Goal: Information Seeking & Learning: Learn about a topic

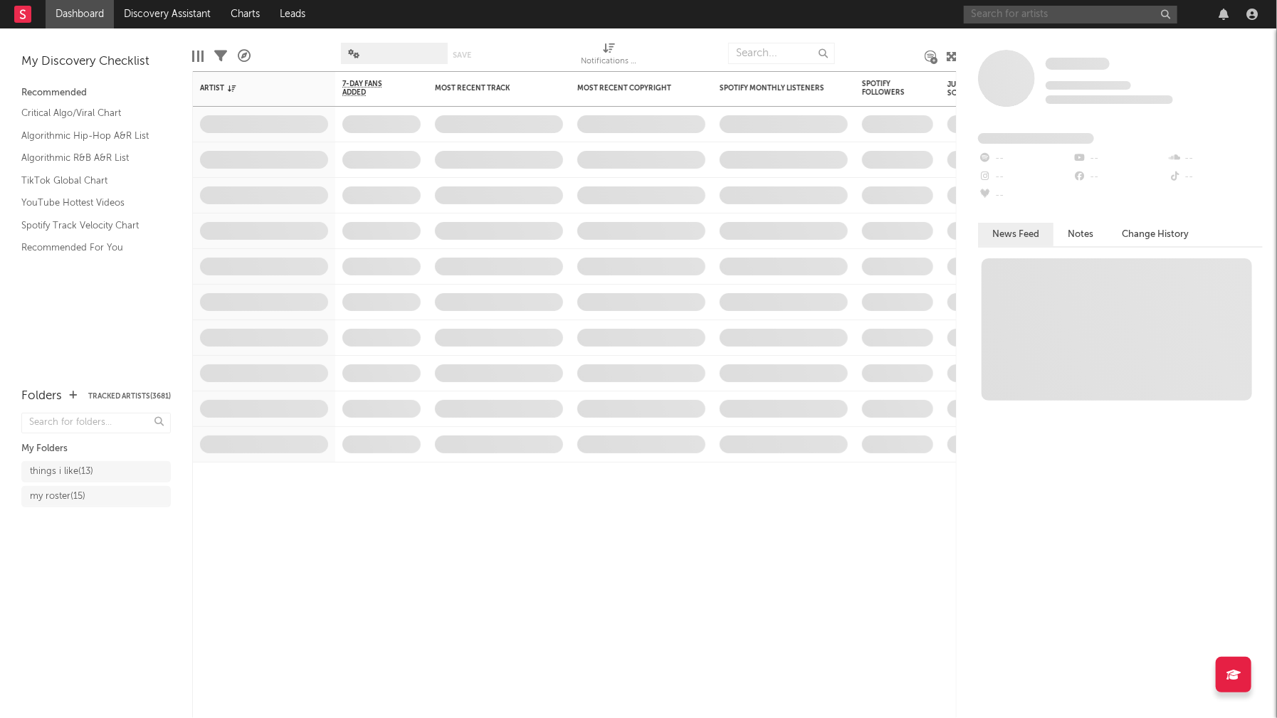
click at [1007, 13] on input "text" at bounding box center [1071, 15] width 214 height 18
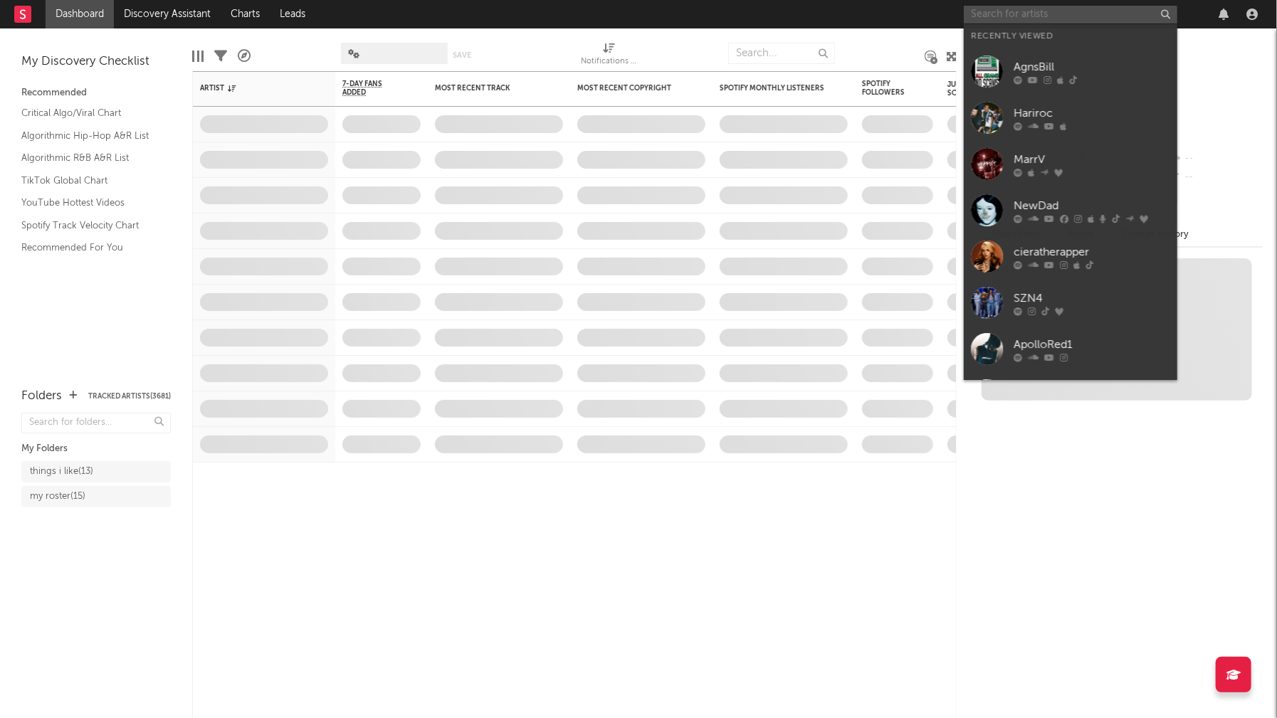
paste input "[PERSON_NAME]"
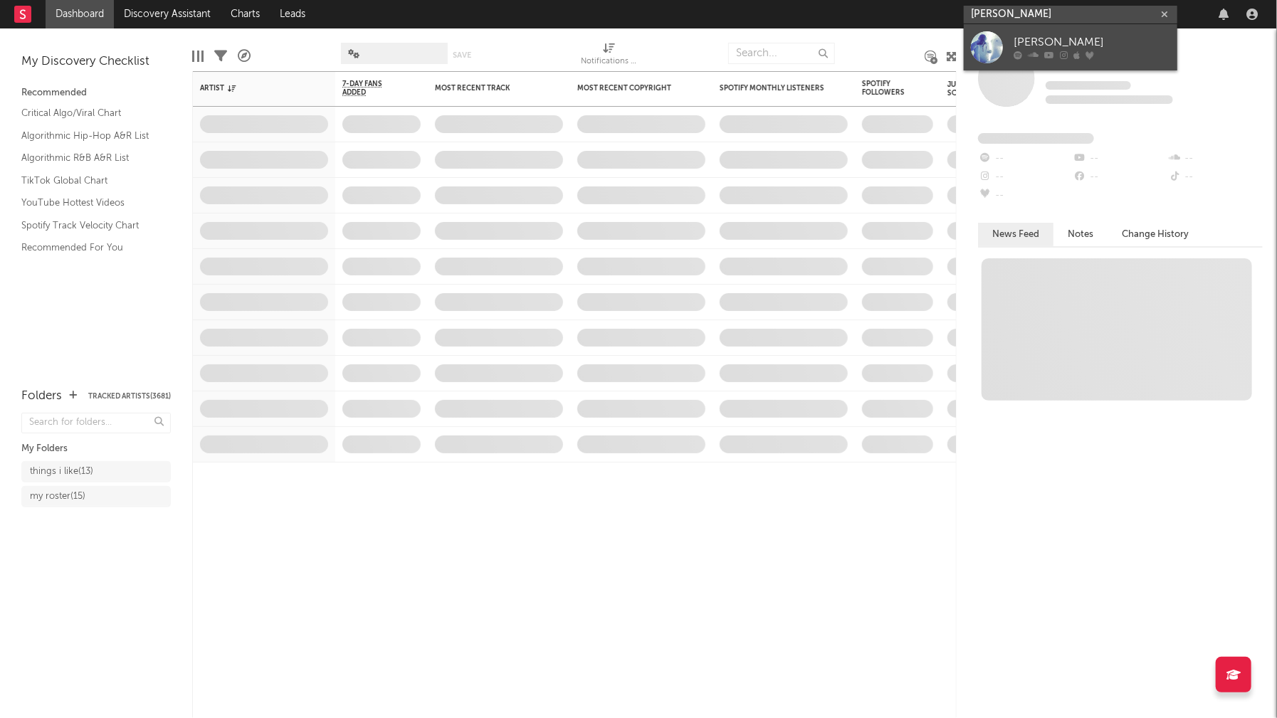
type input "[PERSON_NAME]"
click at [1061, 34] on div "[PERSON_NAME]" at bounding box center [1092, 42] width 157 height 17
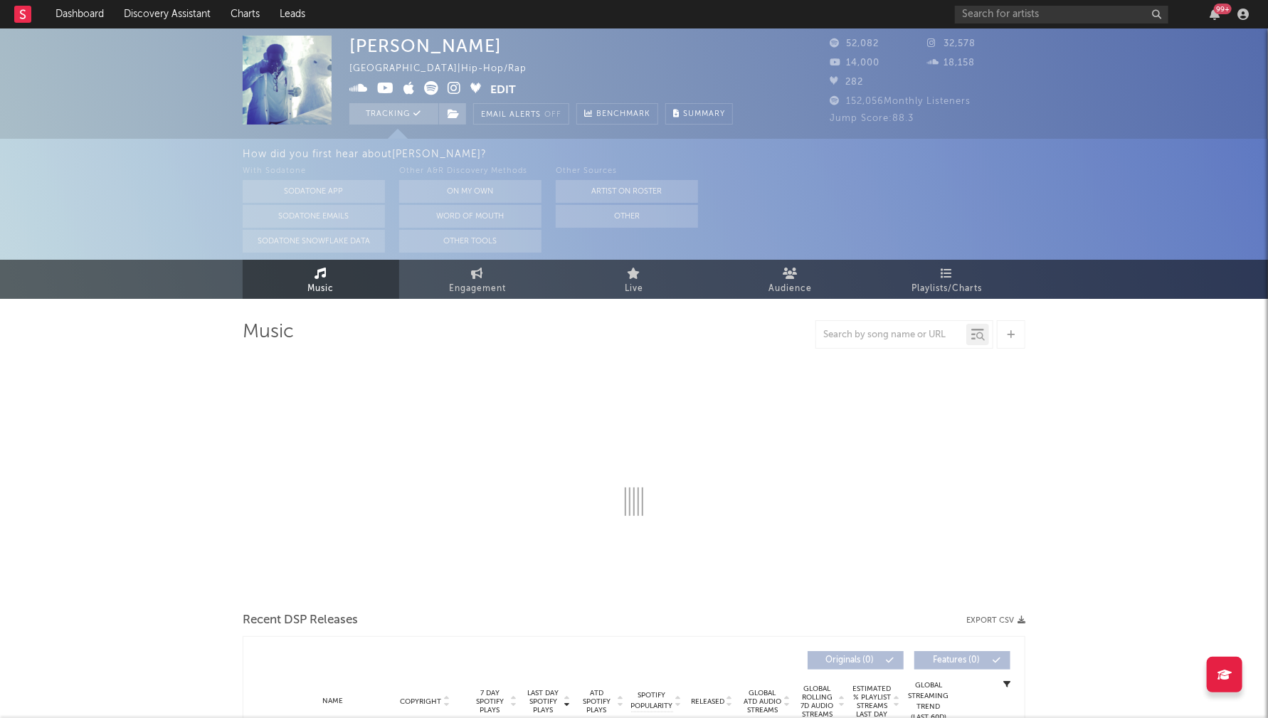
select select "6m"
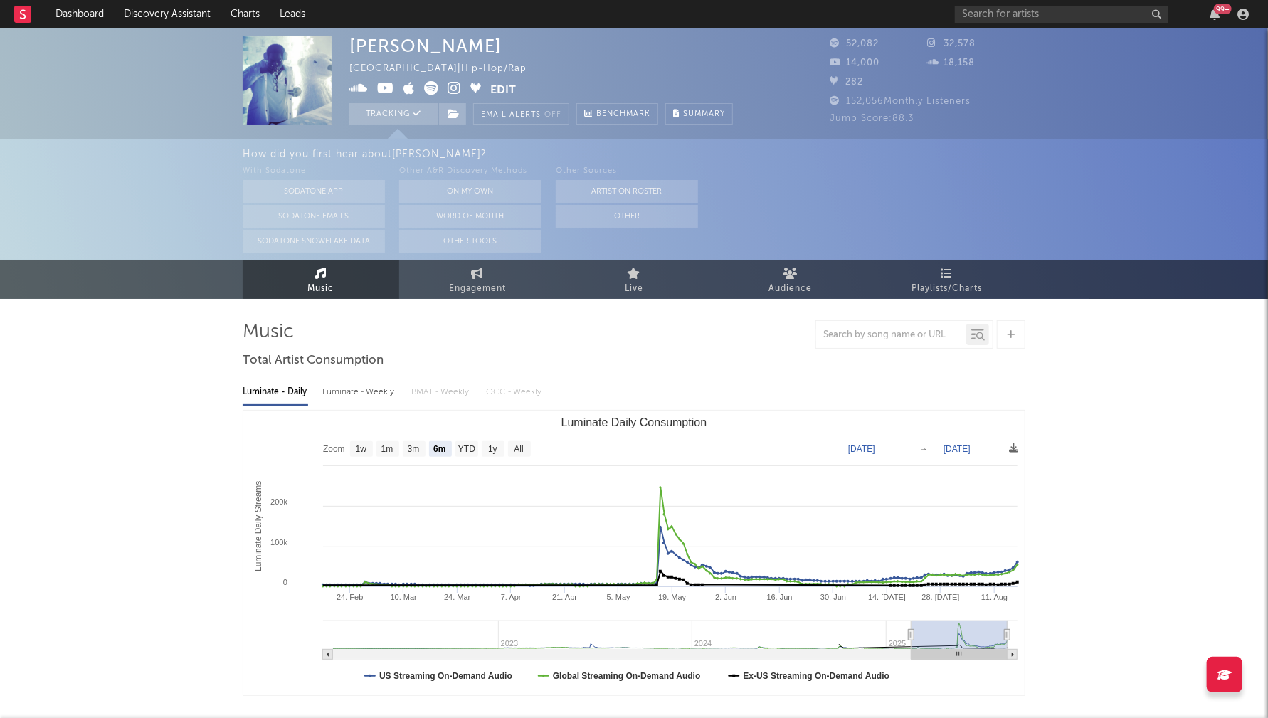
click at [361, 397] on div "Luminate - Weekly" at bounding box center [359, 392] width 75 height 24
select select "6m"
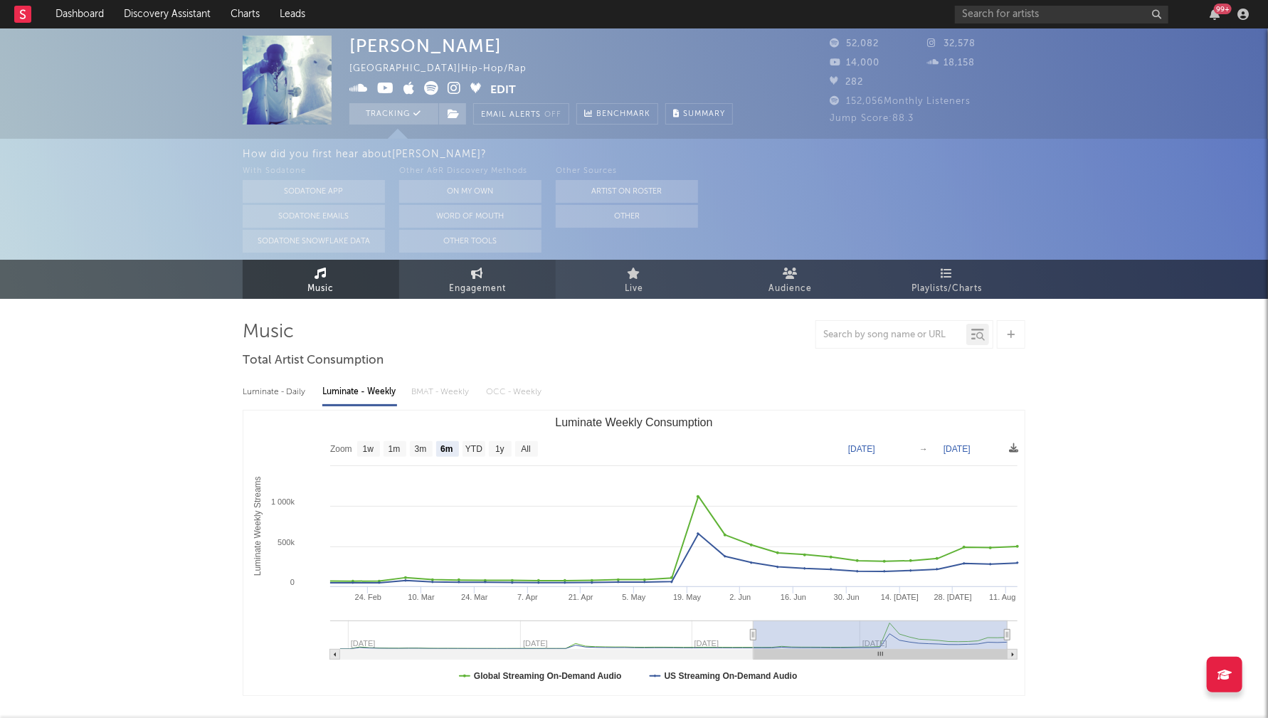
click at [473, 282] on span "Engagement" at bounding box center [477, 288] width 57 height 17
select select "1w"
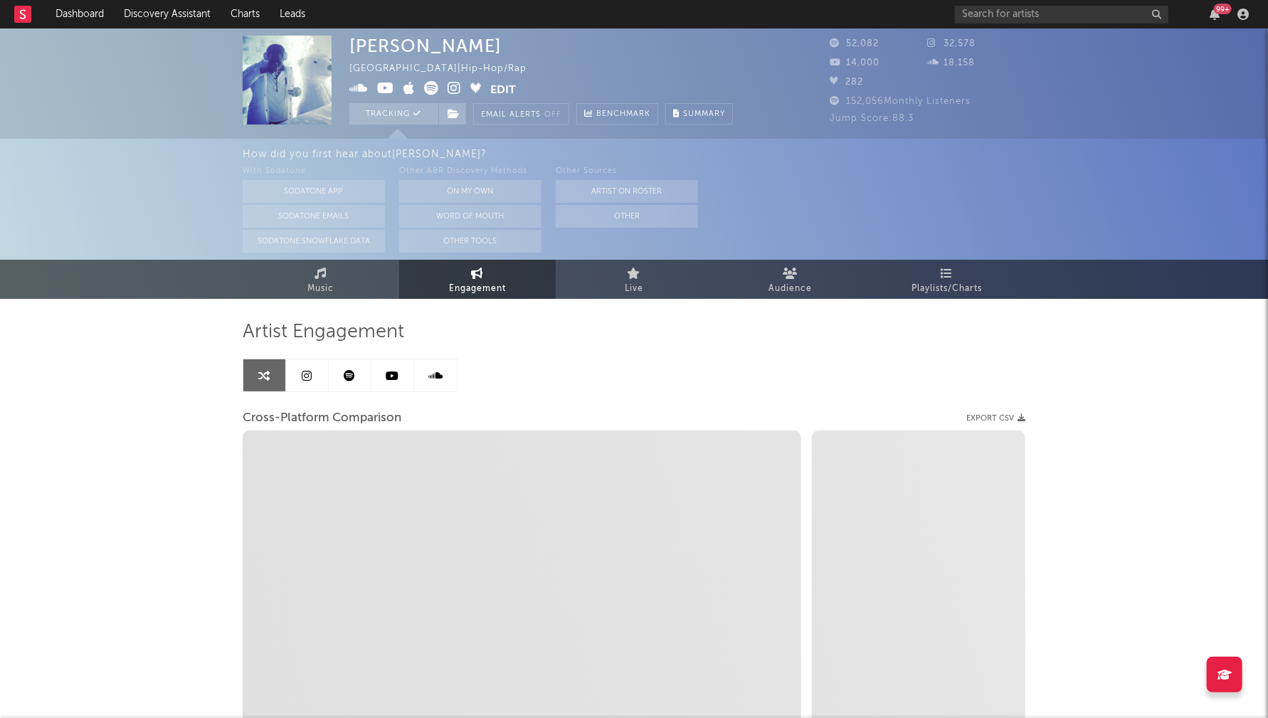
select select "1m"
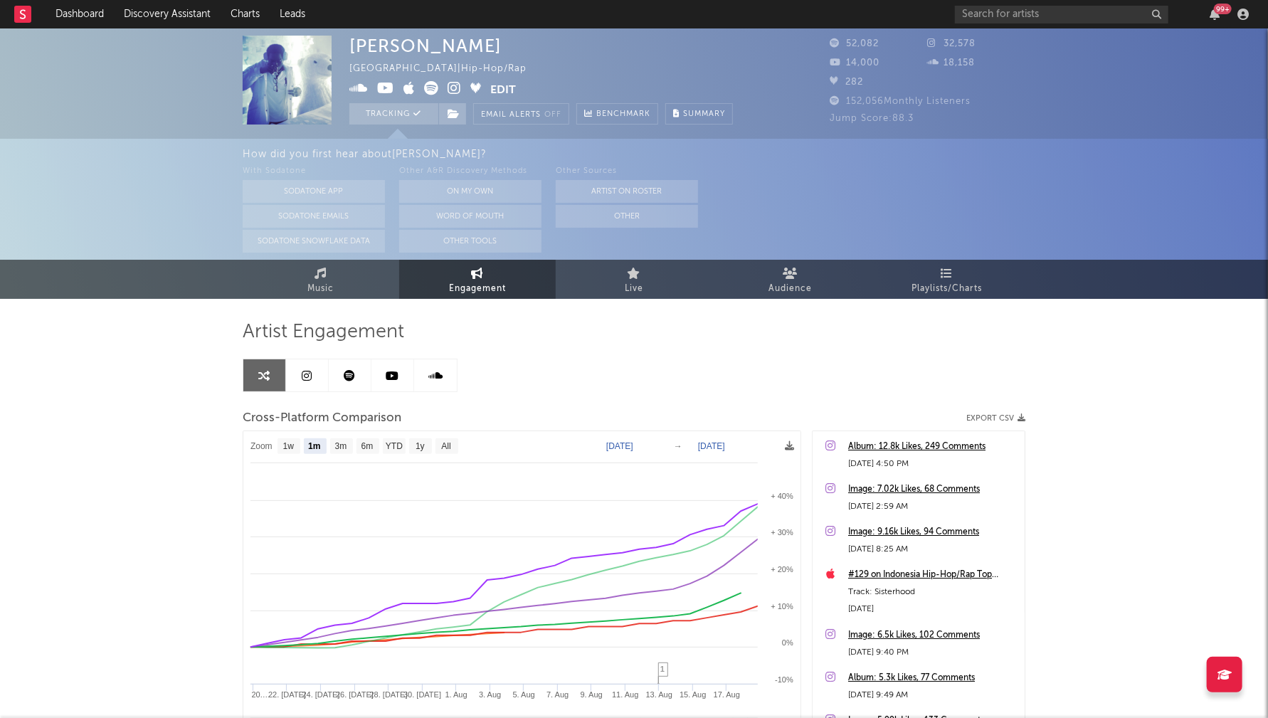
click at [455, 87] on icon at bounding box center [455, 88] width 14 height 14
click at [1029, 15] on input "text" at bounding box center [1062, 15] width 214 height 18
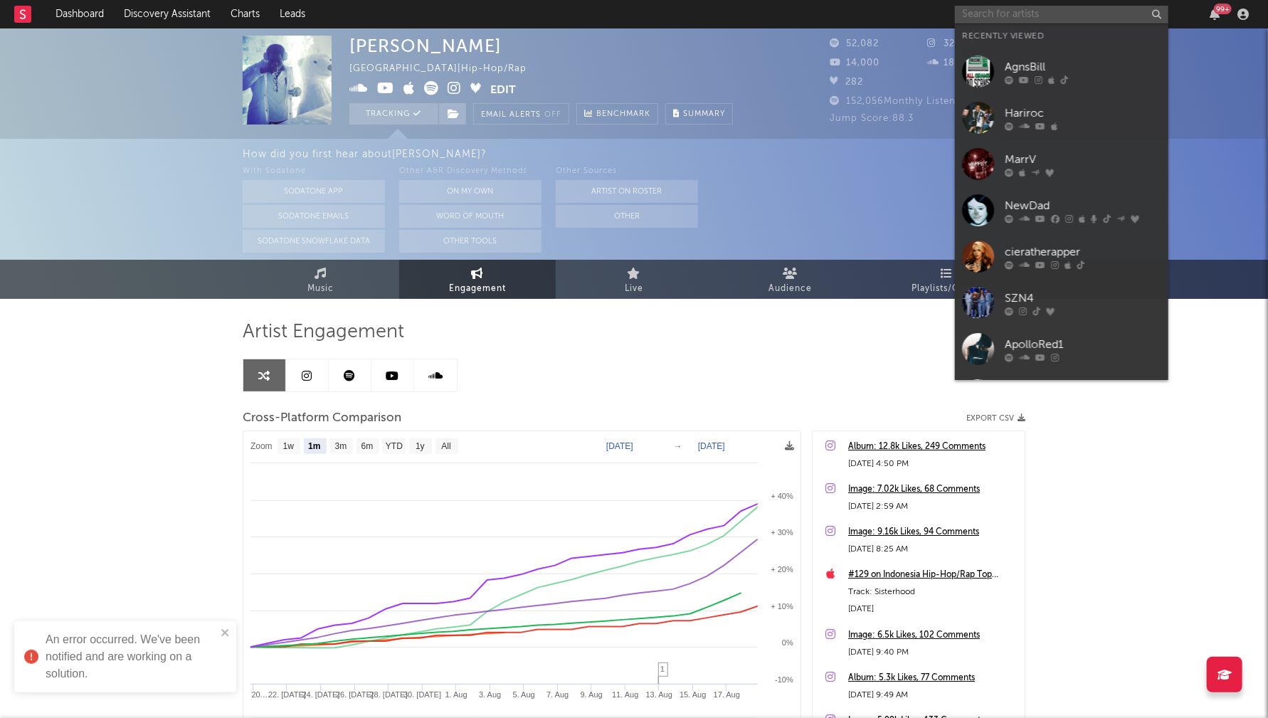
paste input "willcapone"
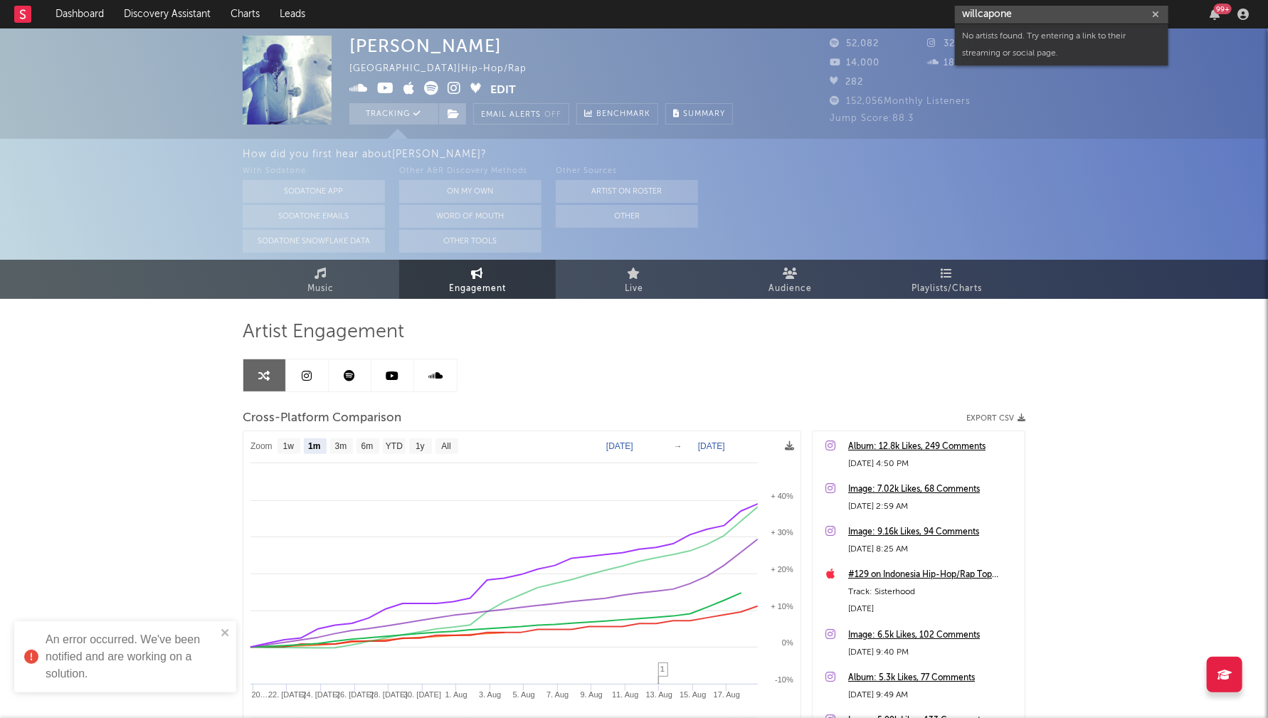
click at [979, 14] on input "willcapone" at bounding box center [1062, 15] width 214 height 18
click at [1050, 16] on input "[PERSON_NAME]" at bounding box center [1062, 15] width 214 height 18
click at [983, 15] on input "[PERSON_NAME]" at bounding box center [1062, 15] width 214 height 18
click at [1023, 9] on input "willcapone" at bounding box center [1062, 15] width 214 height 18
click at [999, 12] on input "willcapone" at bounding box center [1062, 15] width 214 height 18
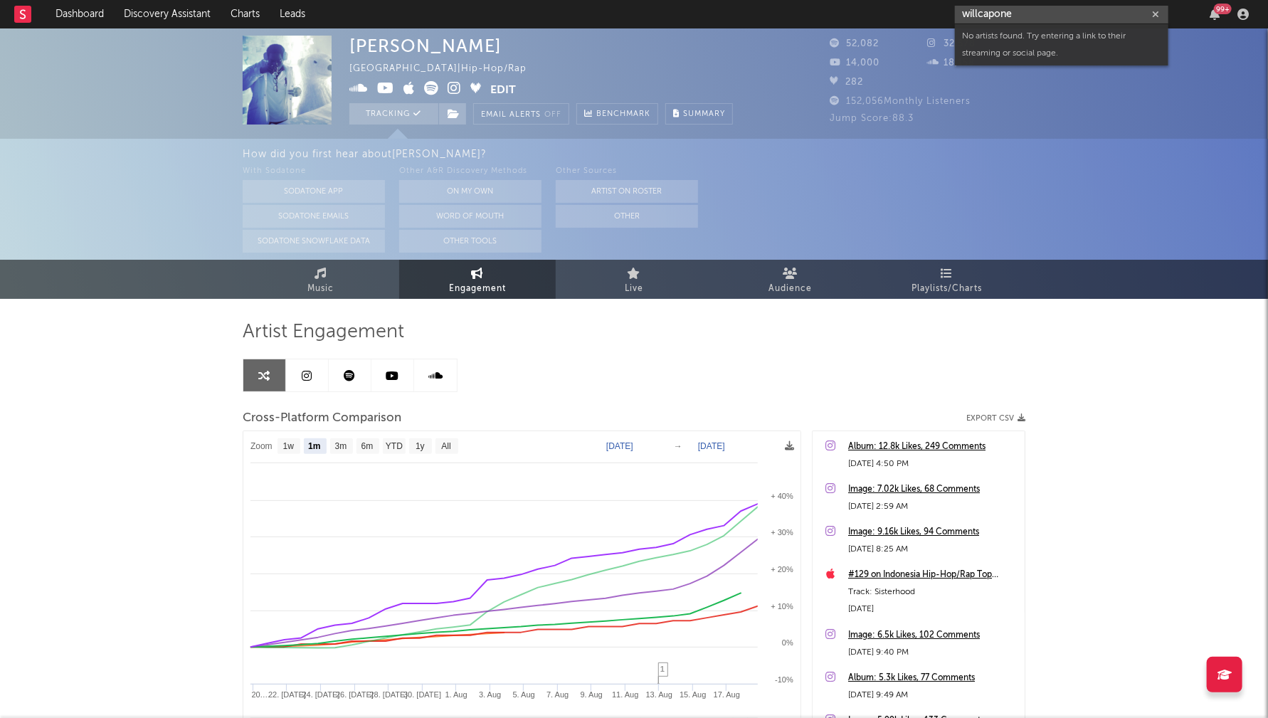
click at [999, 12] on input "willcapone" at bounding box center [1062, 15] width 214 height 18
paste input "TG 4L Stunna"
click at [981, 14] on input "TG 4L Stunna" at bounding box center [1062, 15] width 214 height 18
click at [989, 13] on input "TG4L Stunna" at bounding box center [1062, 15] width 214 height 18
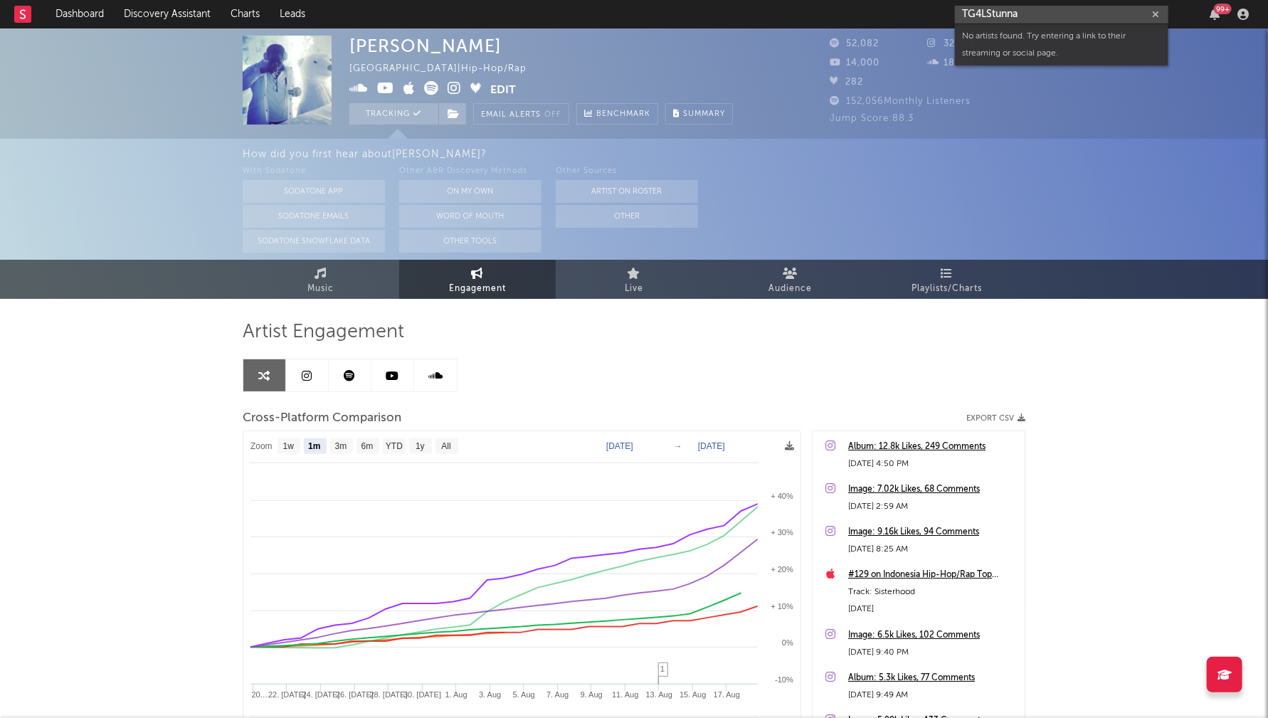
click at [997, 9] on input "TG4LStunna" at bounding box center [1062, 15] width 214 height 18
click at [996, 9] on input "TG4LStunna" at bounding box center [1062, 15] width 214 height 18
paste input "[URL][DOMAIN_NAME]"
type input "[URL][DOMAIN_NAME]"
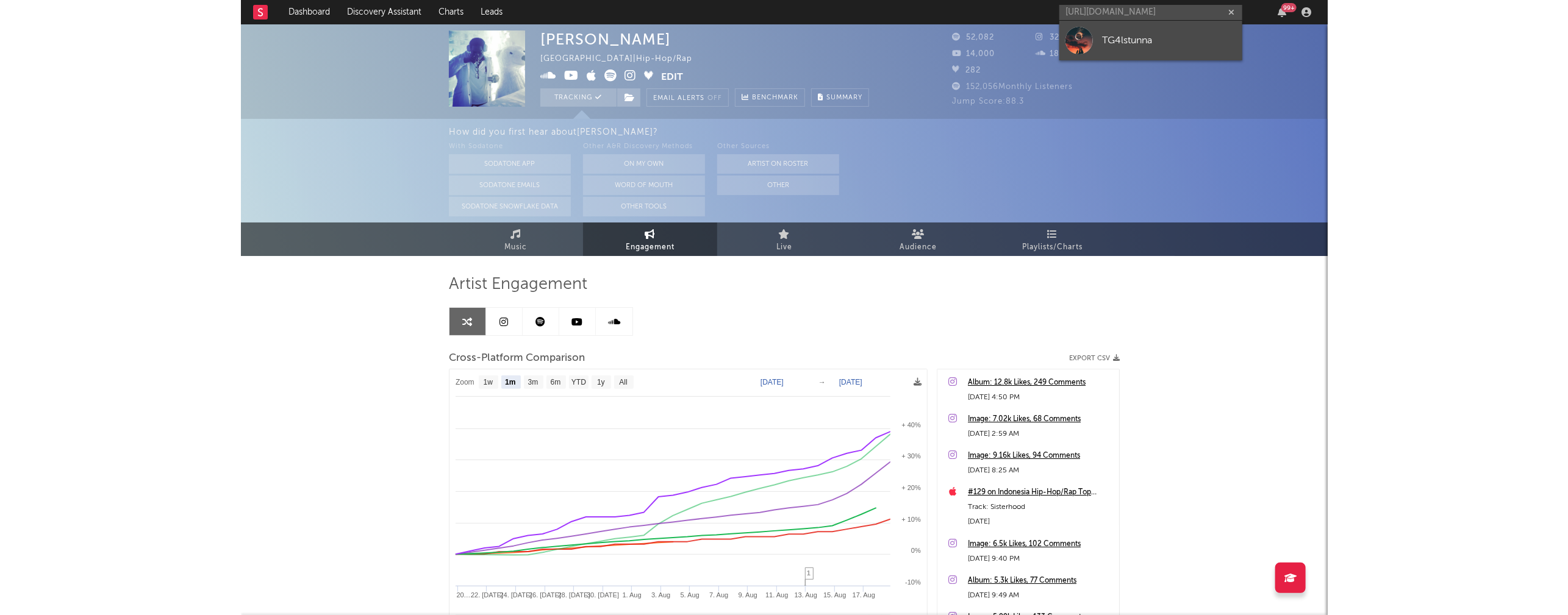
scroll to position [0, 0]
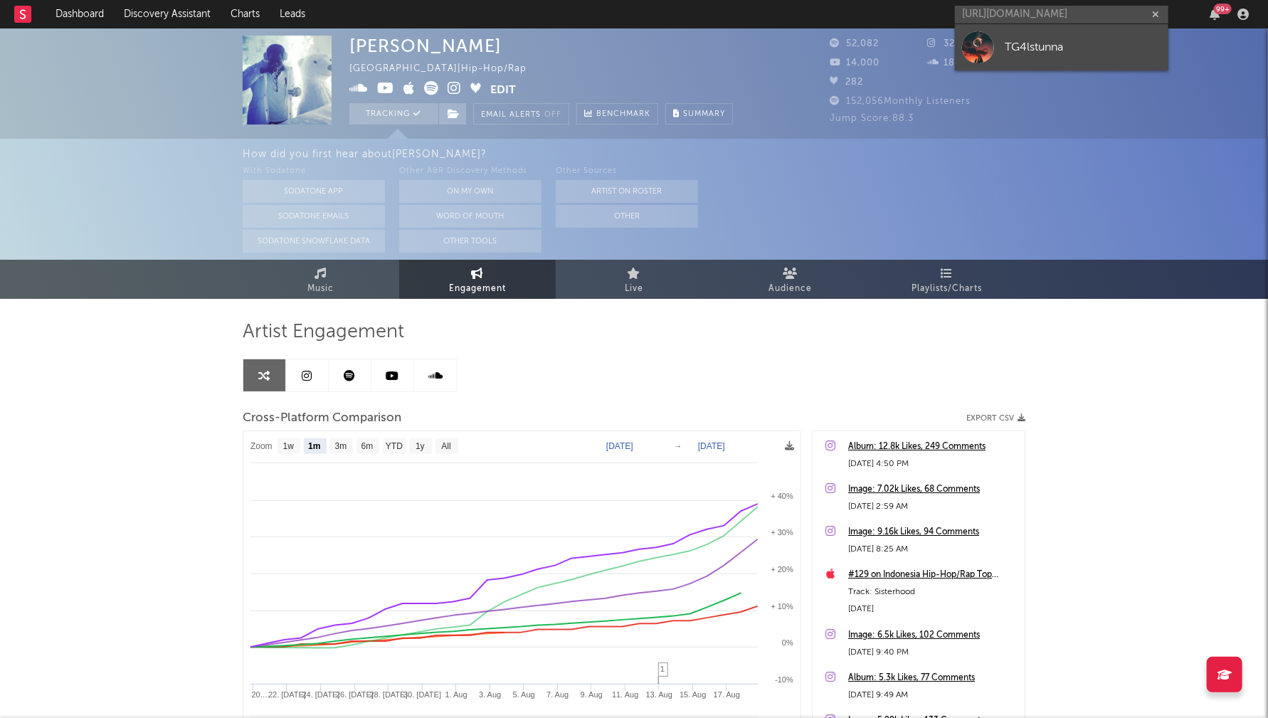
click at [1048, 50] on div "TG4lstunna" at bounding box center [1083, 46] width 157 height 17
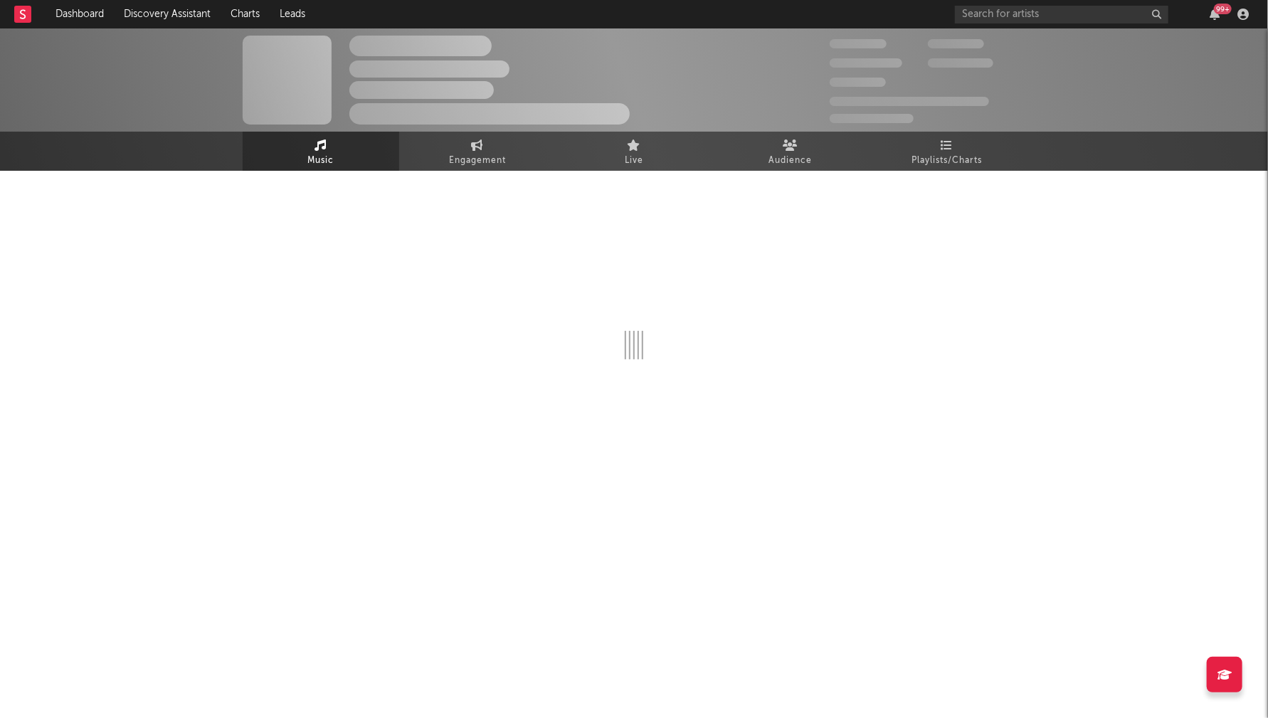
select select "1w"
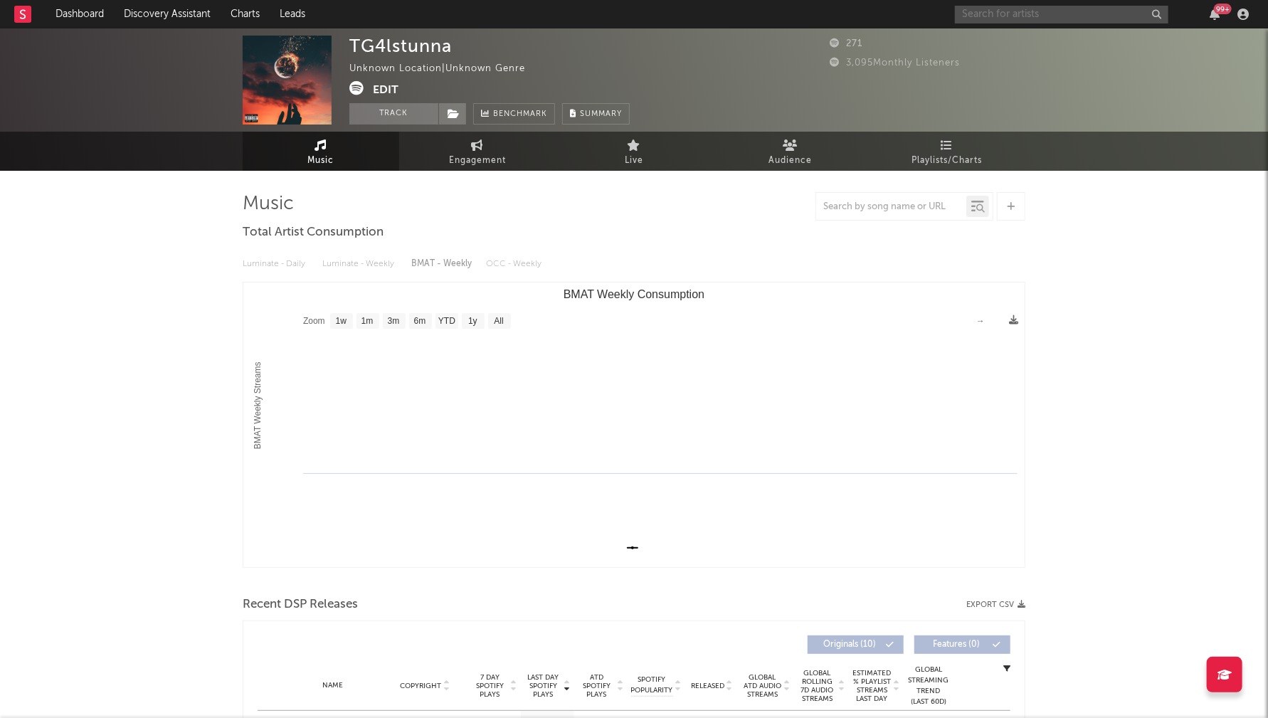
click at [989, 9] on input "text" at bounding box center [1062, 15] width 214 height 18
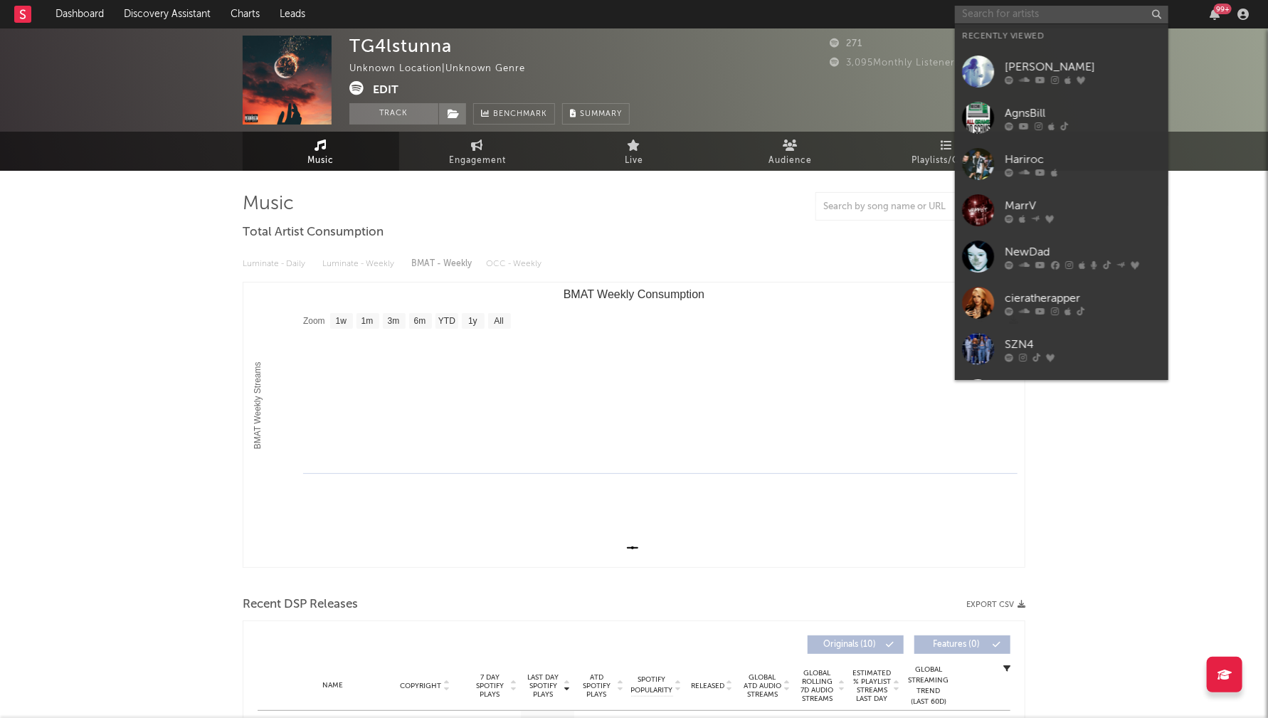
paste input "T5 Da G"
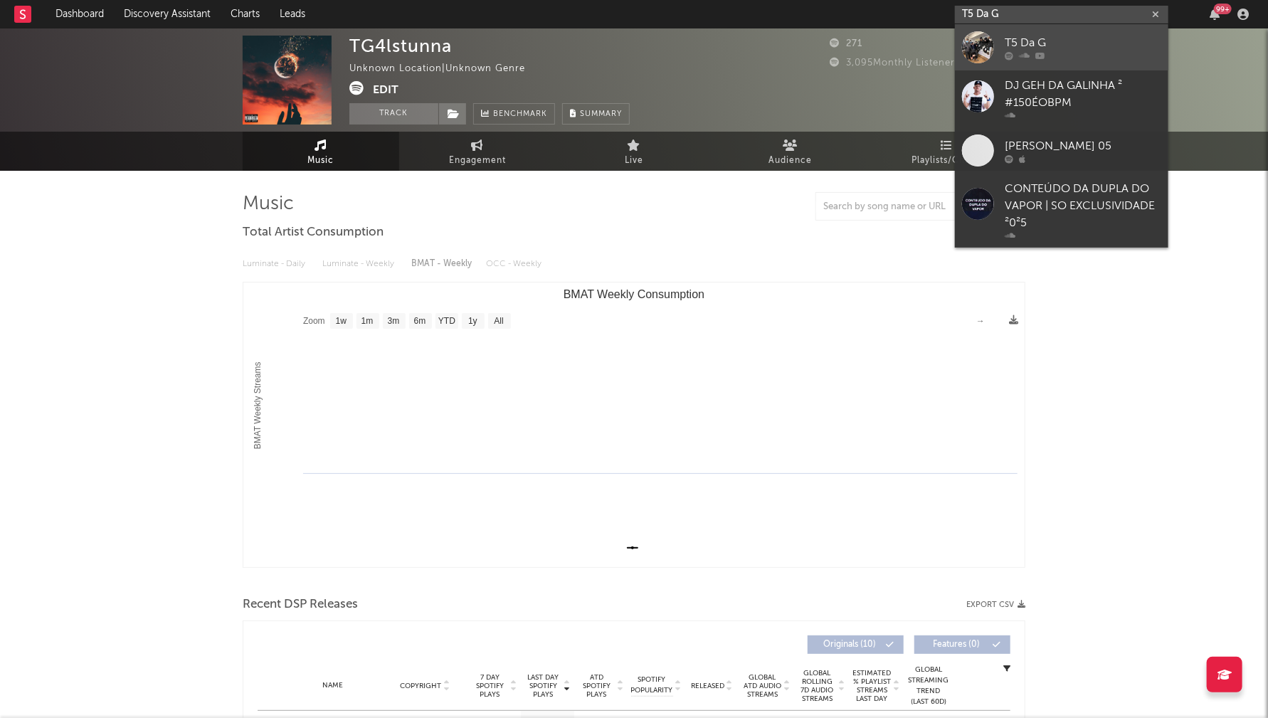
type input "T5 Da G"
click at [1049, 36] on div "T5 Da G" at bounding box center [1083, 42] width 157 height 17
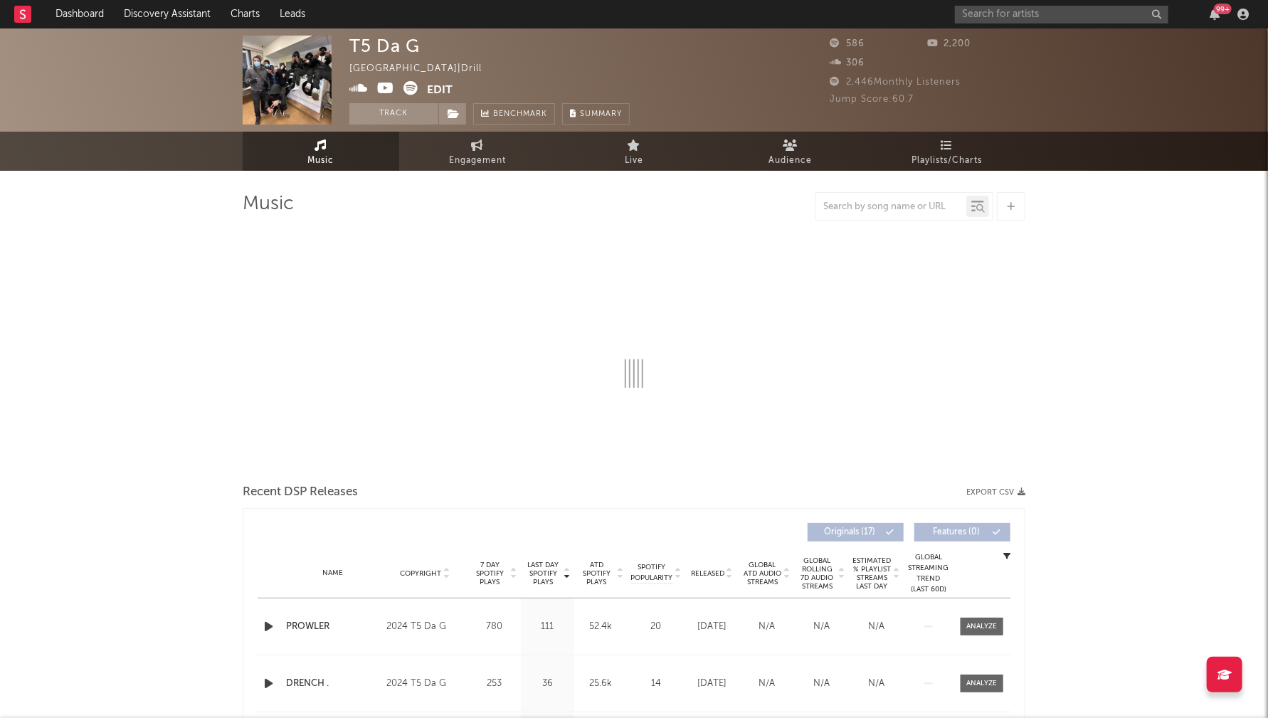
select select "6m"
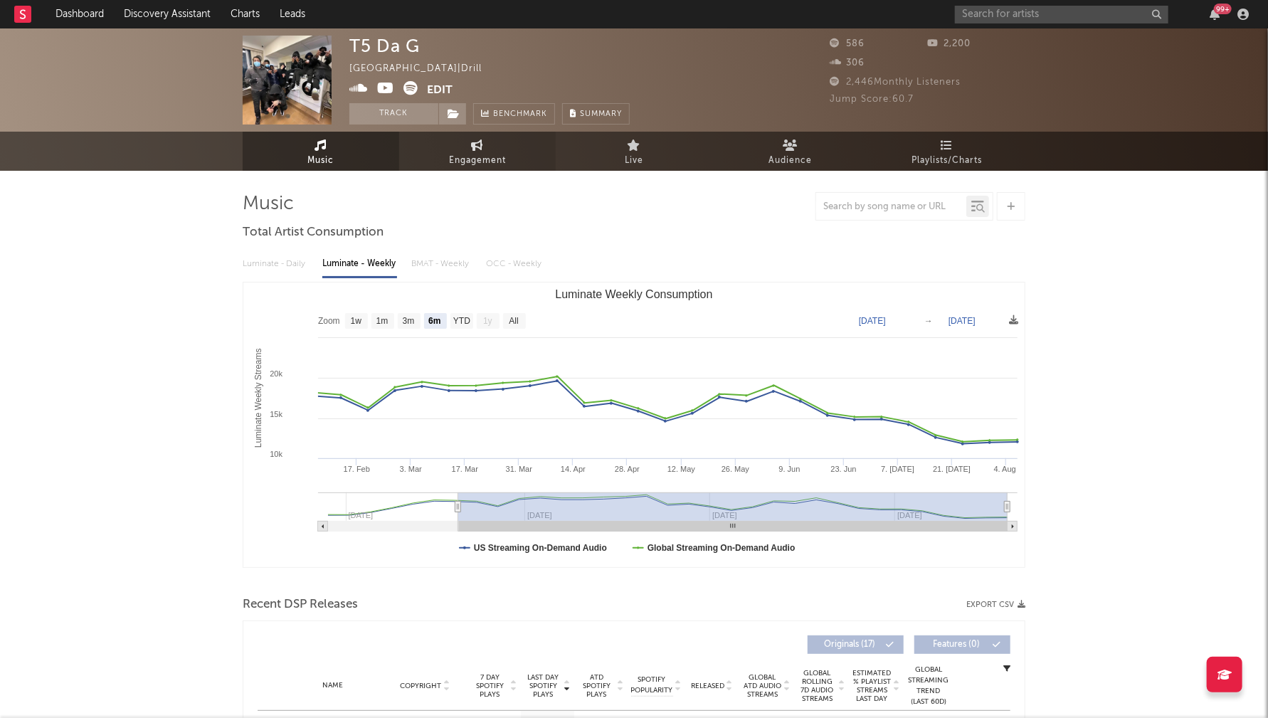
click at [471, 160] on span "Engagement" at bounding box center [477, 160] width 57 height 17
select select "1w"
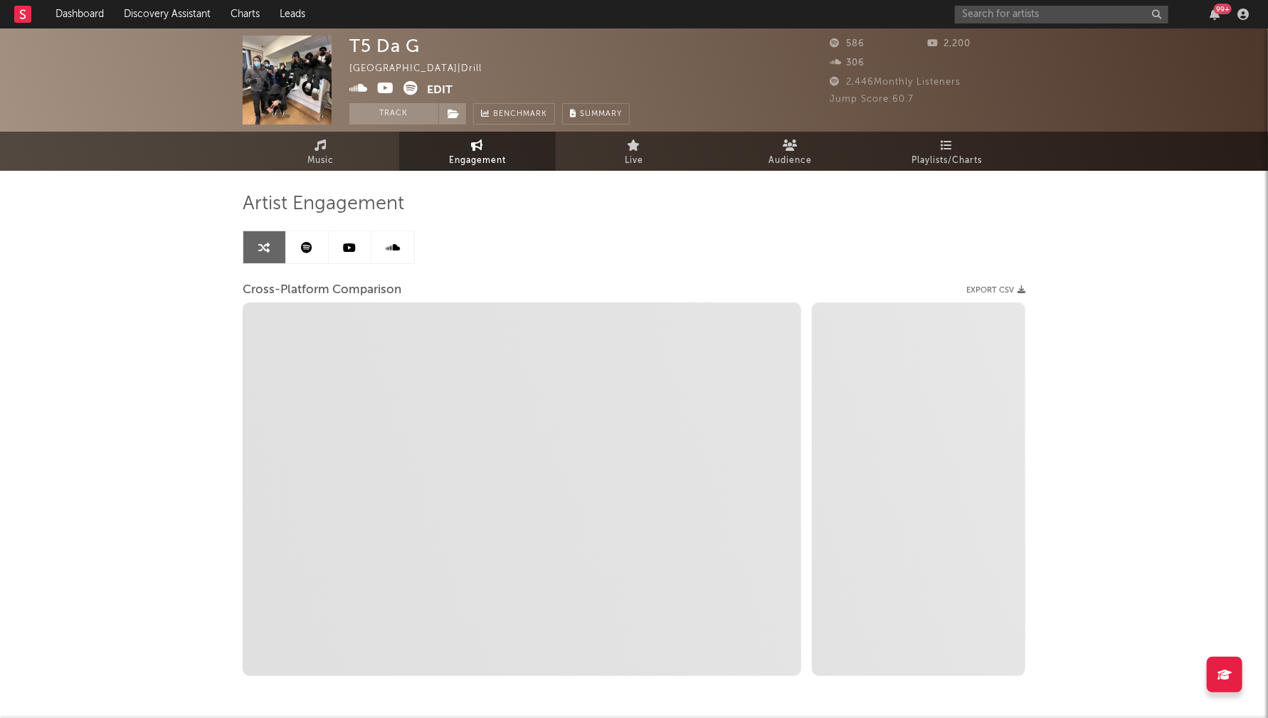
select select "1m"
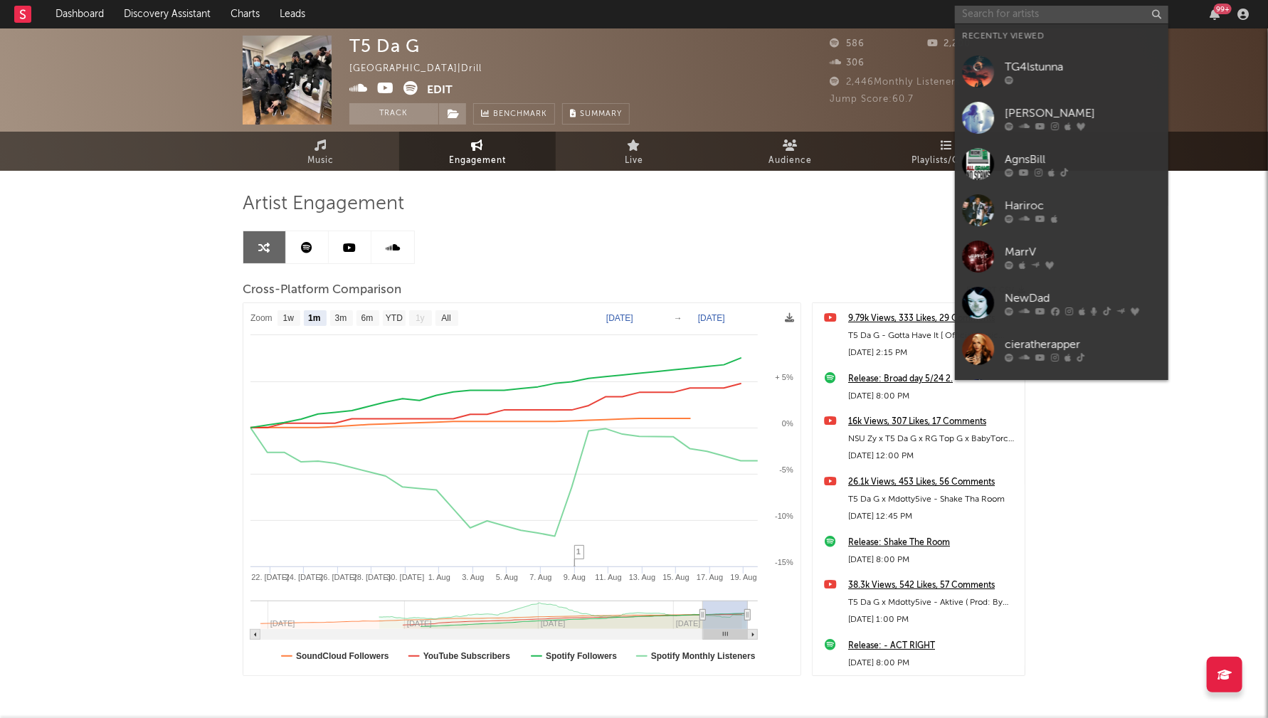
click at [1018, 16] on input "text" at bounding box center [1062, 15] width 214 height 18
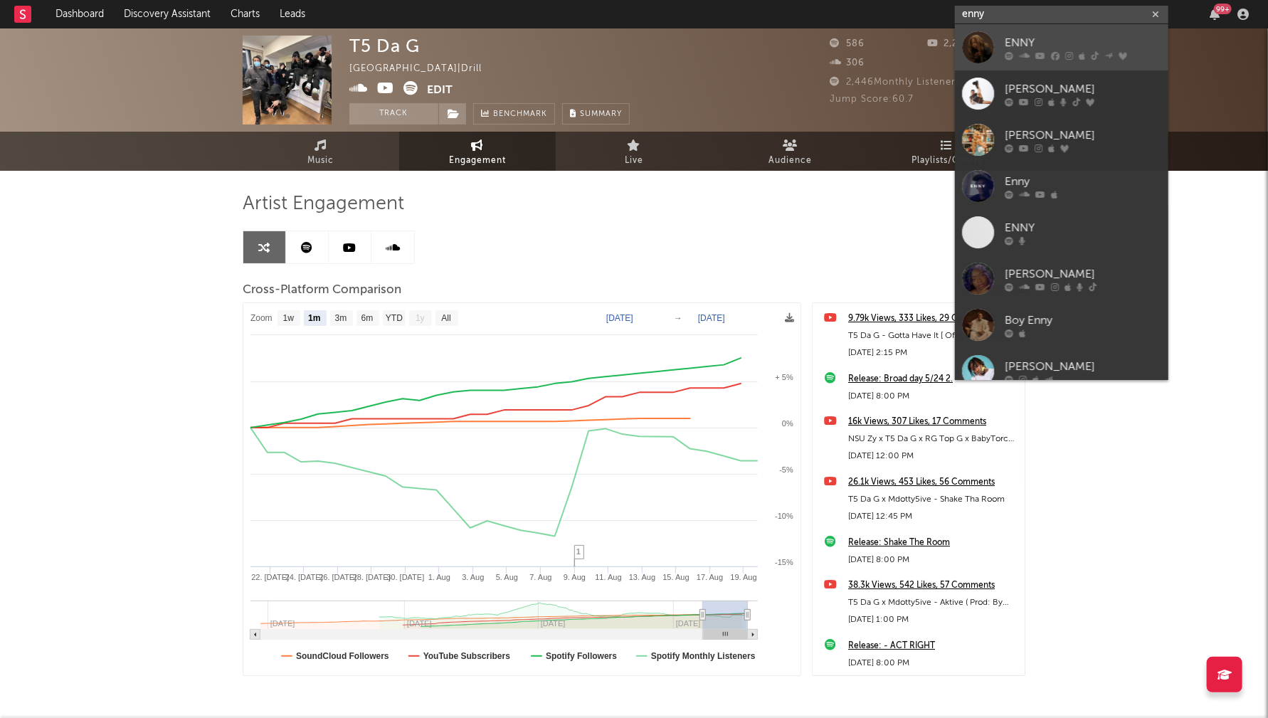
type input "enny"
click at [1057, 33] on link "ENNY" at bounding box center [1062, 47] width 214 height 46
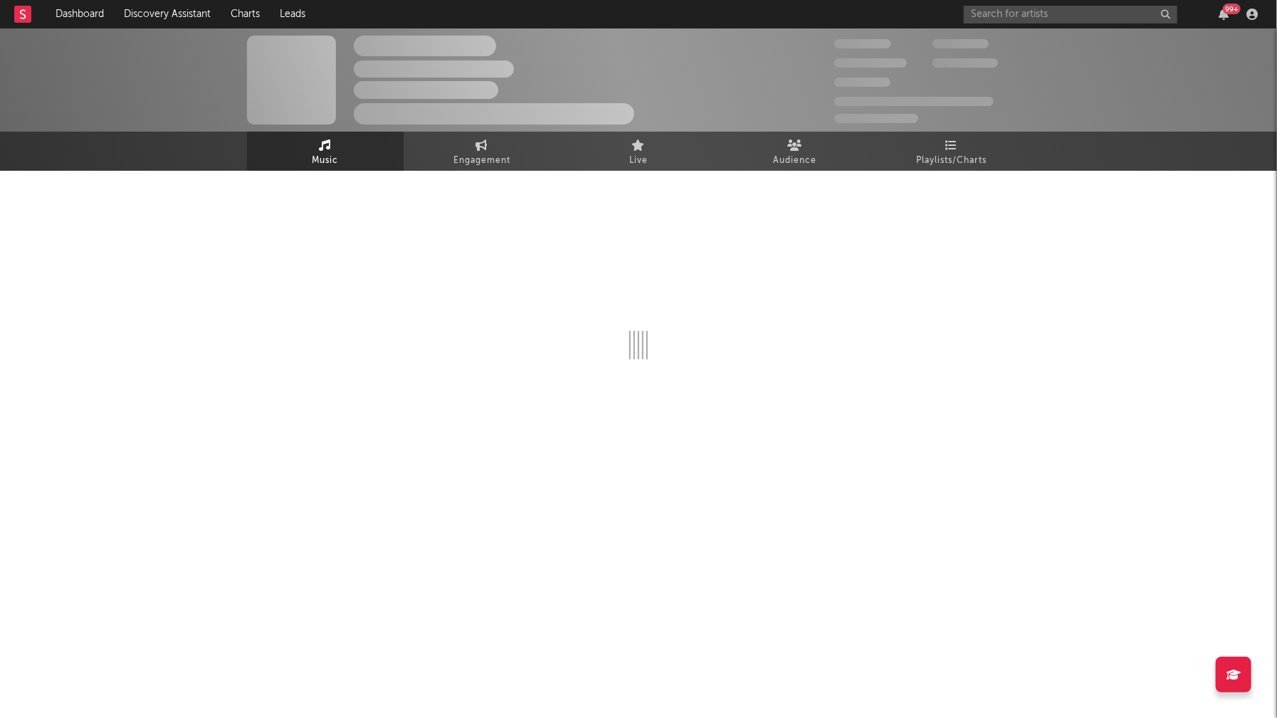
select select "6m"
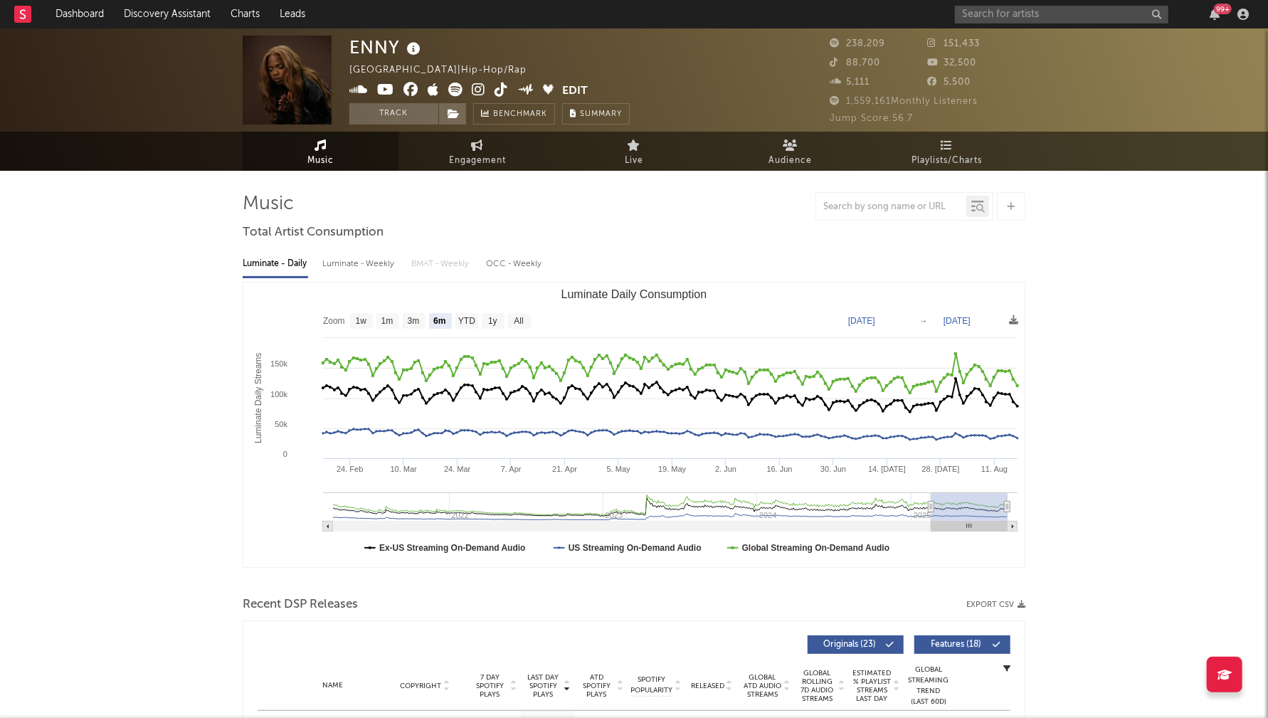
click at [372, 262] on div "Luminate - Weekly" at bounding box center [359, 264] width 75 height 24
select select "6m"
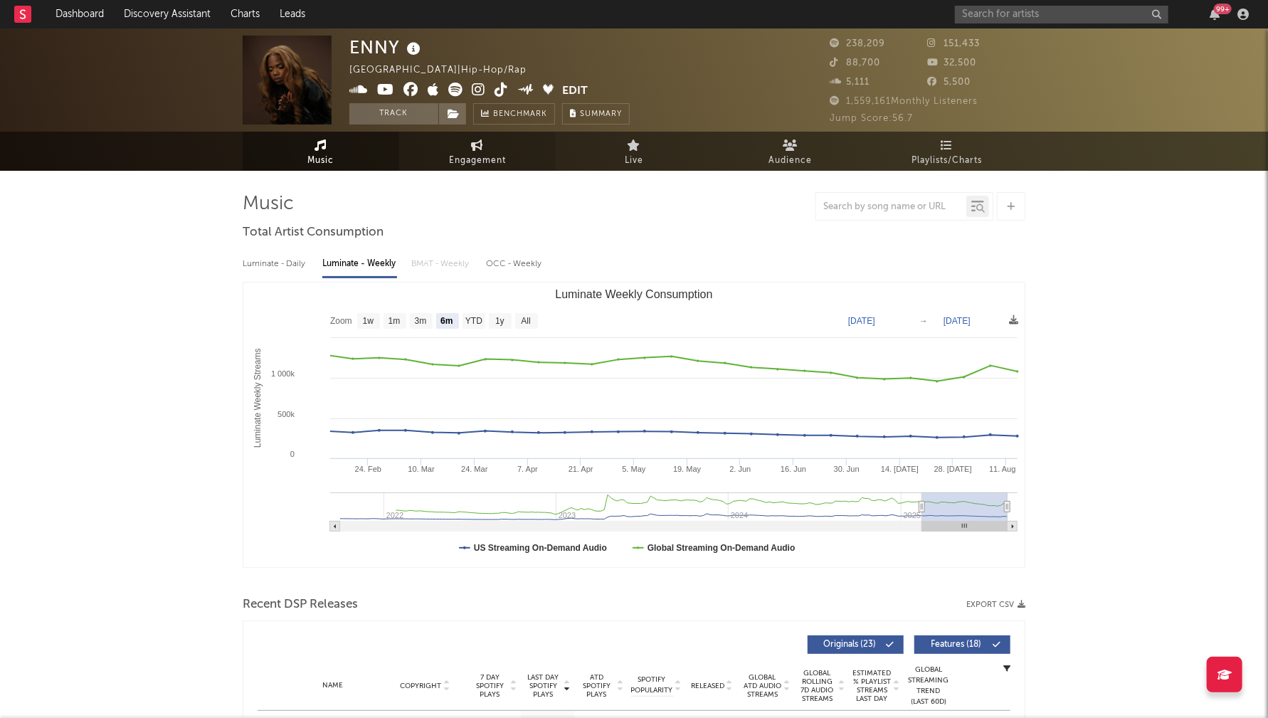
click at [481, 157] on span "Engagement" at bounding box center [477, 160] width 57 height 17
select select "1w"
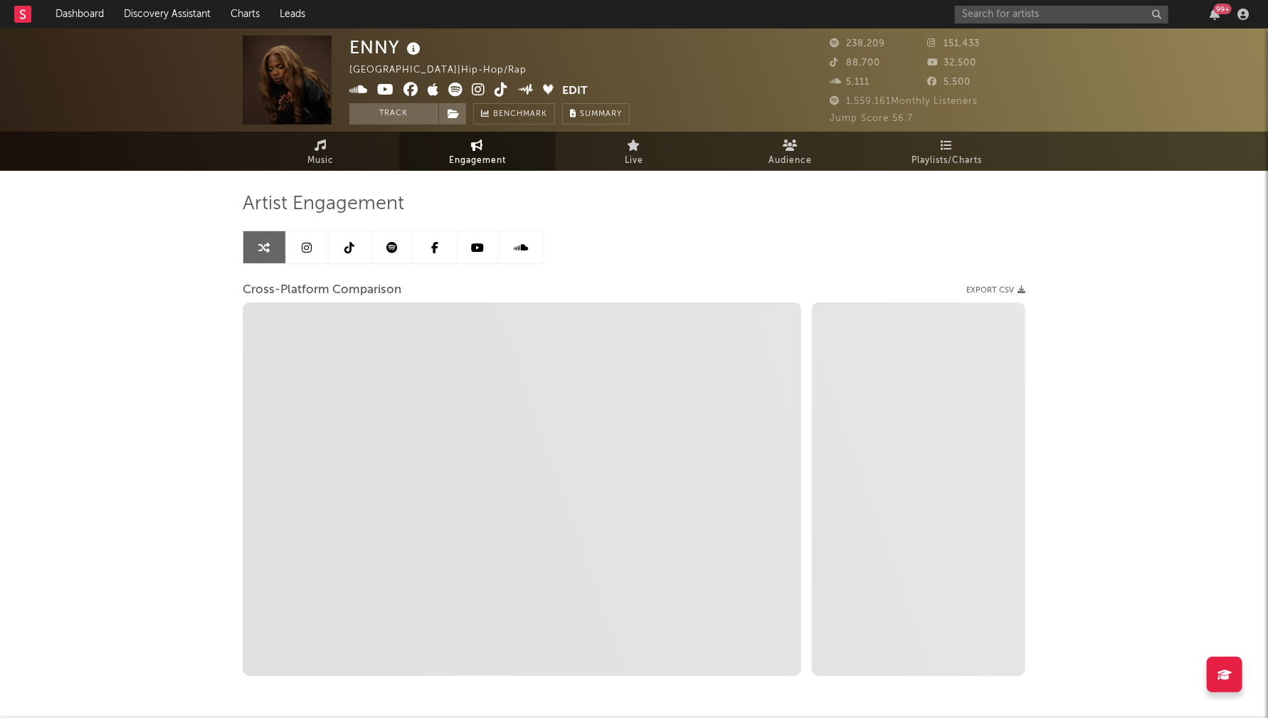
click at [480, 86] on icon at bounding box center [479, 90] width 14 height 14
select select "1m"
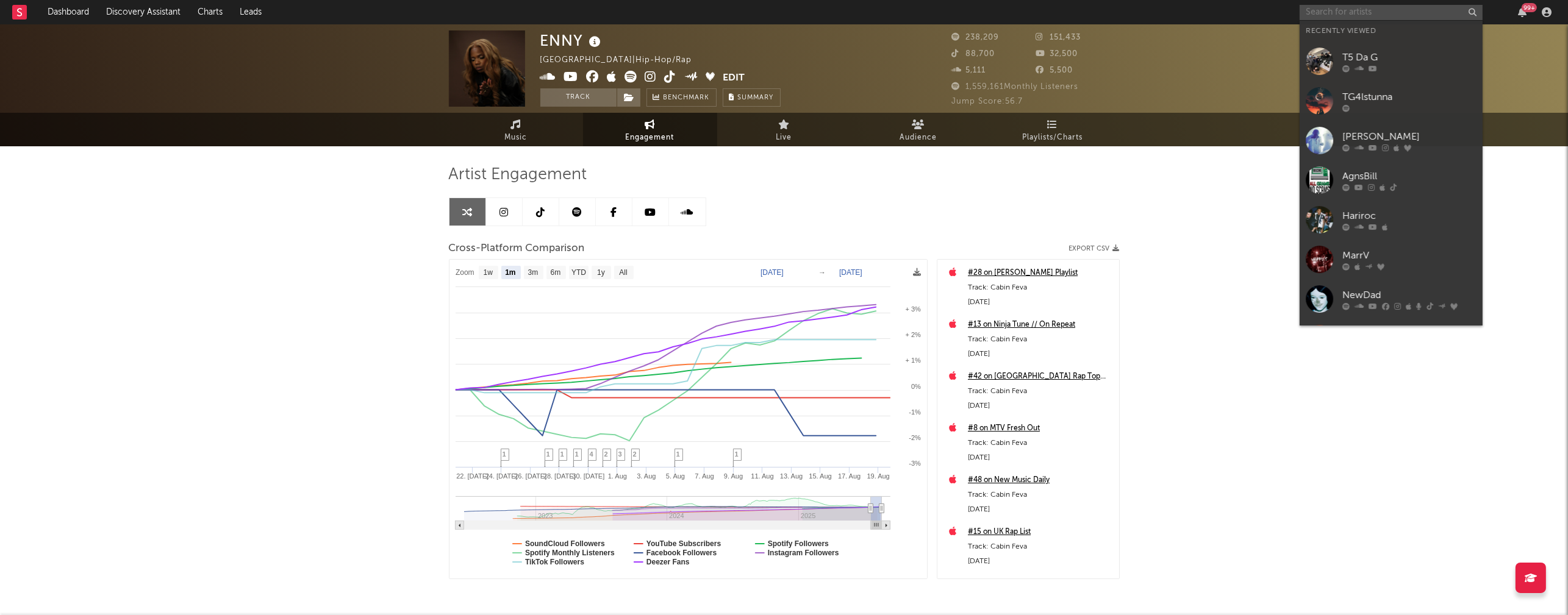
click at [1093, 9] on input "text" at bounding box center [1391, 13] width 183 height 15
paste input "[PERSON_NAME][DEMOGRAPHIC_DATA]"
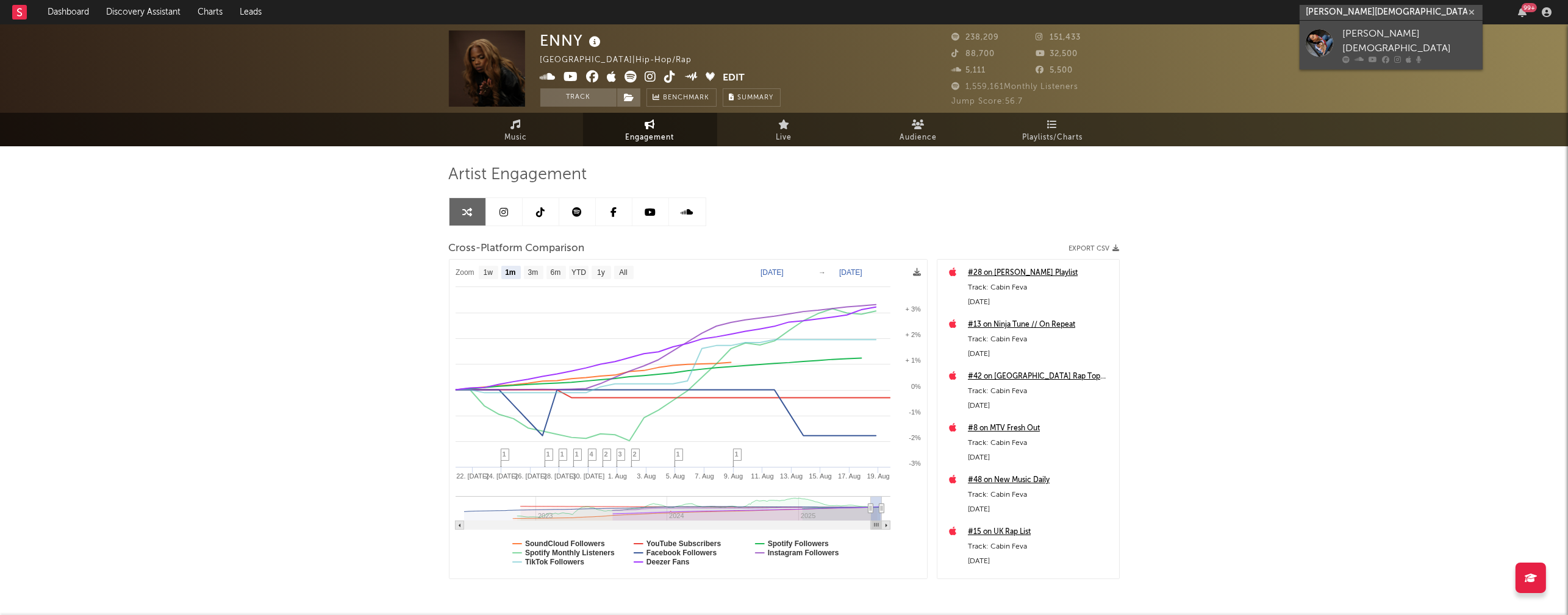
type input "[PERSON_NAME][DEMOGRAPHIC_DATA]"
click at [1093, 35] on div "[PERSON_NAME][DEMOGRAPHIC_DATA]" at bounding box center [1409, 41] width 135 height 29
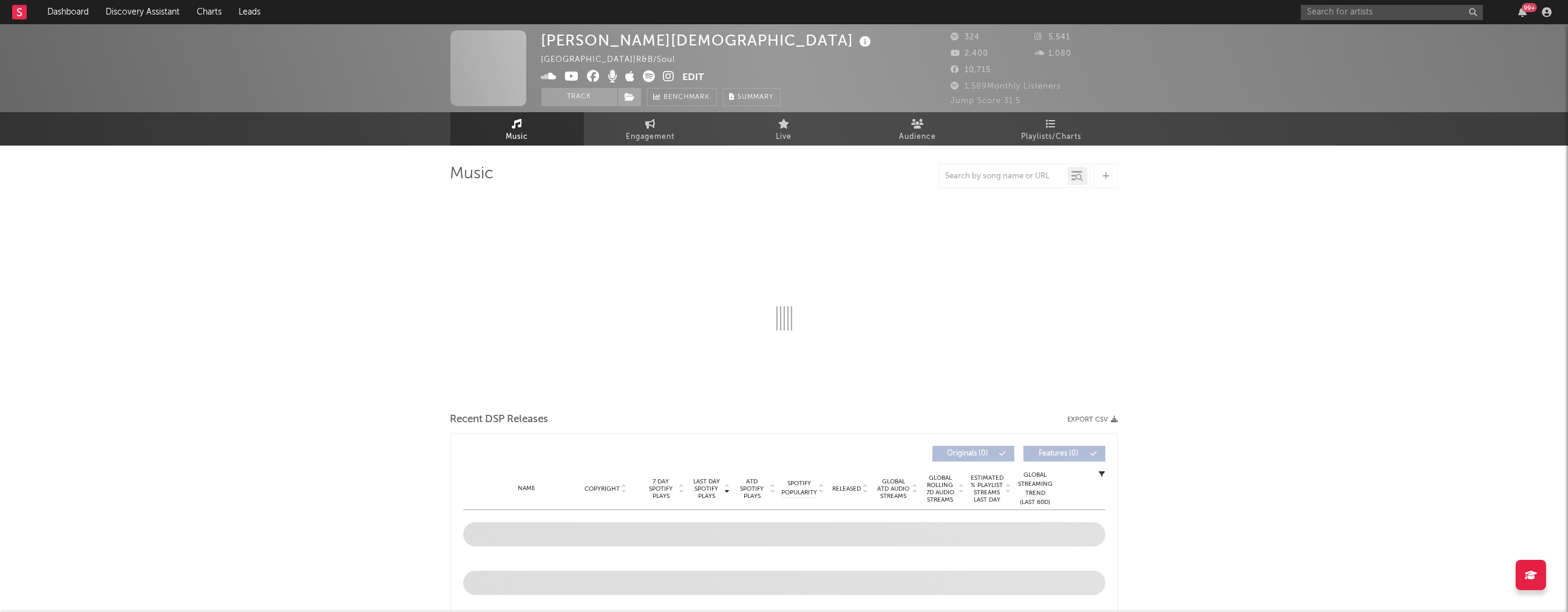
select select "1w"
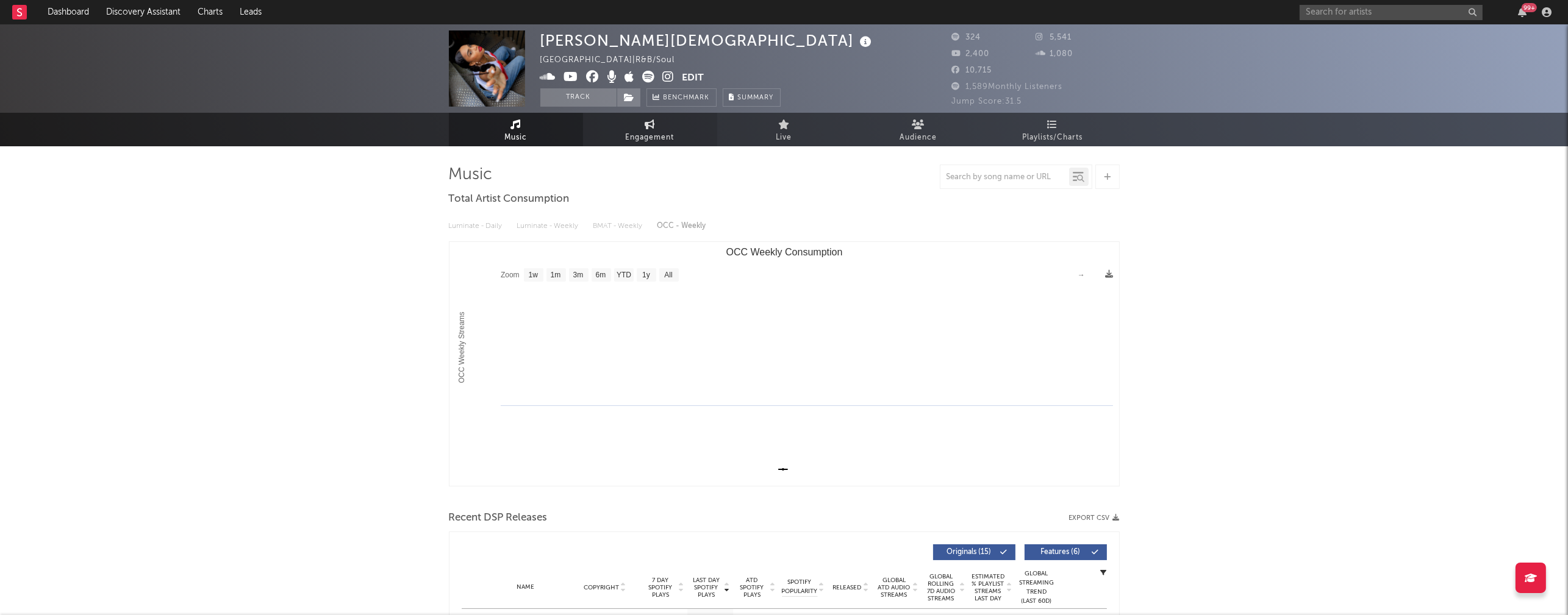
click at [644, 134] on span "Engagement" at bounding box center [649, 137] width 49 height 15
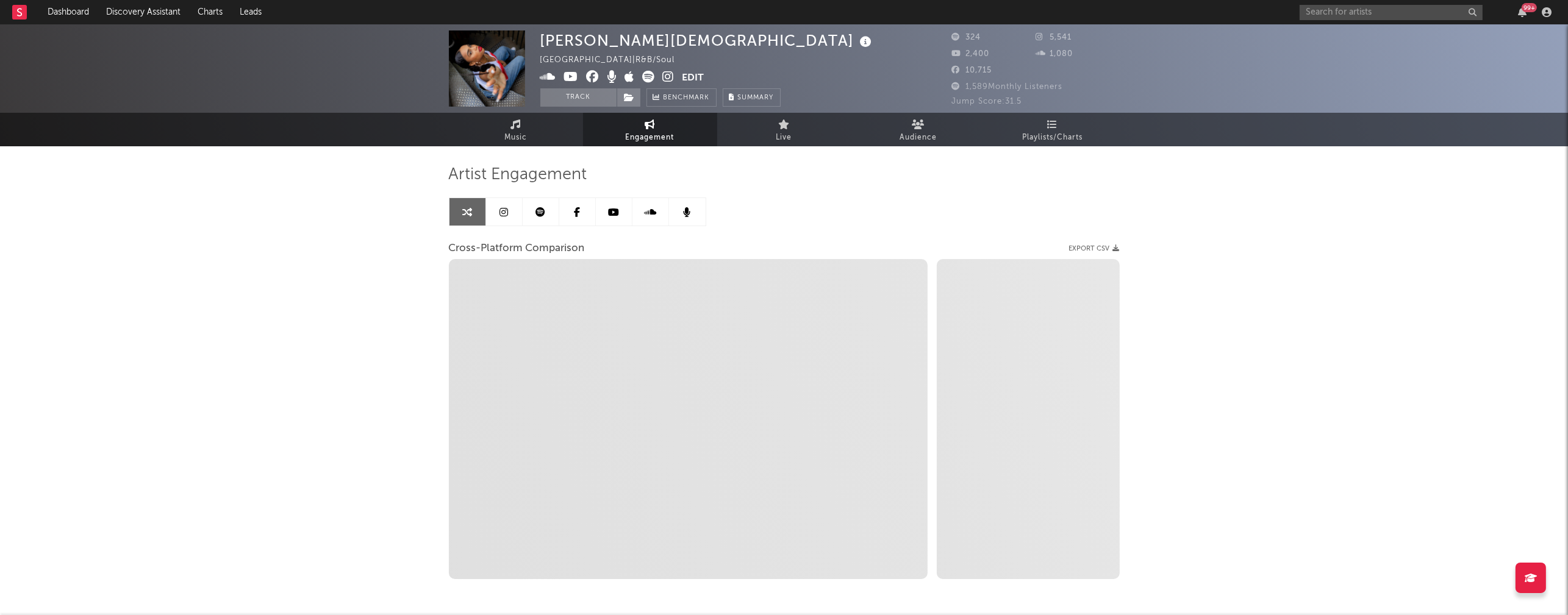
select select "1w"
select select "1m"
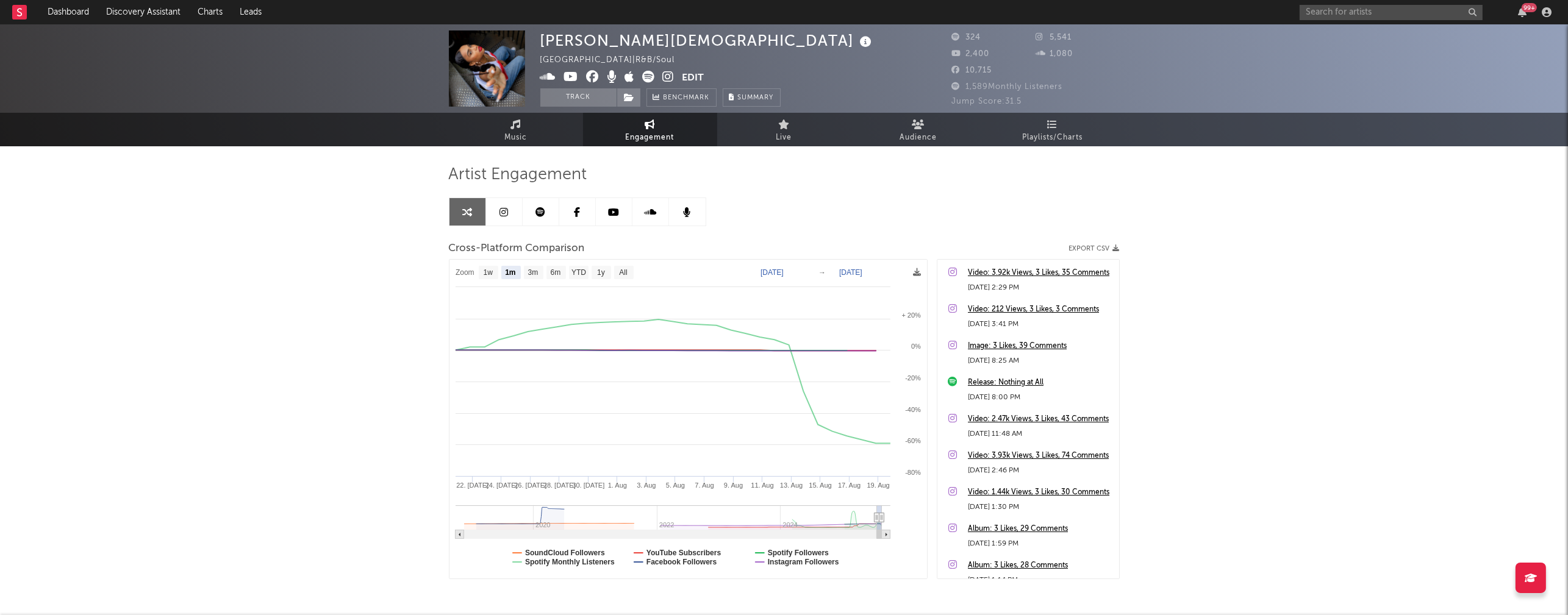
click at [672, 75] on icon at bounding box center [669, 77] width 12 height 12
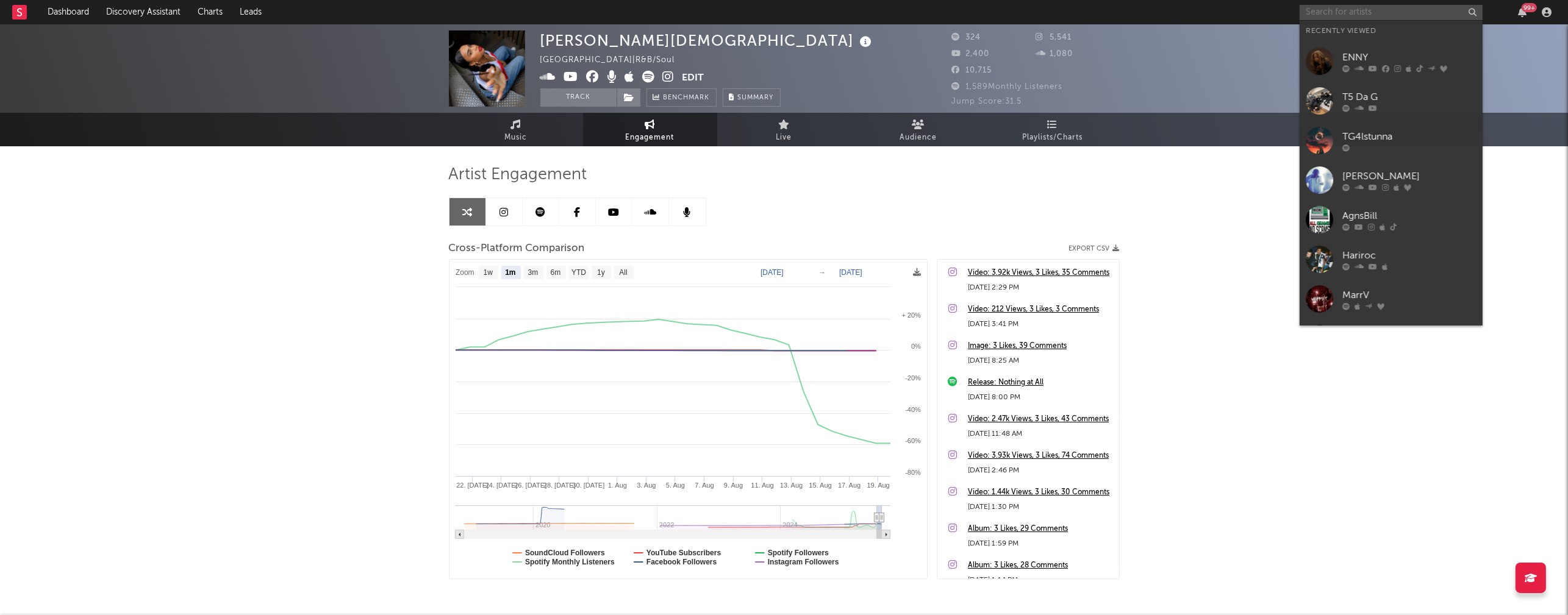
click at [1093, 13] on input "text" at bounding box center [1391, 13] width 183 height 15
paste input "[PERSON_NAME]"
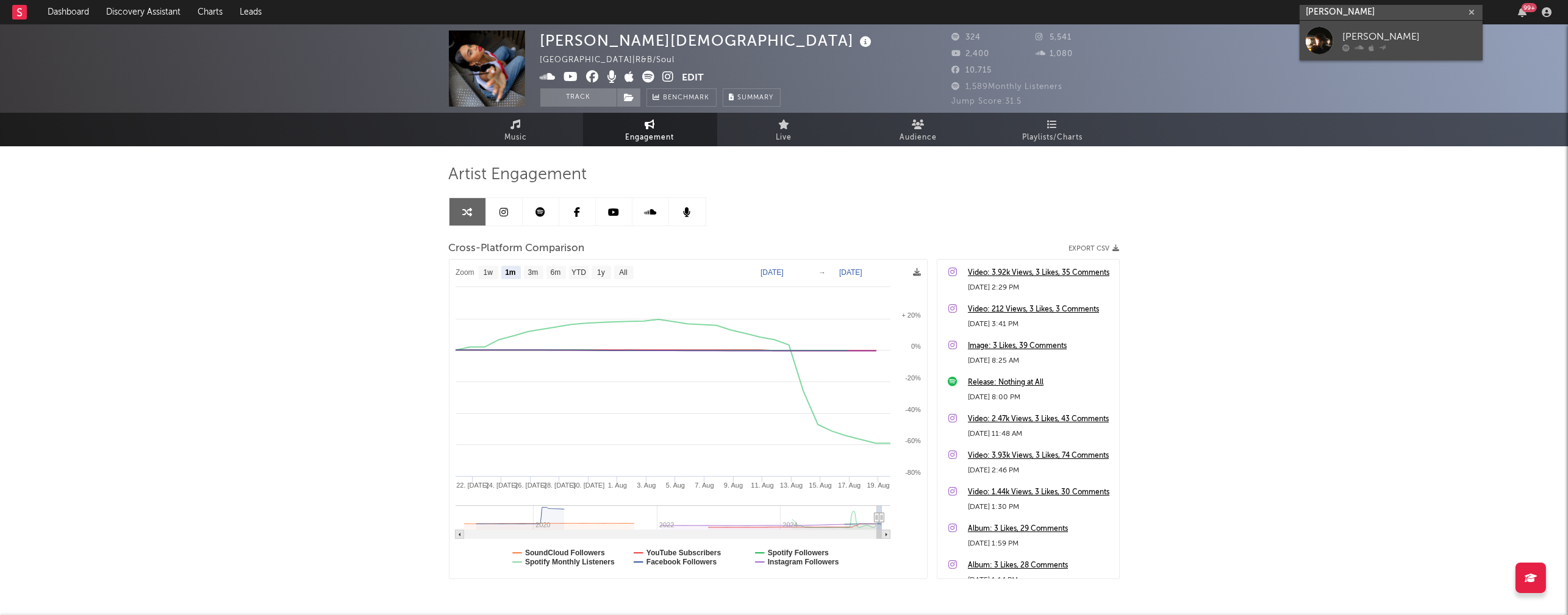
type input "[PERSON_NAME]"
click at [1093, 26] on link "[PERSON_NAME]" at bounding box center [1391, 40] width 183 height 39
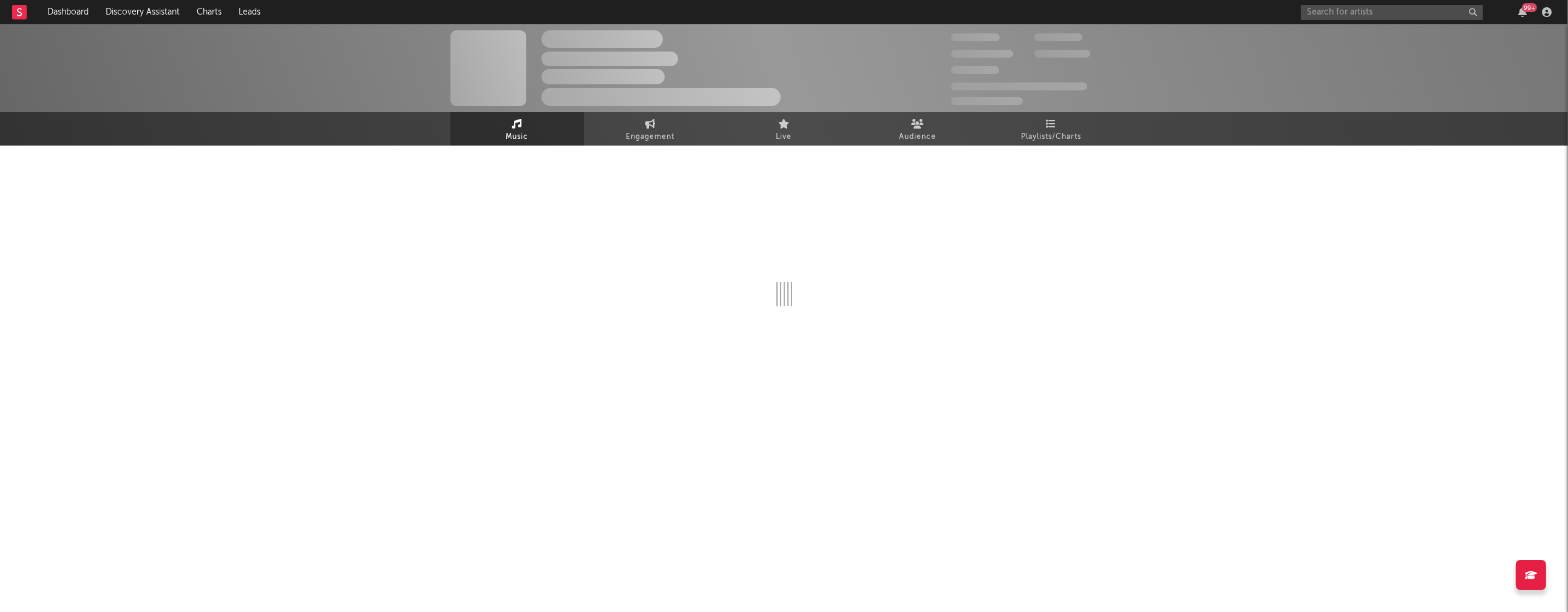
select select "6m"
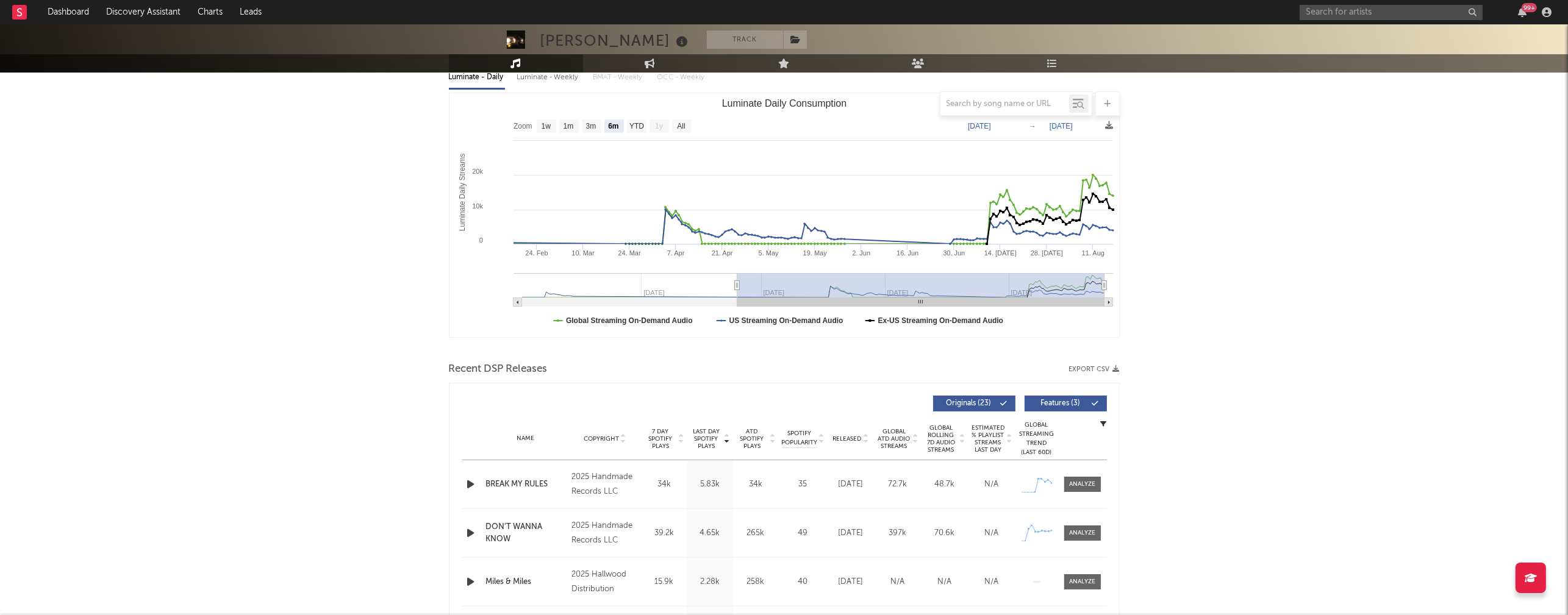
scroll to position [149, 0]
click at [469, 483] on icon "button" at bounding box center [470, 485] width 13 height 15
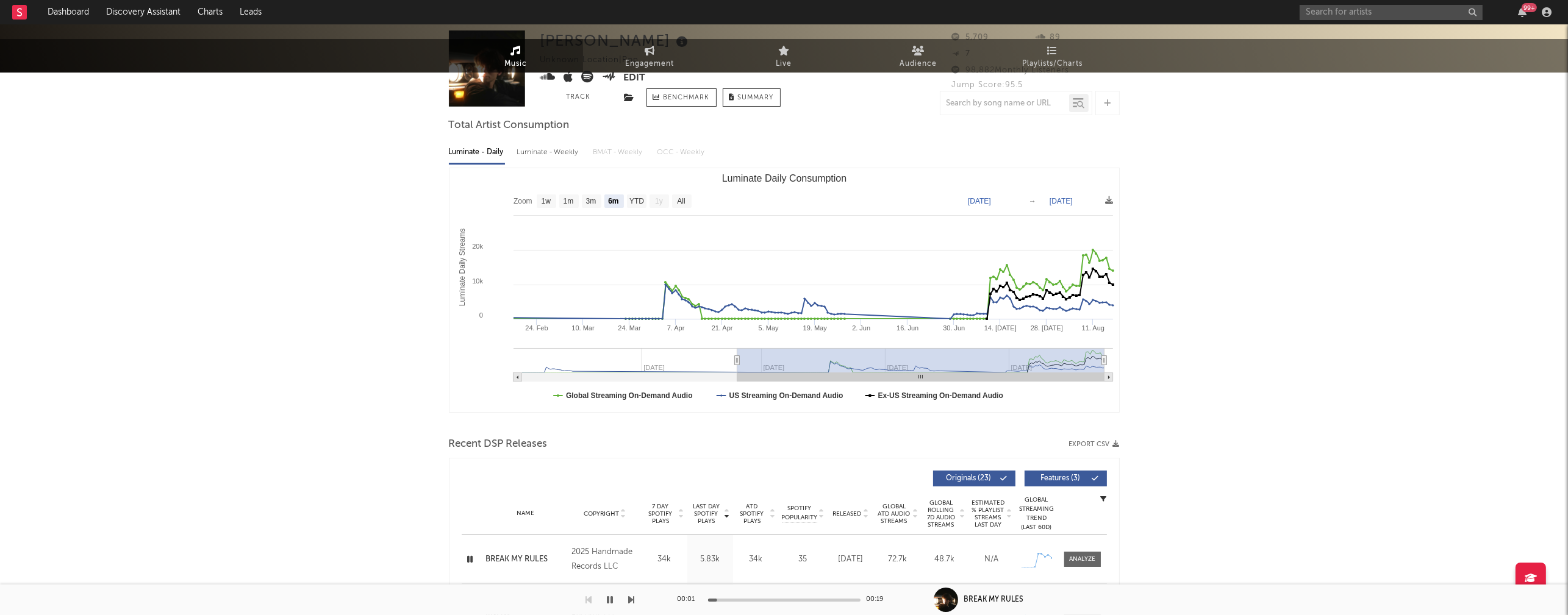
scroll to position [0, 0]
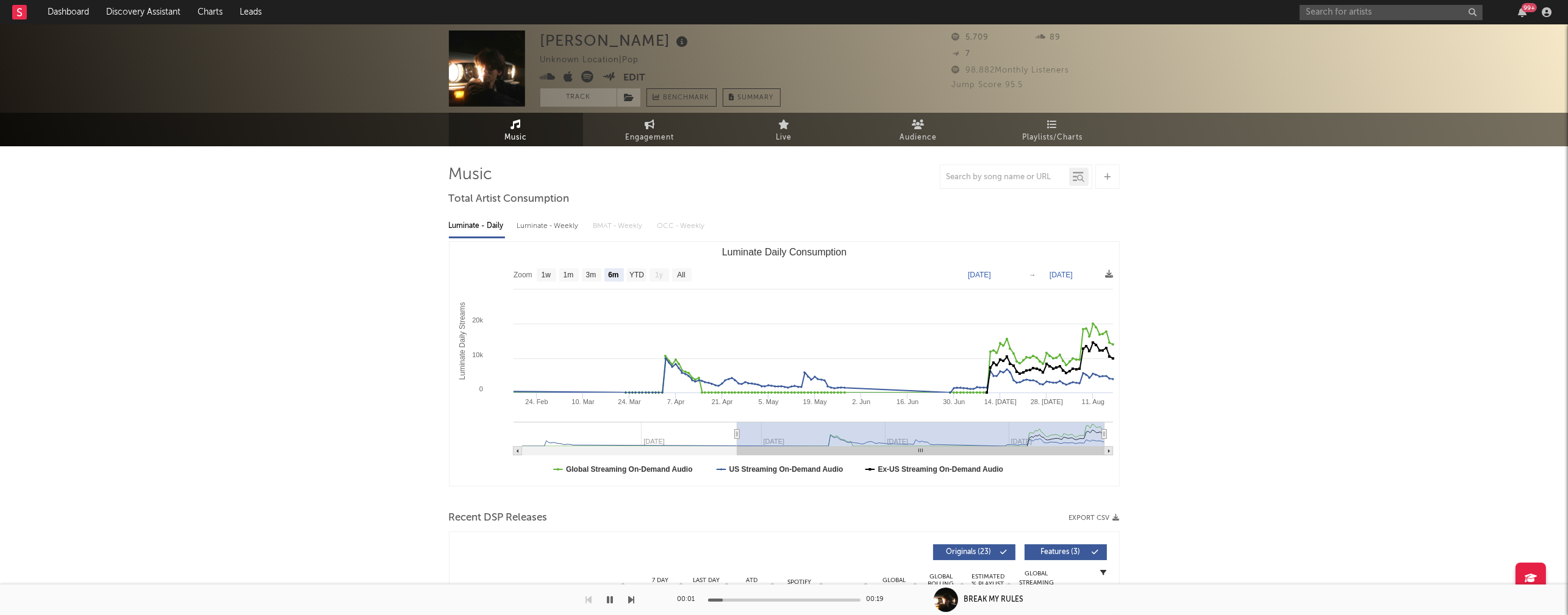
click at [538, 230] on div "Luminate - Weekly" at bounding box center [549, 226] width 64 height 21
select select "6m"
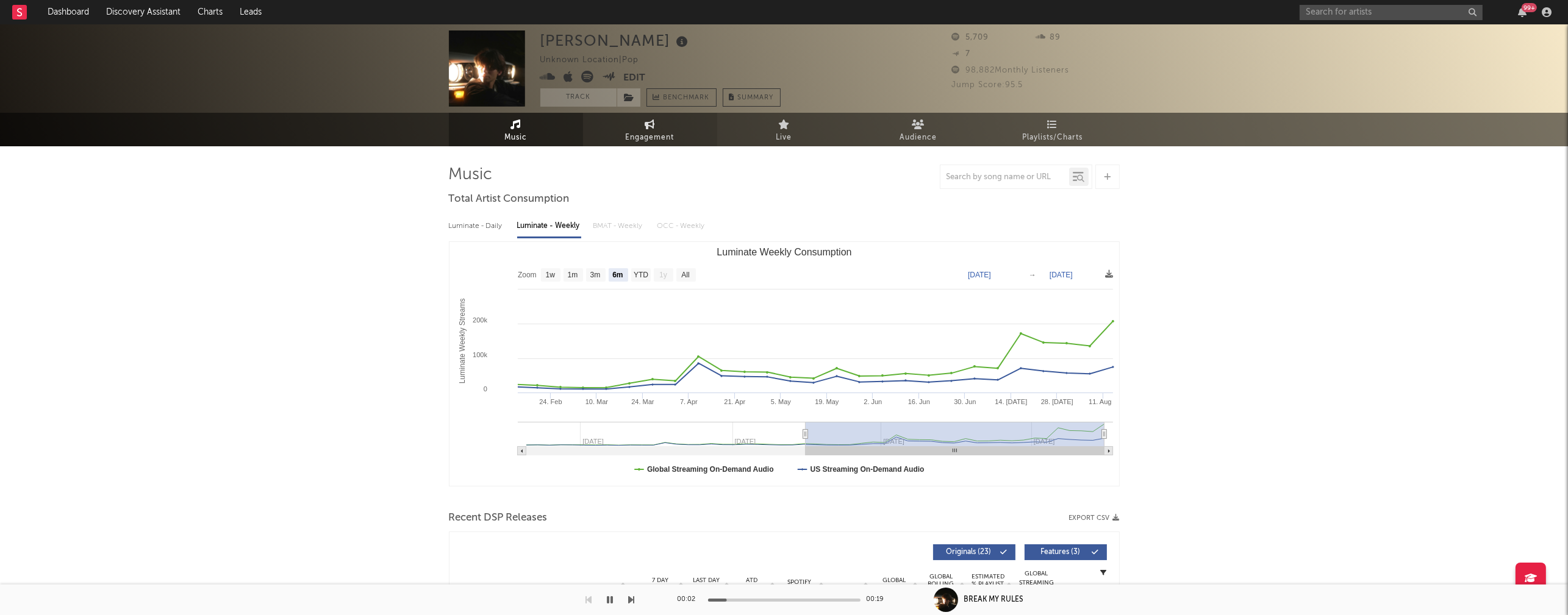
click at [649, 135] on span "Engagement" at bounding box center [649, 137] width 49 height 15
select select "1w"
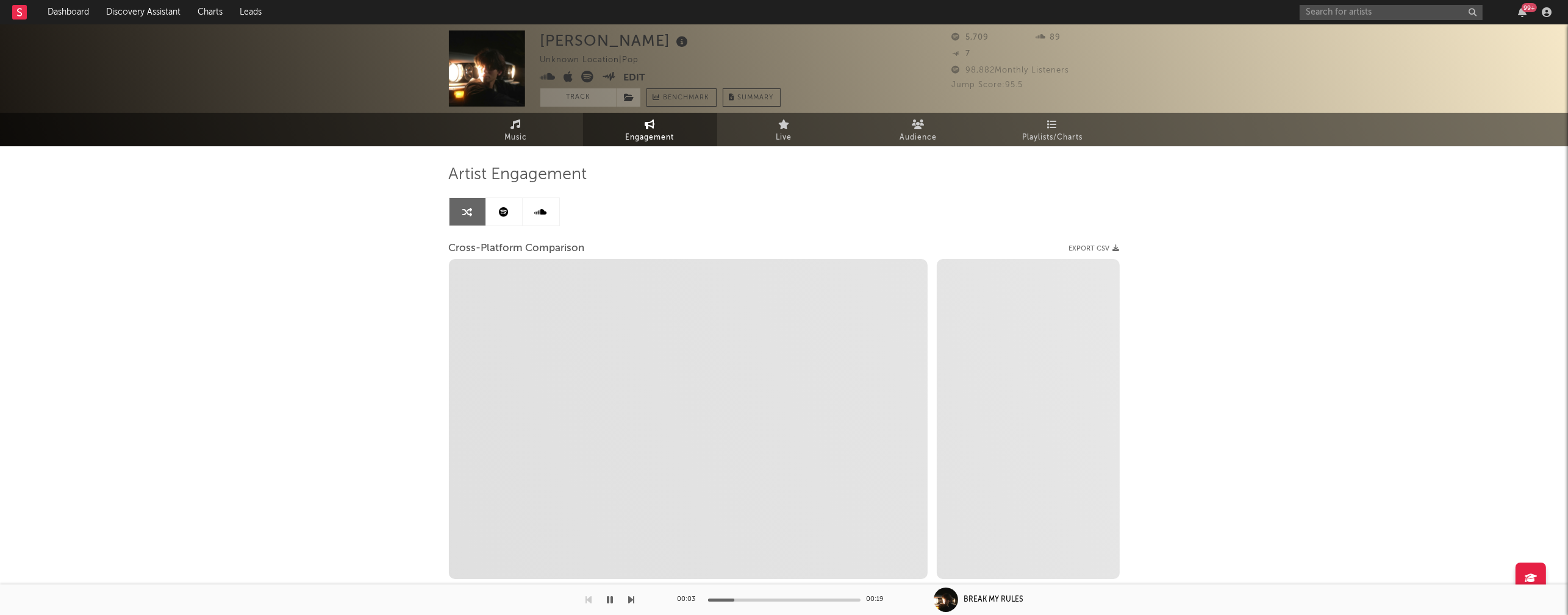
select select "1m"
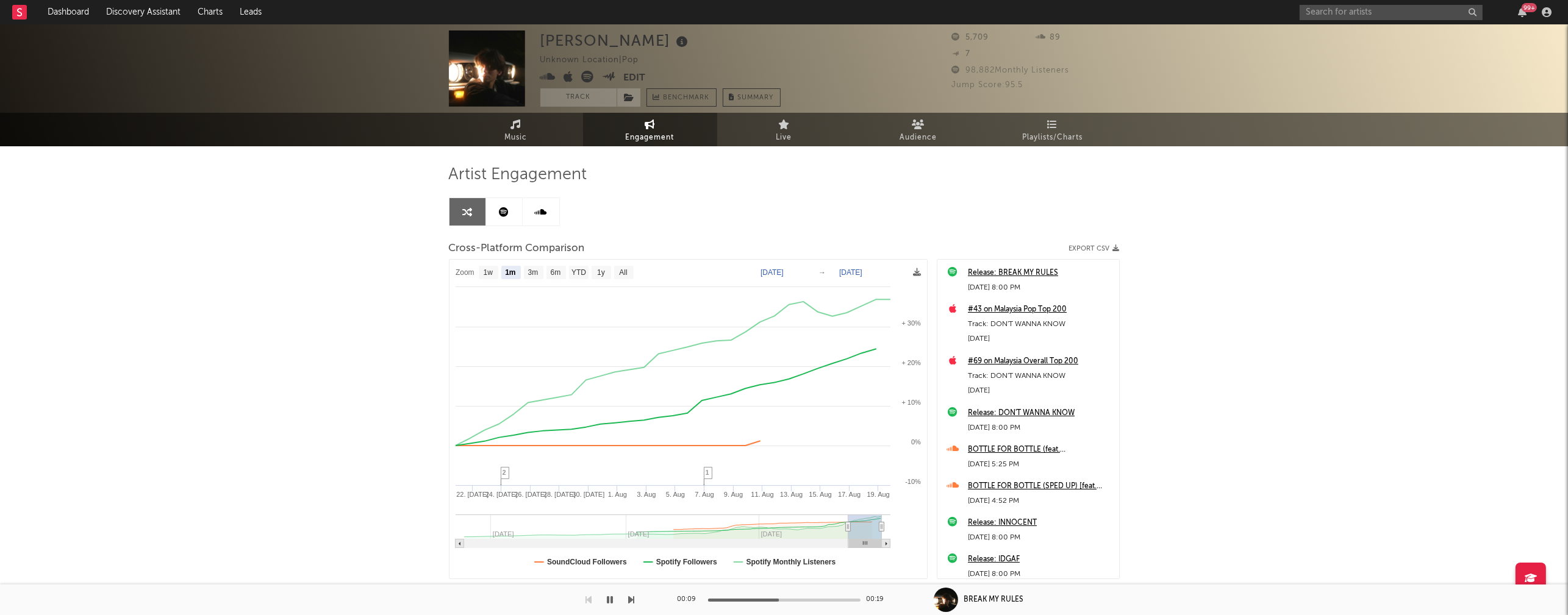
click at [548, 77] on icon at bounding box center [548, 77] width 16 height 12
click at [607, 597] on icon "button" at bounding box center [610, 600] width 6 height 9
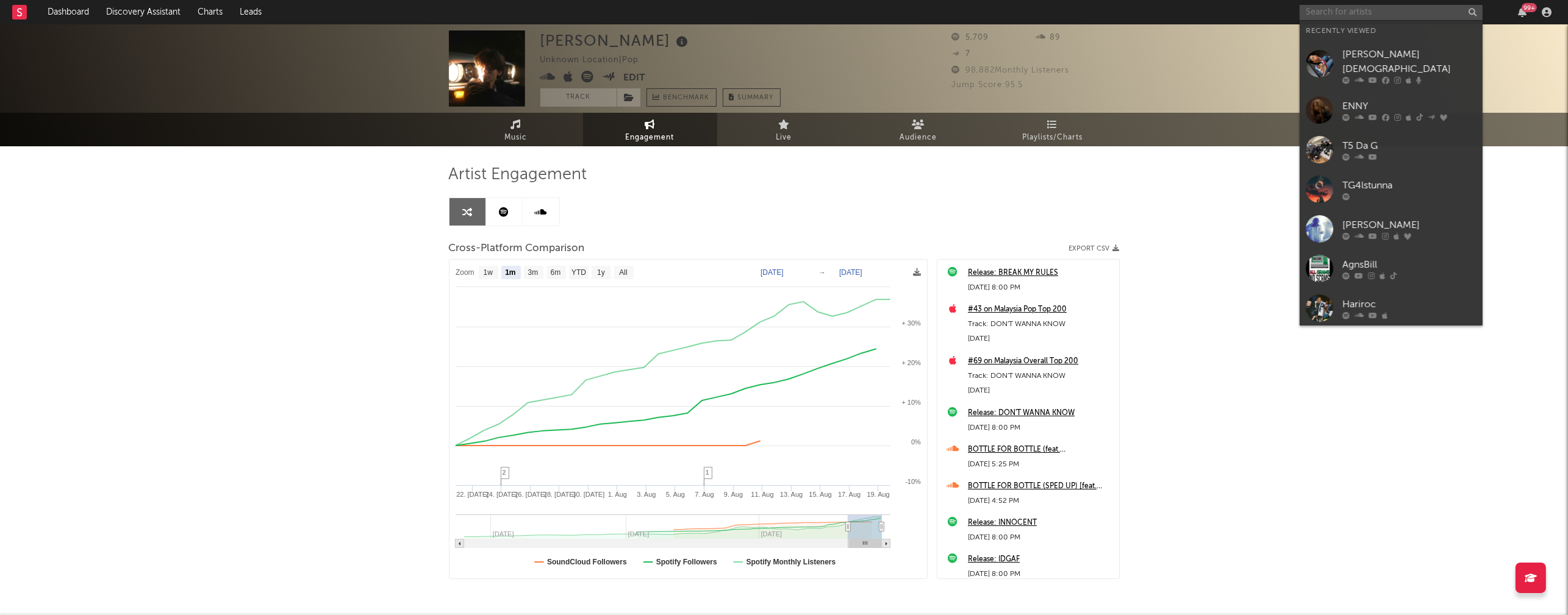
click at [1093, 12] on input "text" at bounding box center [1391, 13] width 183 height 15
paste input "Bill C da Don"
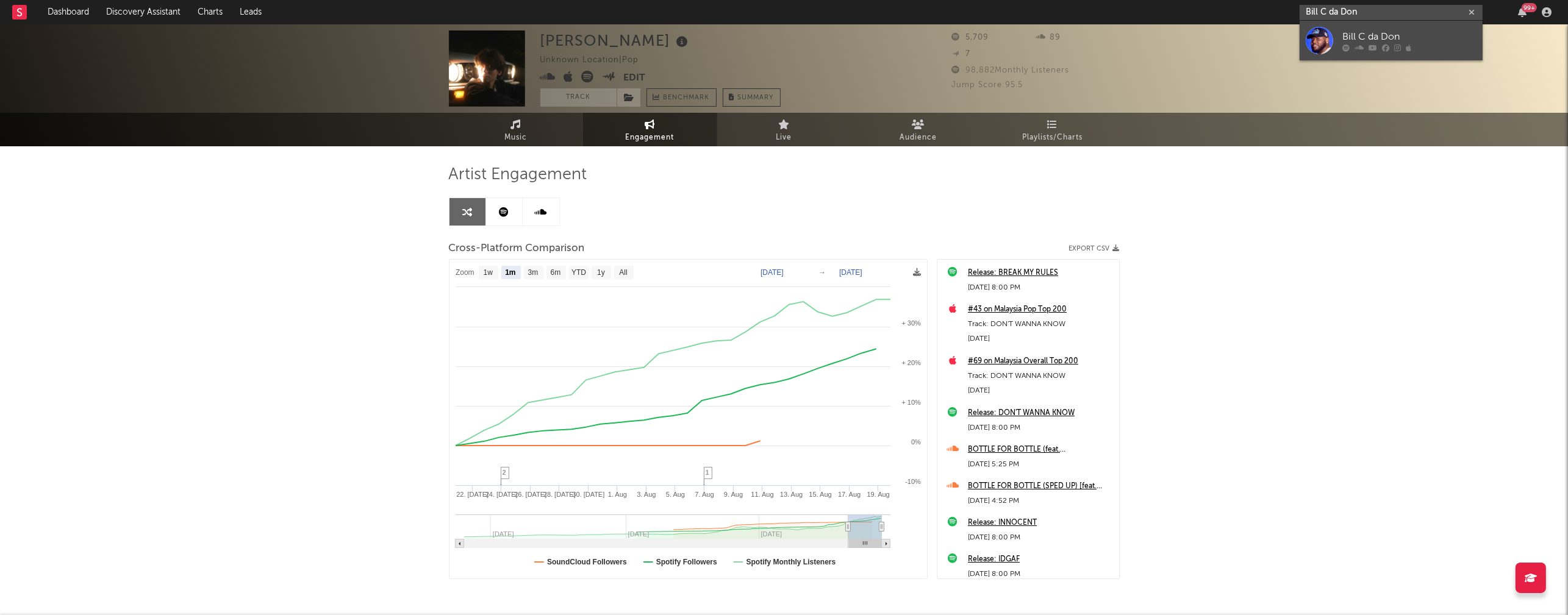
type input "Bill C da Don"
click at [1093, 33] on div "Bill C da Don" at bounding box center [1409, 36] width 135 height 15
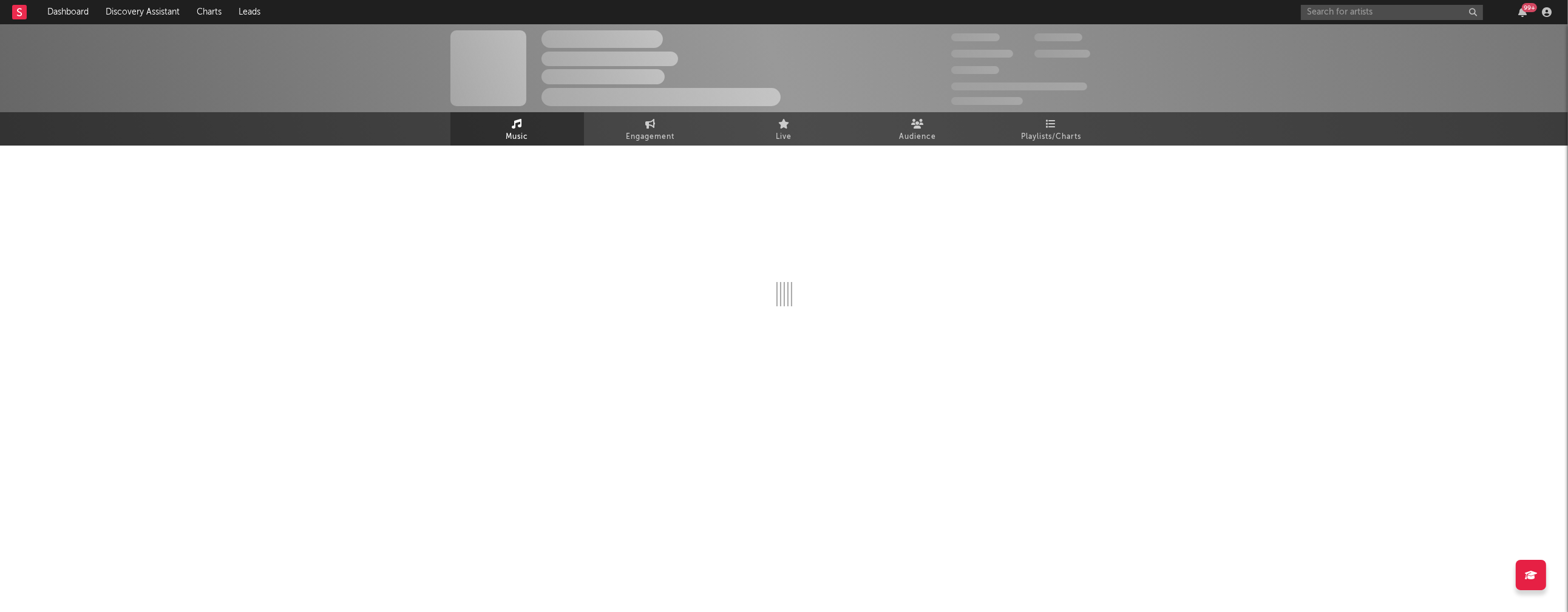
select select "6m"
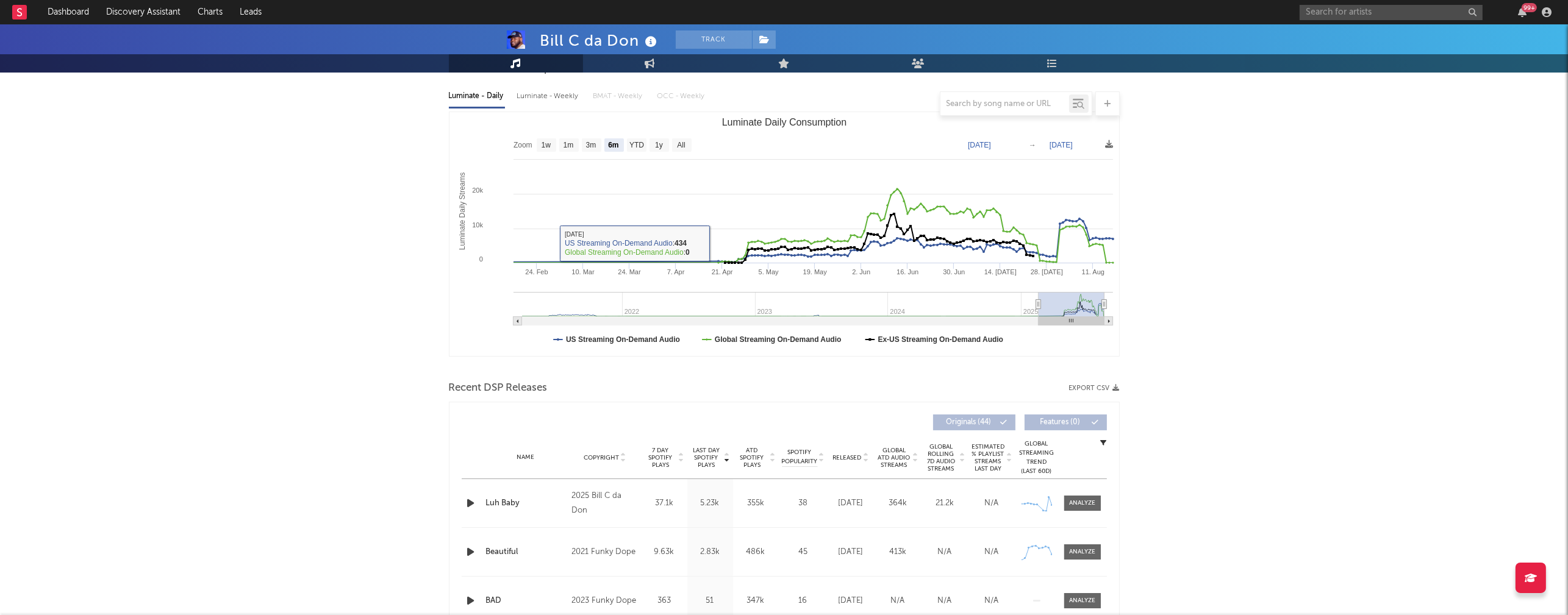
scroll to position [181, 0]
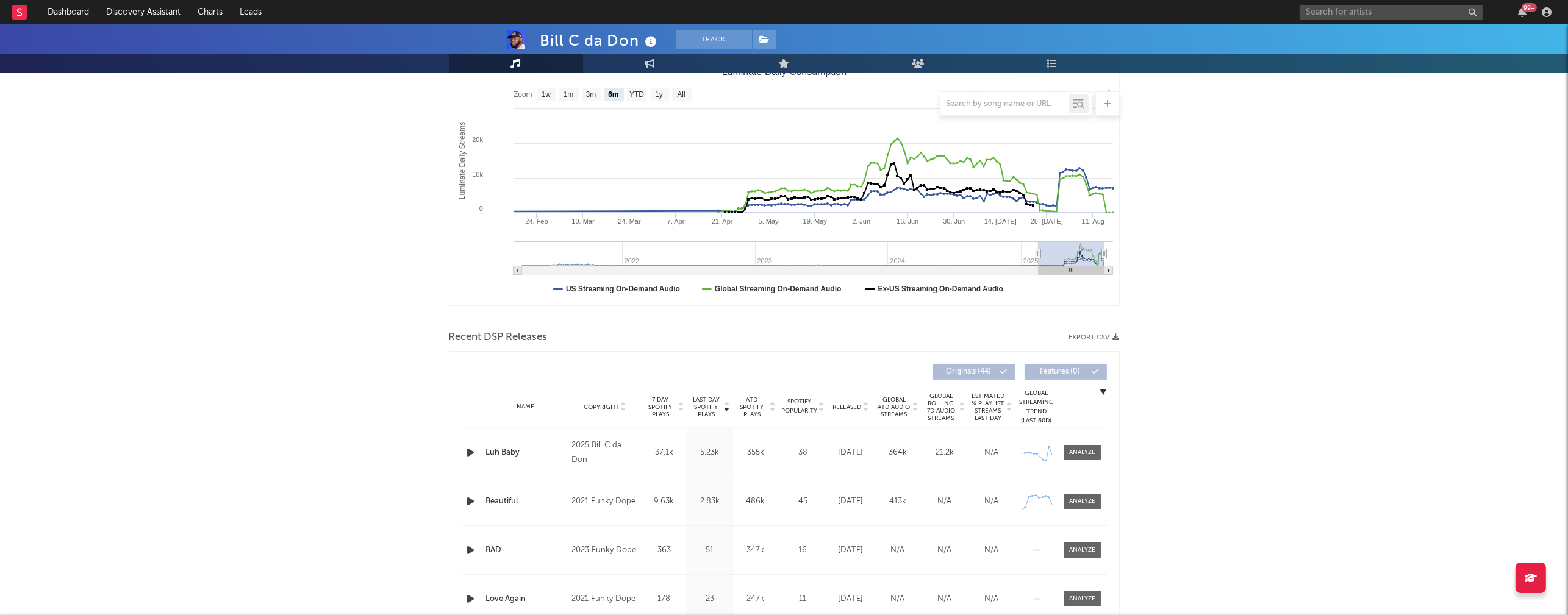
click at [471, 451] on icon "button" at bounding box center [470, 453] width 13 height 15
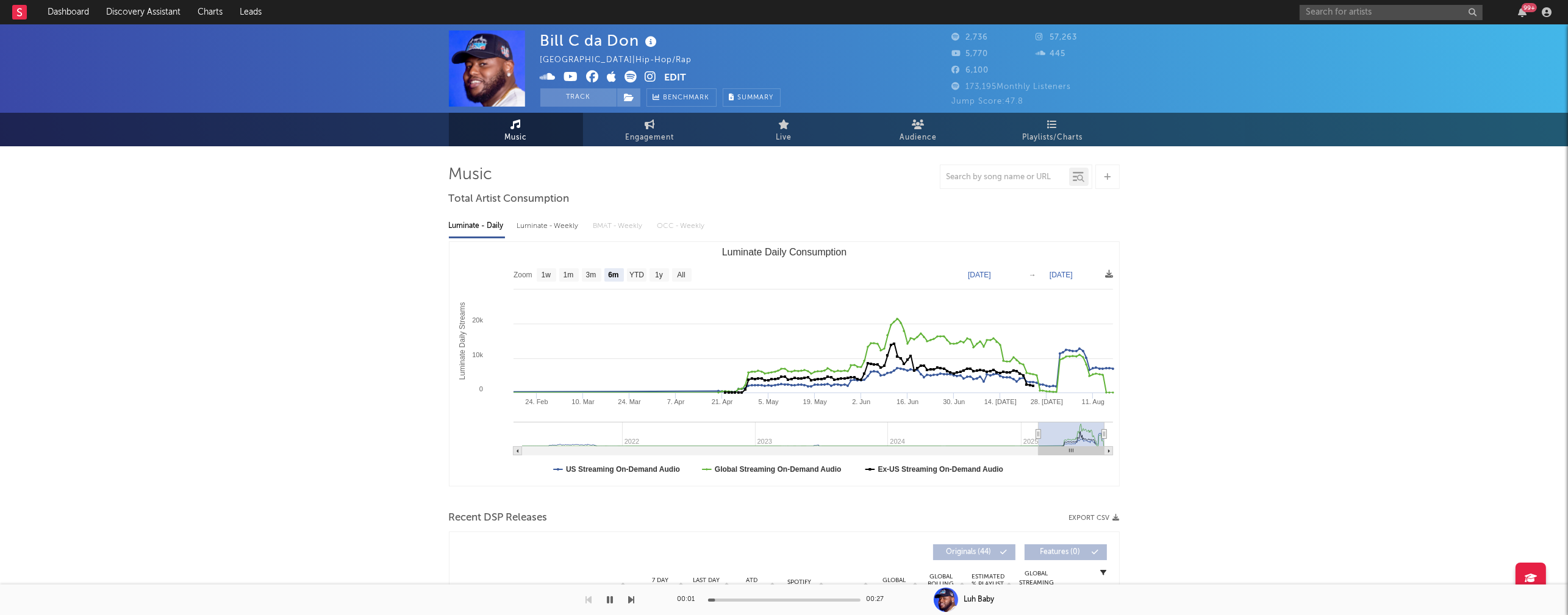
click at [650, 76] on icon at bounding box center [651, 77] width 12 height 12
click at [618, 595] on div at bounding box center [317, 600] width 635 height 31
click at [612, 599] on icon "button" at bounding box center [610, 600] width 6 height 9
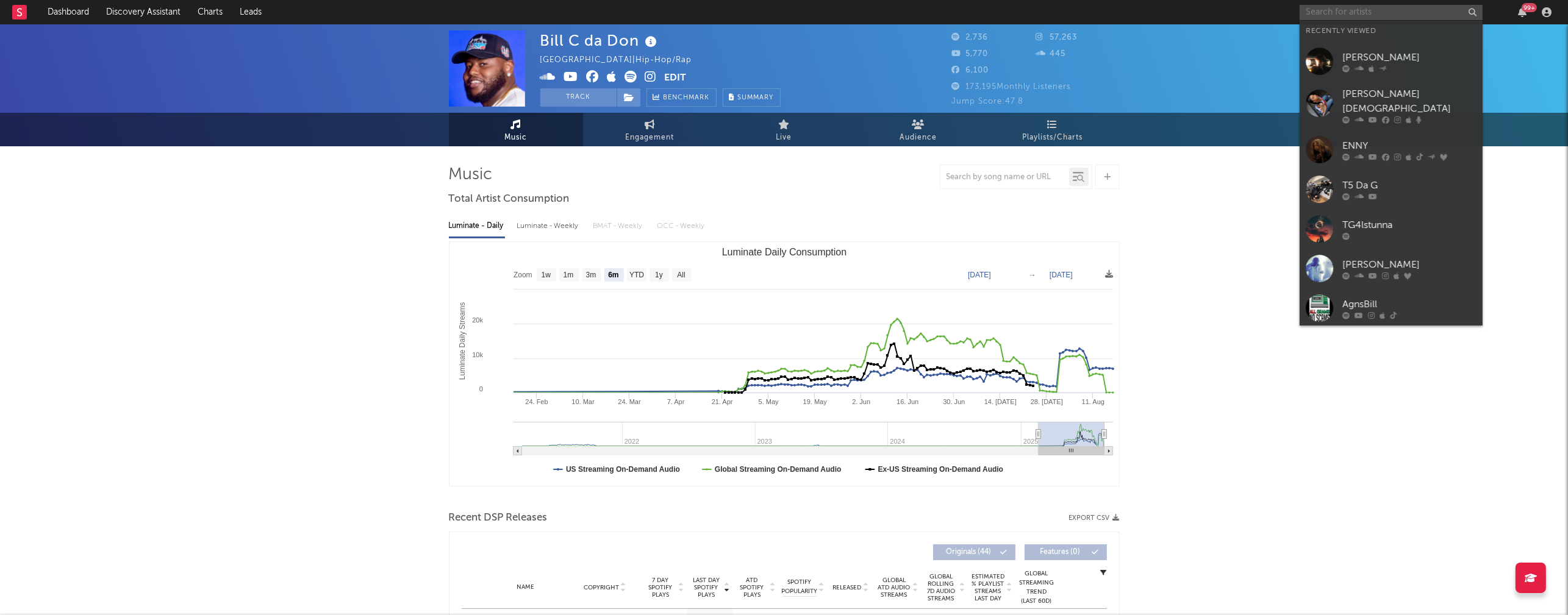
click at [1093, 14] on input "text" at bounding box center [1391, 13] width 183 height 15
paste input "Solo [PERSON_NAME]"
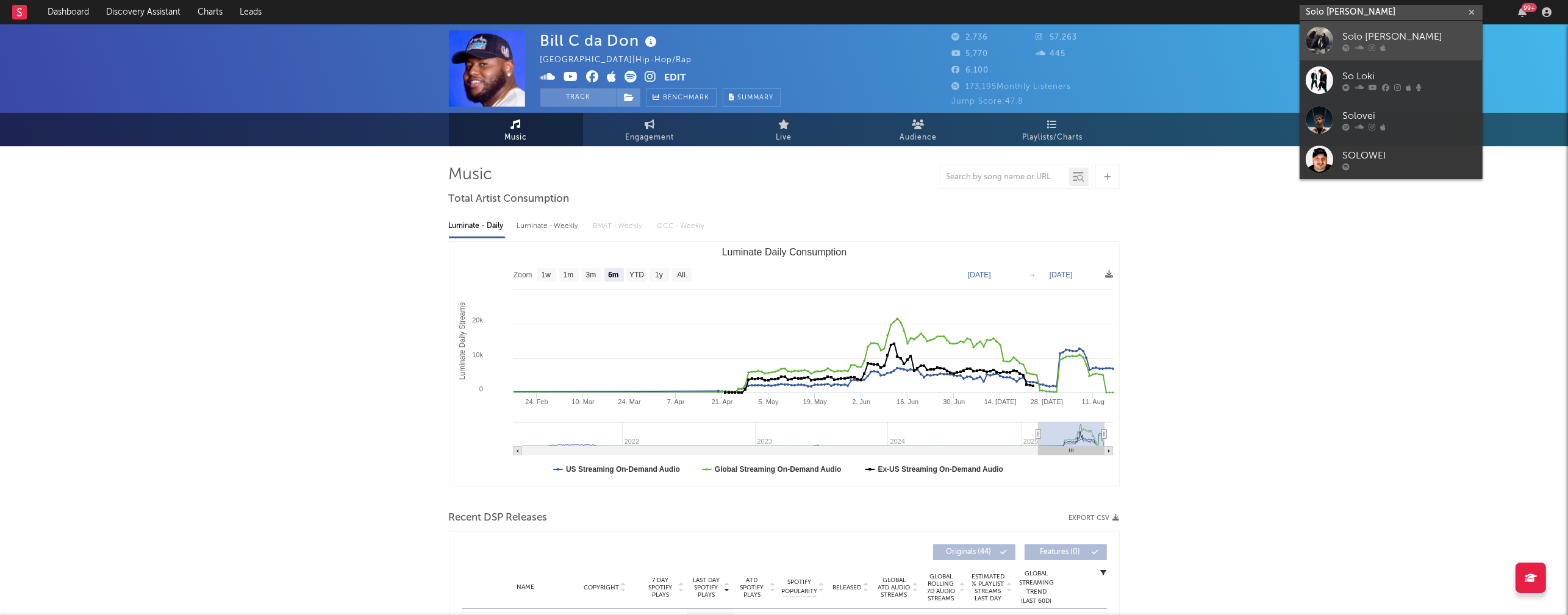
type input "Solo [PERSON_NAME]"
click at [1093, 31] on div "Solo [PERSON_NAME]" at bounding box center [1409, 36] width 135 height 15
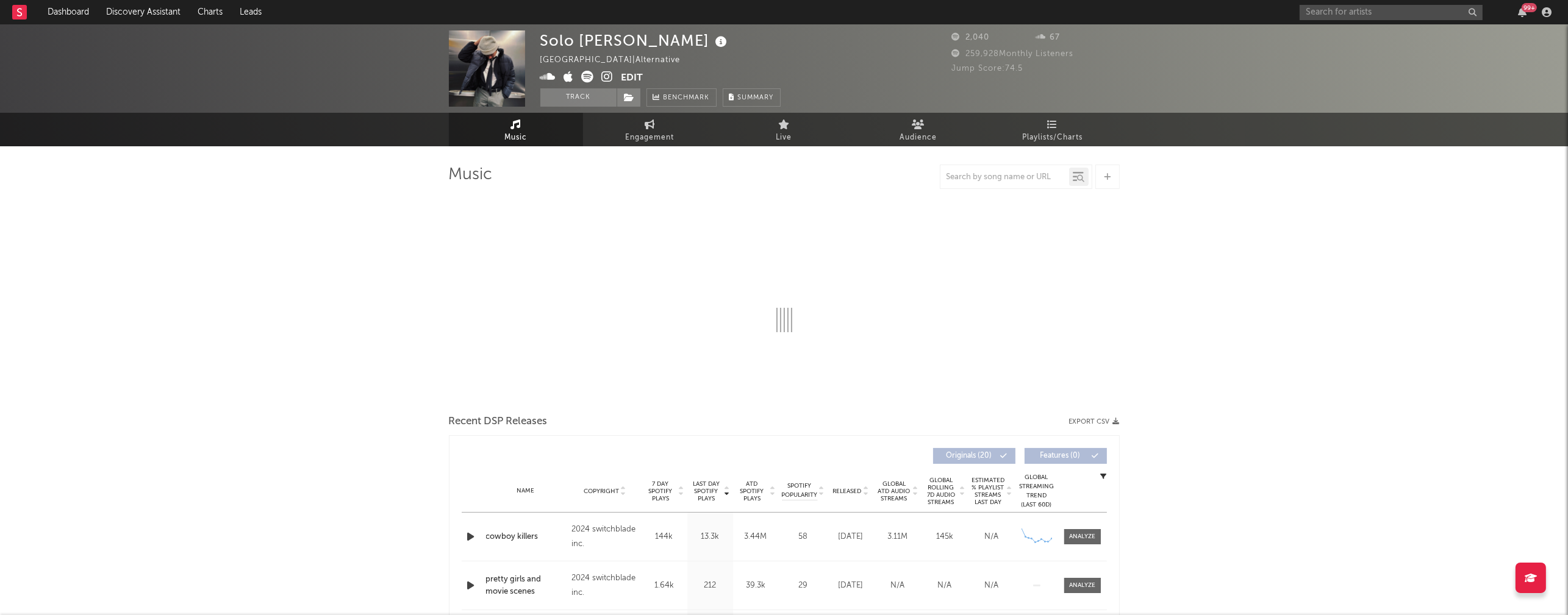
select select "6m"
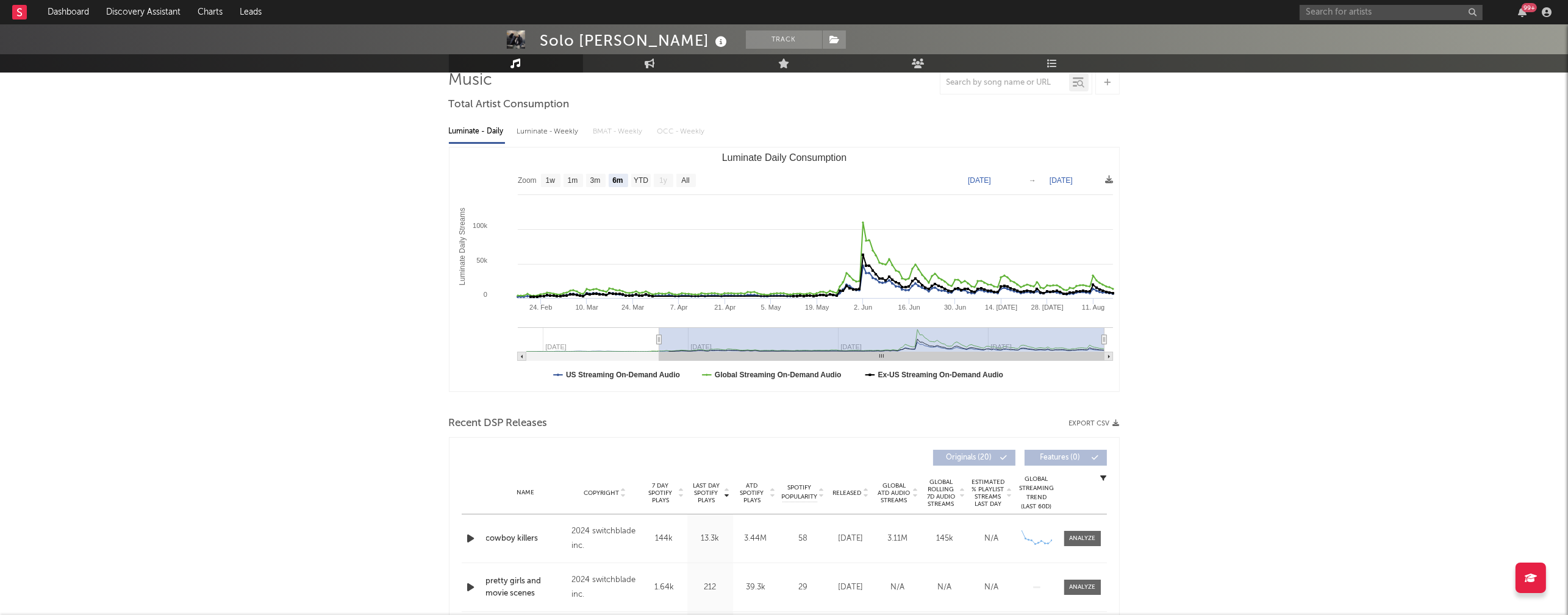
scroll to position [152, 0]
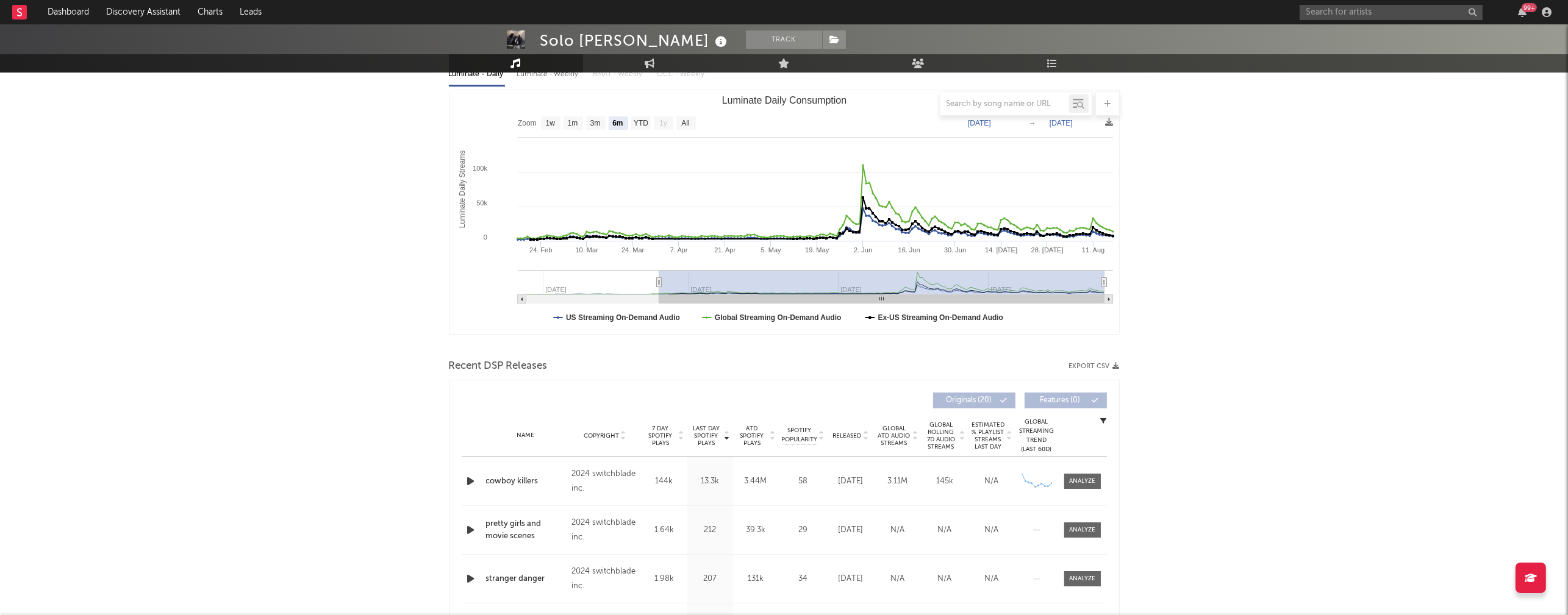
click at [470, 482] on icon "button" at bounding box center [470, 481] width 13 height 15
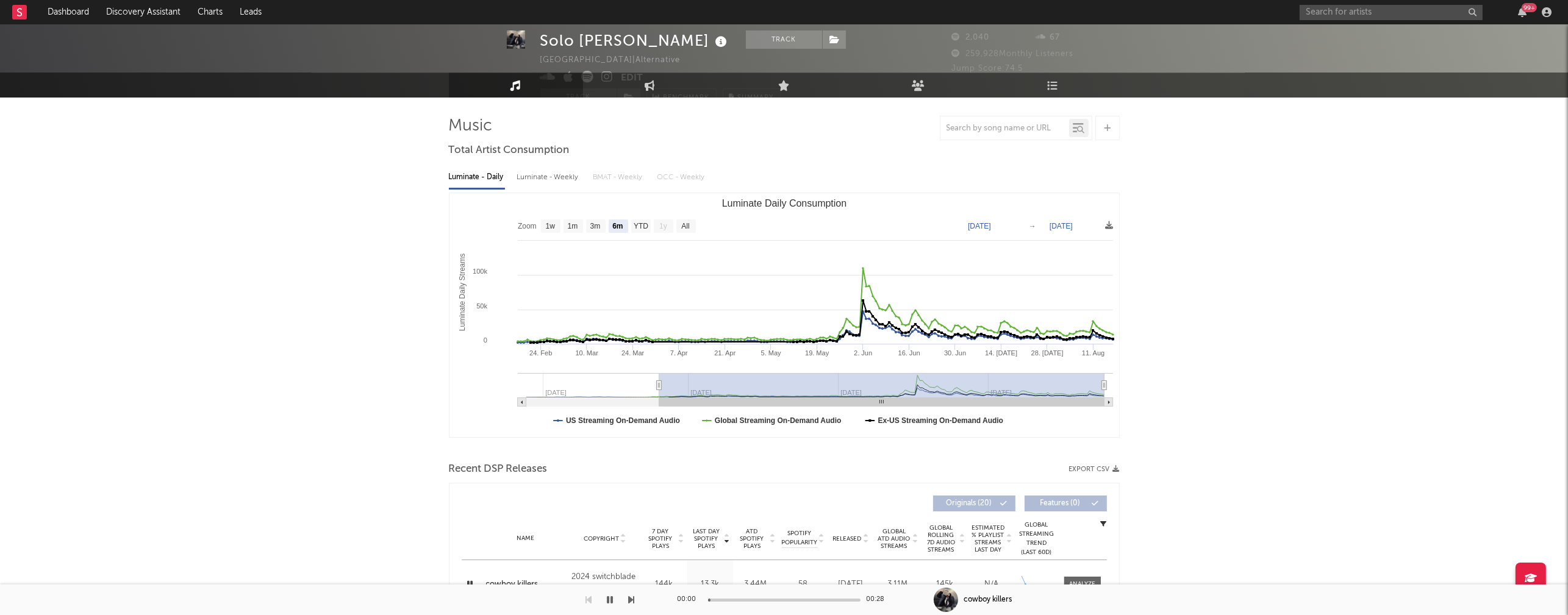
scroll to position [0, 0]
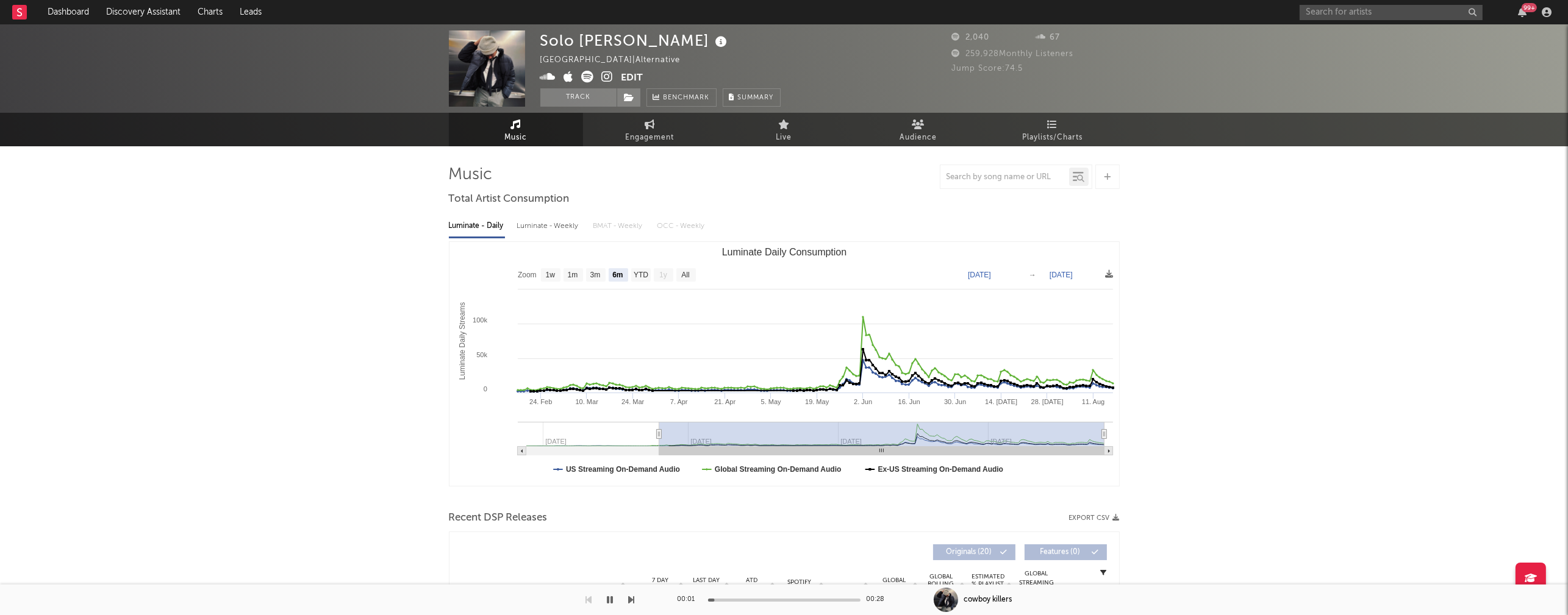
click at [560, 224] on div "Luminate - Weekly" at bounding box center [549, 226] width 64 height 21
select select "6m"
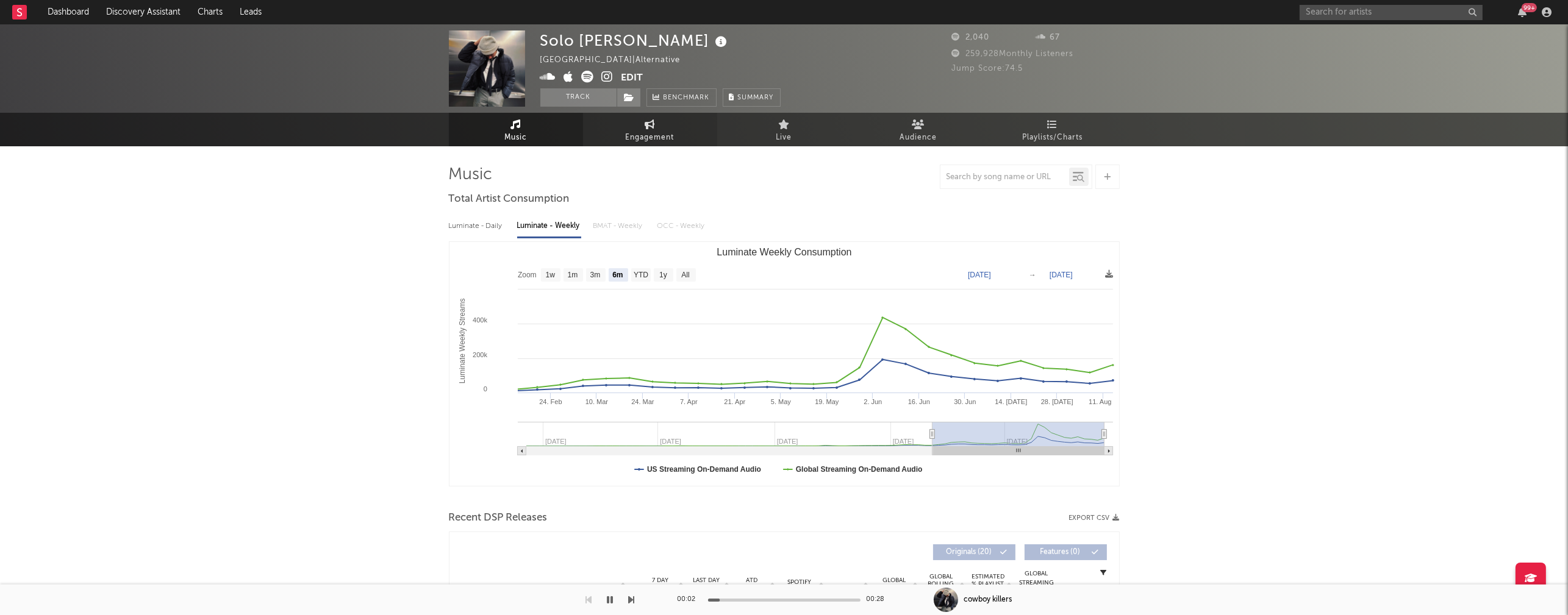
click at [640, 134] on span "Engagement" at bounding box center [649, 137] width 49 height 15
select select "1w"
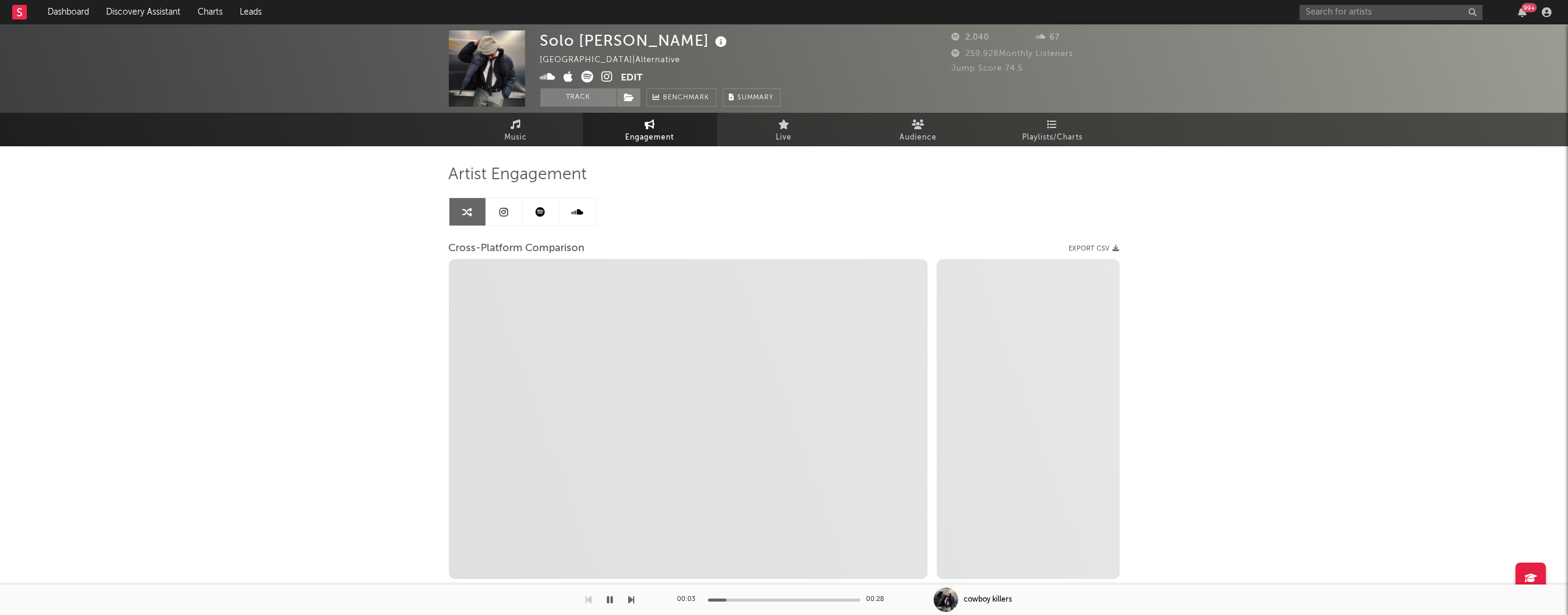
select select "1m"
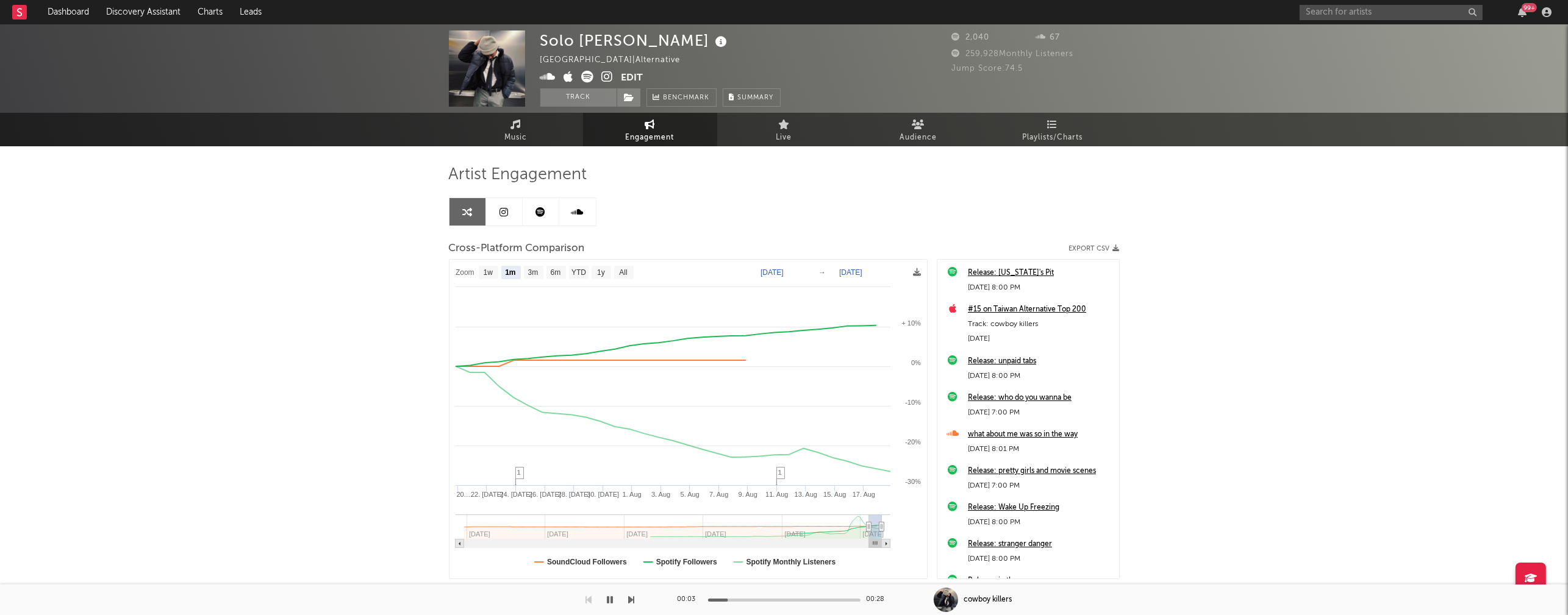
click at [604, 76] on icon at bounding box center [608, 77] width 12 height 12
click at [609, 600] on icon "button" at bounding box center [610, 600] width 6 height 9
click at [549, 77] on icon at bounding box center [548, 77] width 16 height 12
click at [1093, 13] on input "text" at bounding box center [1391, 13] width 183 height 15
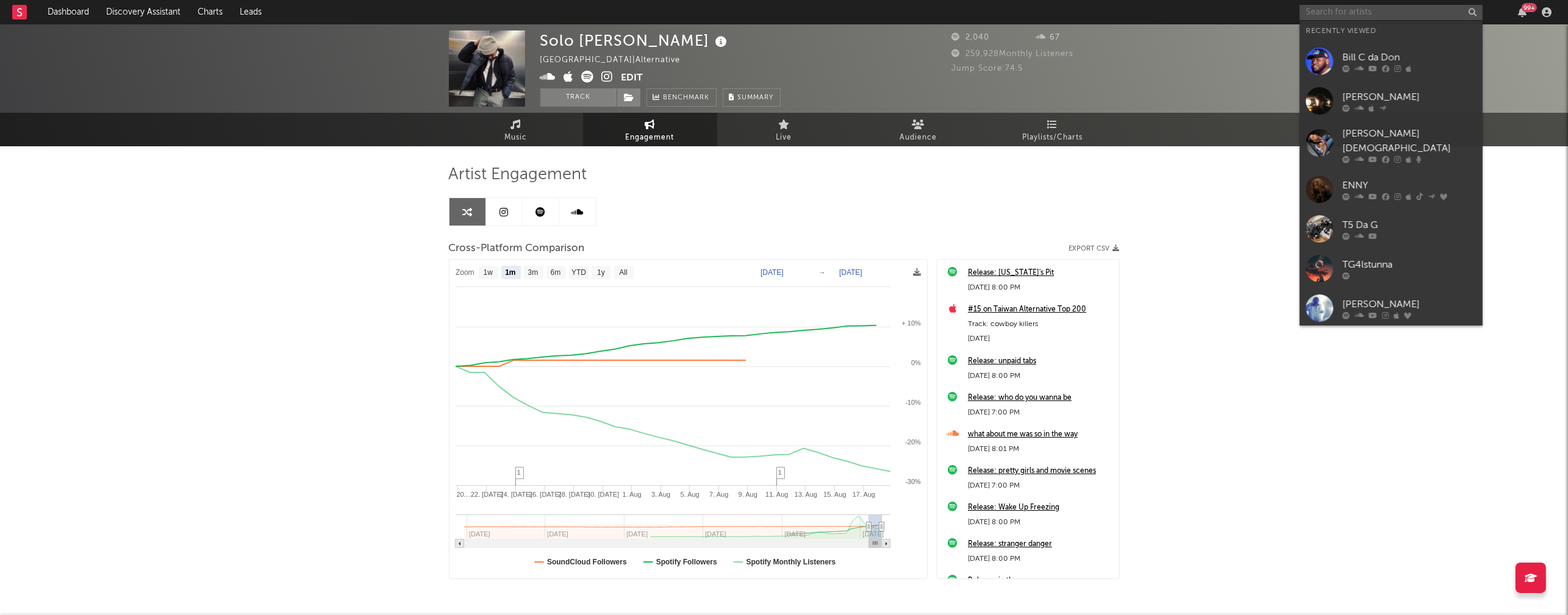
paste input "YEMI"
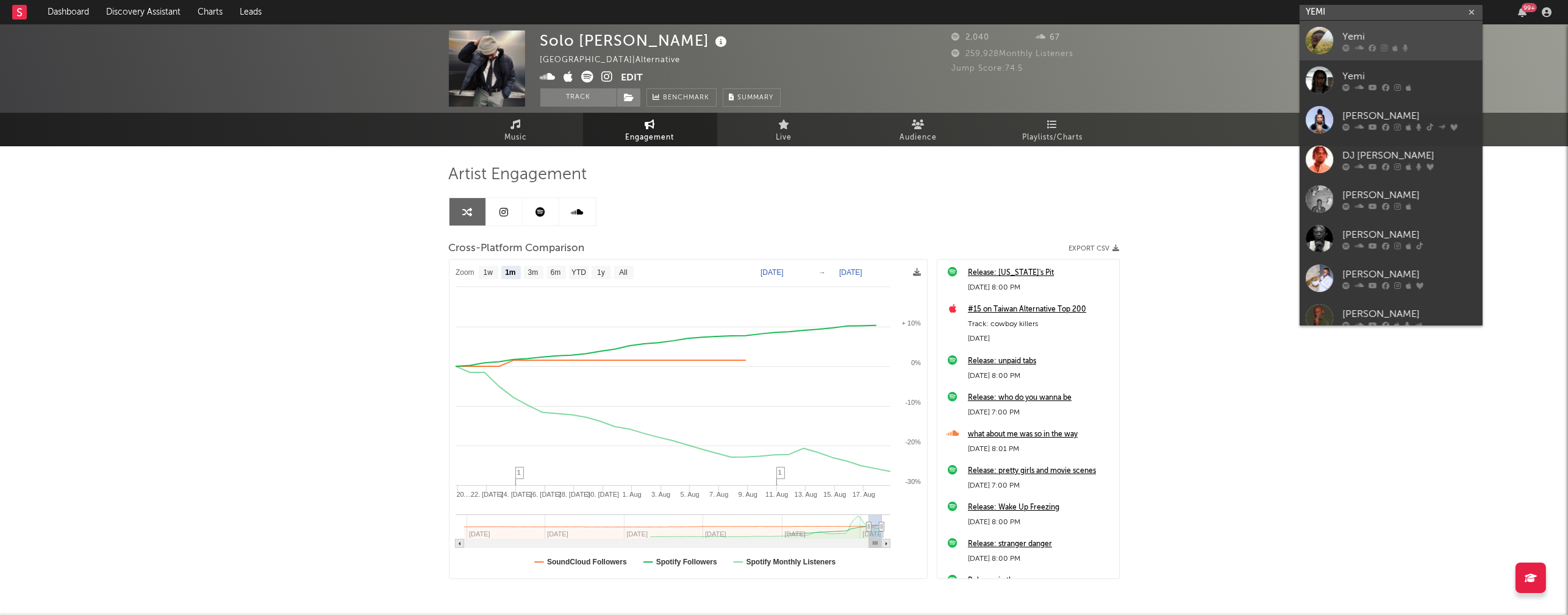
type input "YEMI"
click at [1093, 29] on div "Yemi" at bounding box center [1409, 36] width 135 height 15
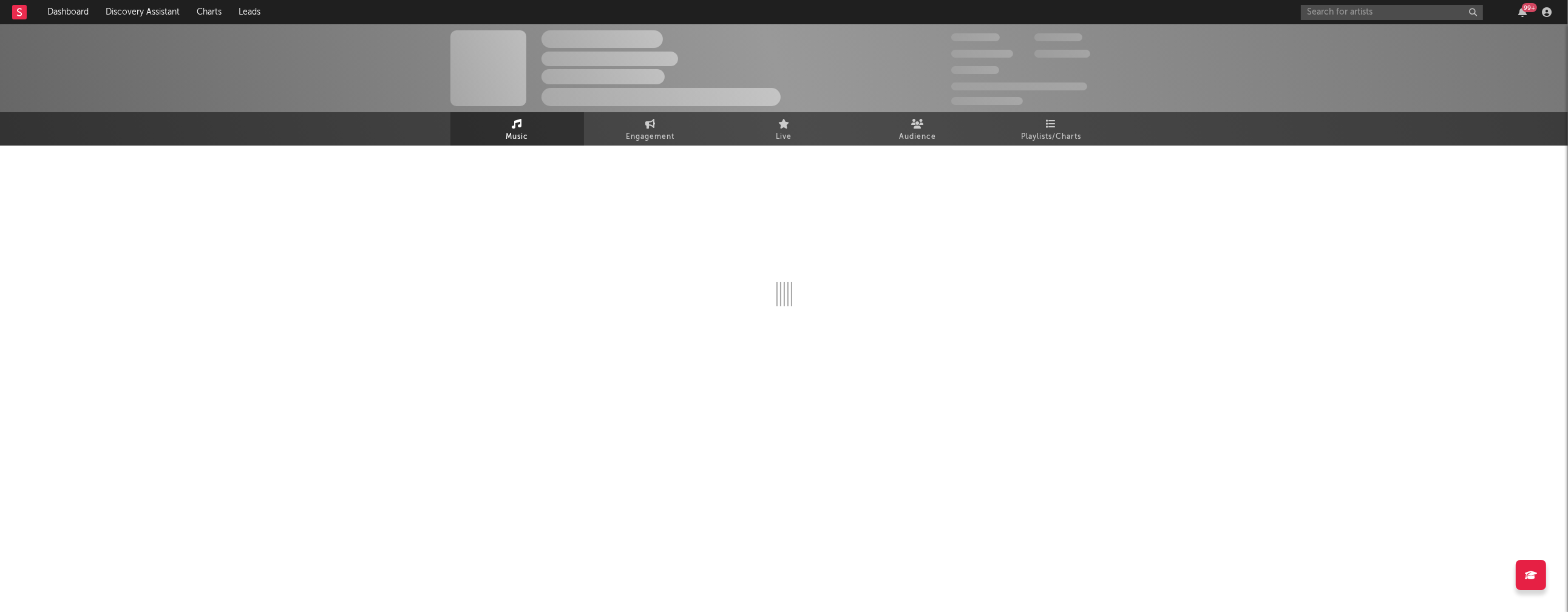
select select "1w"
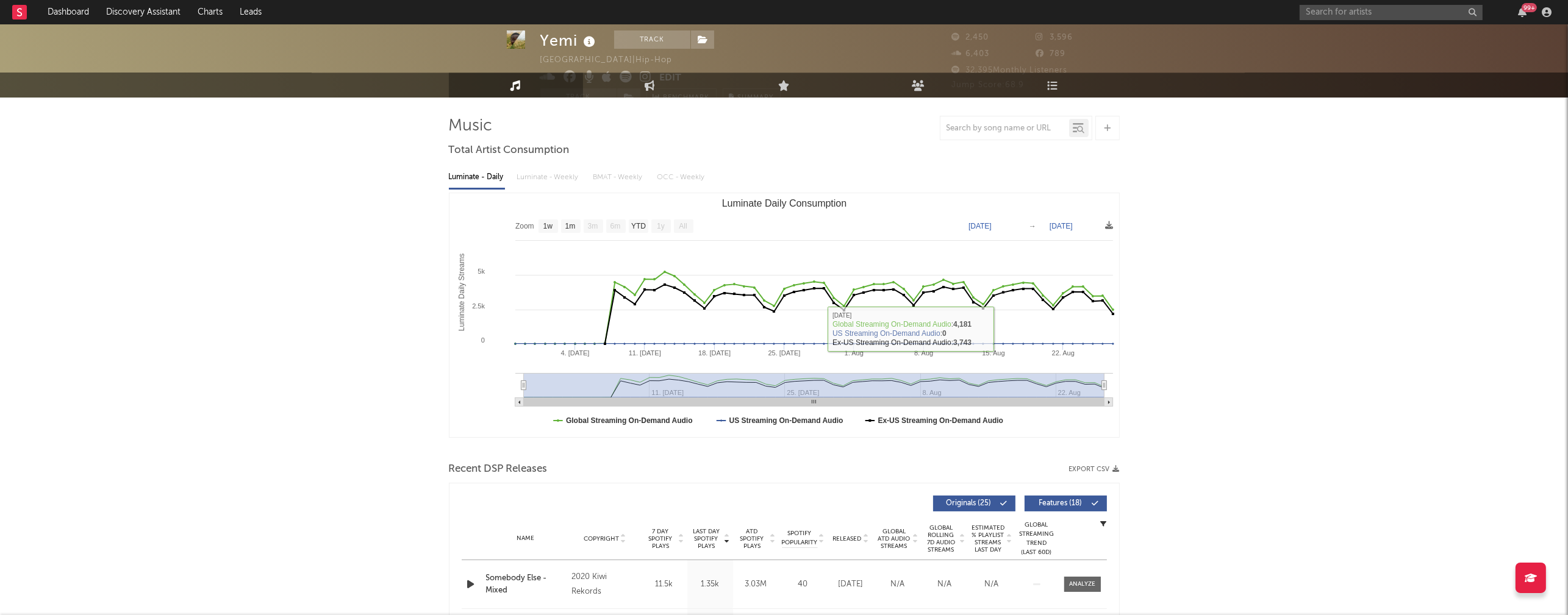
scroll to position [200, 0]
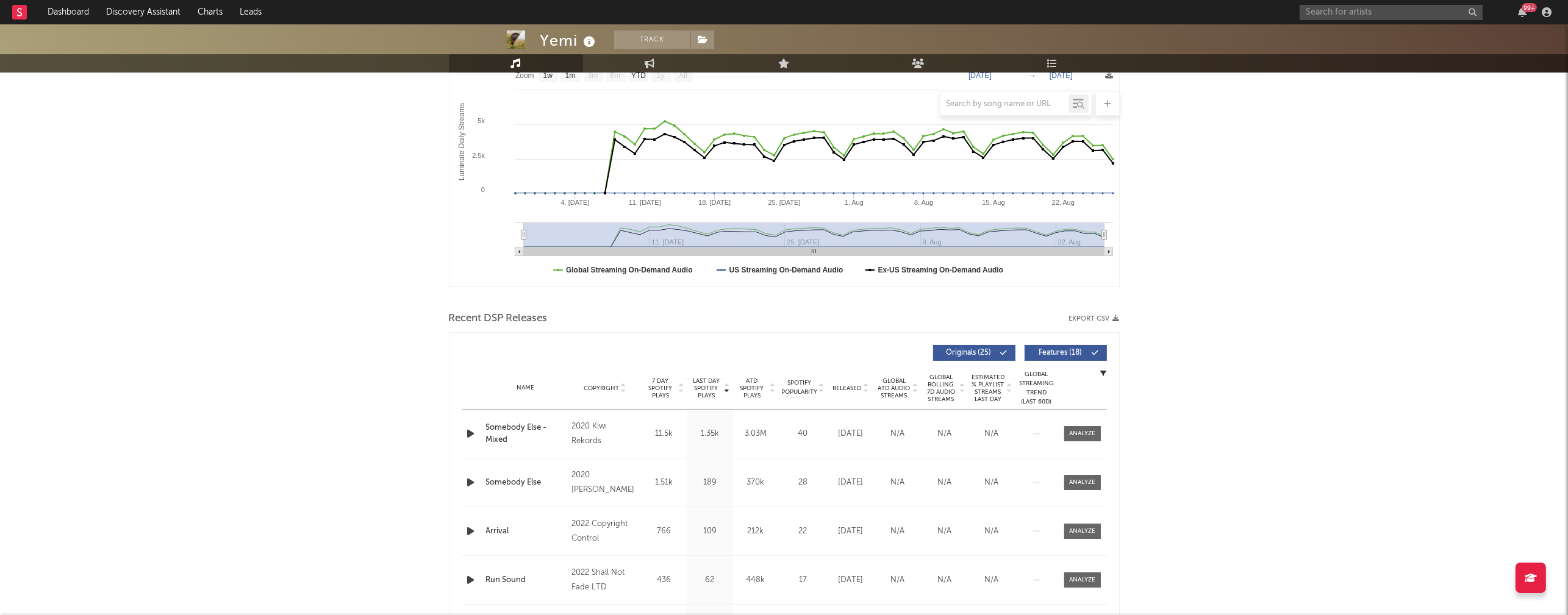
click at [470, 430] on icon "button" at bounding box center [470, 434] width 13 height 15
click at [602, 386] on span "Copyright" at bounding box center [601, 388] width 35 height 8
click at [605, 386] on span "Copyright" at bounding box center [601, 388] width 35 height 8
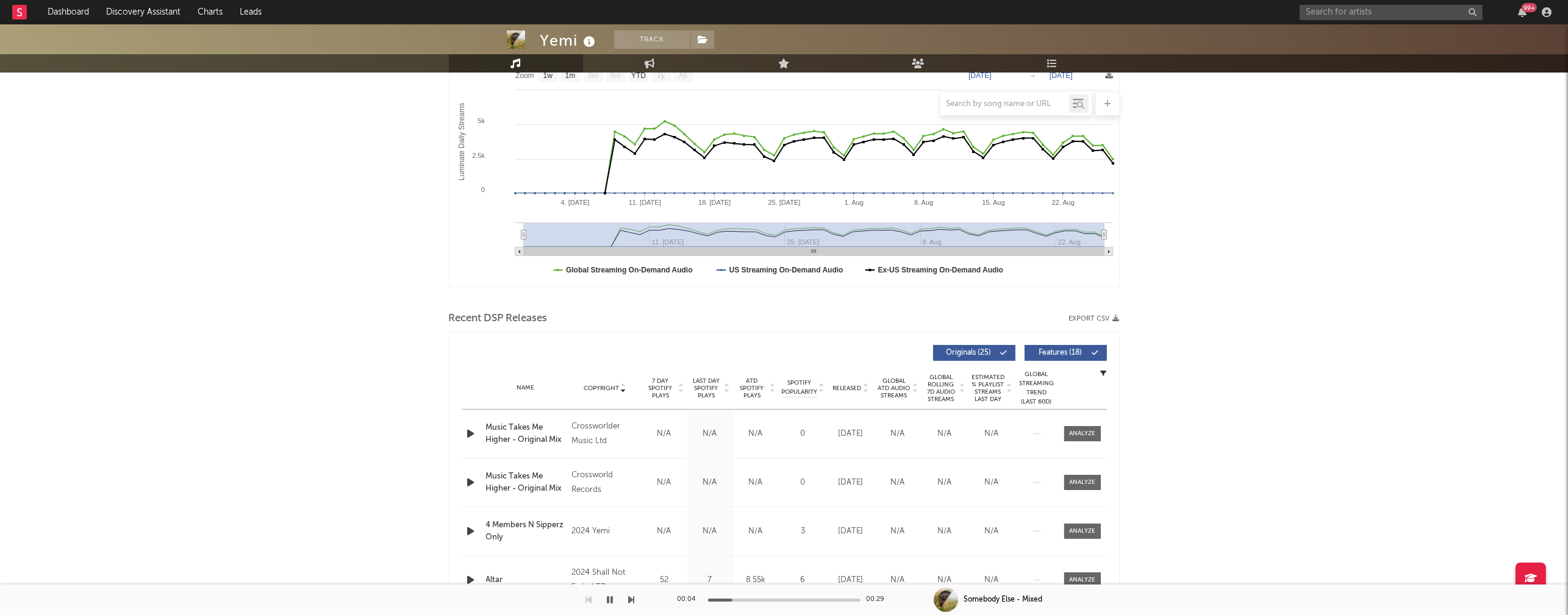
click at [471, 433] on icon "button" at bounding box center [470, 434] width 13 height 15
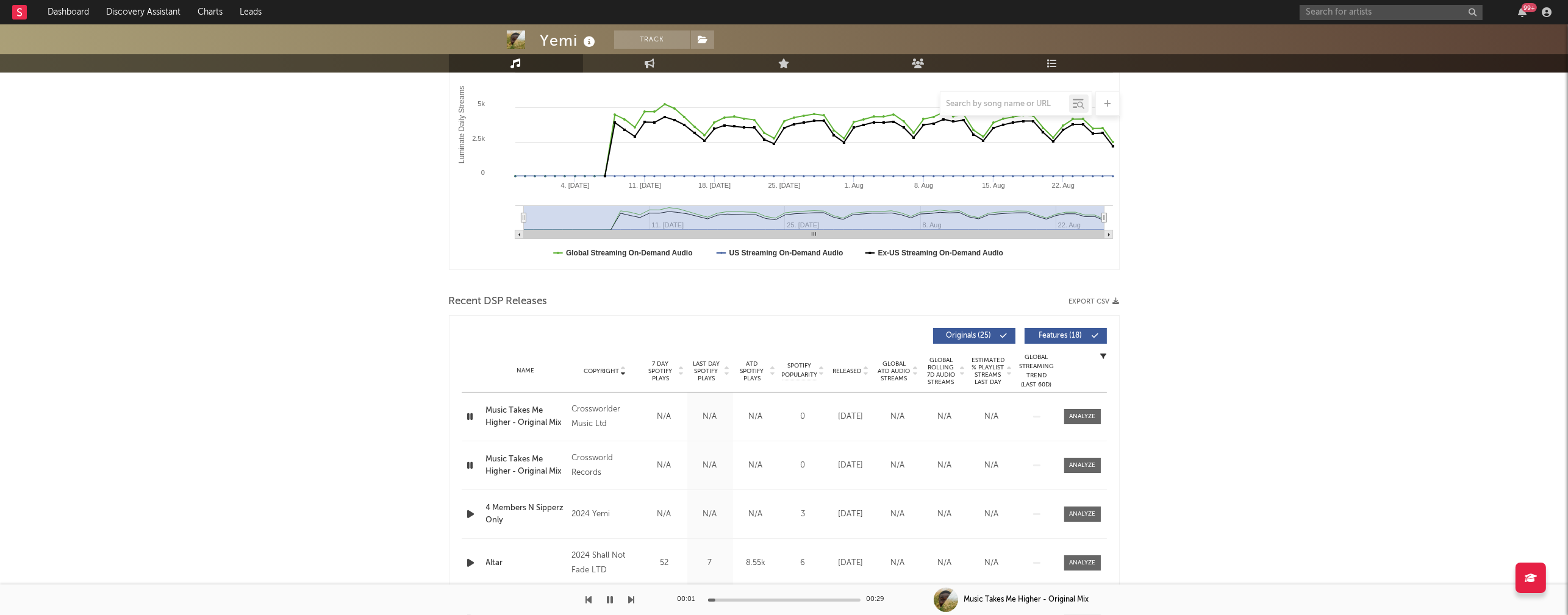
scroll to position [219, 0]
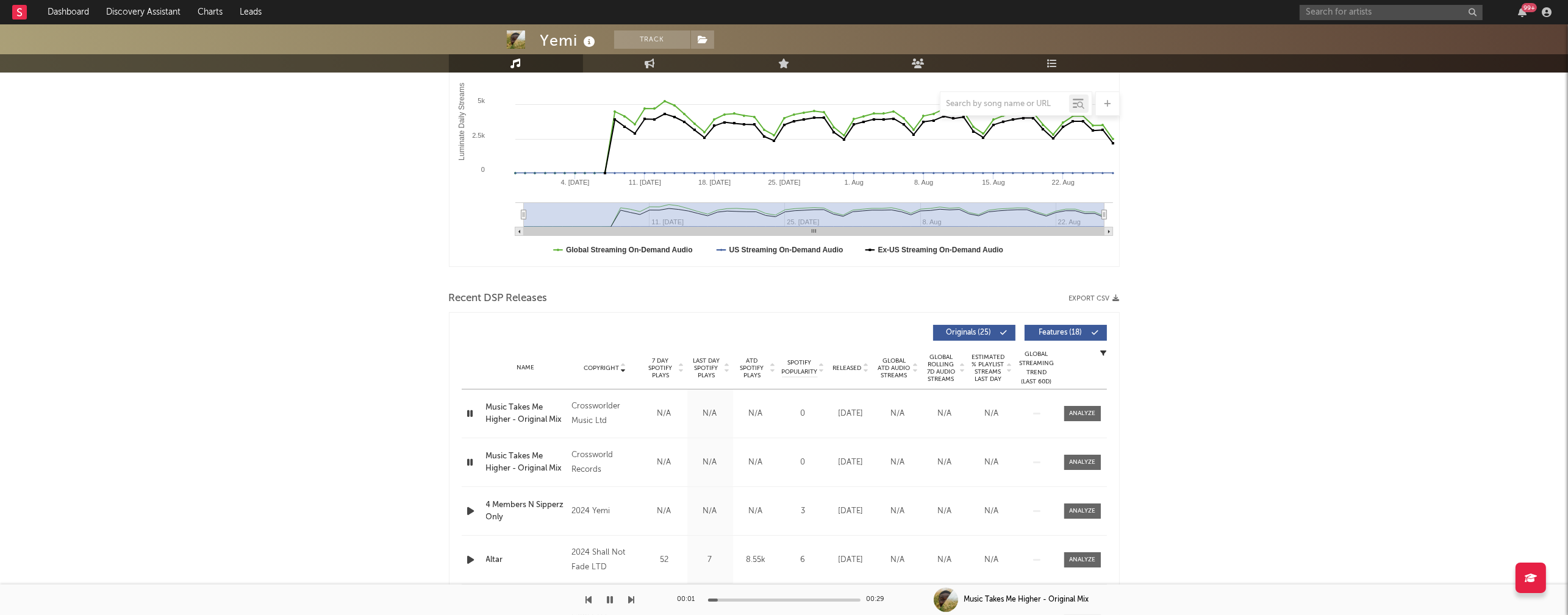
click at [470, 512] on icon "button" at bounding box center [470, 511] width 13 height 15
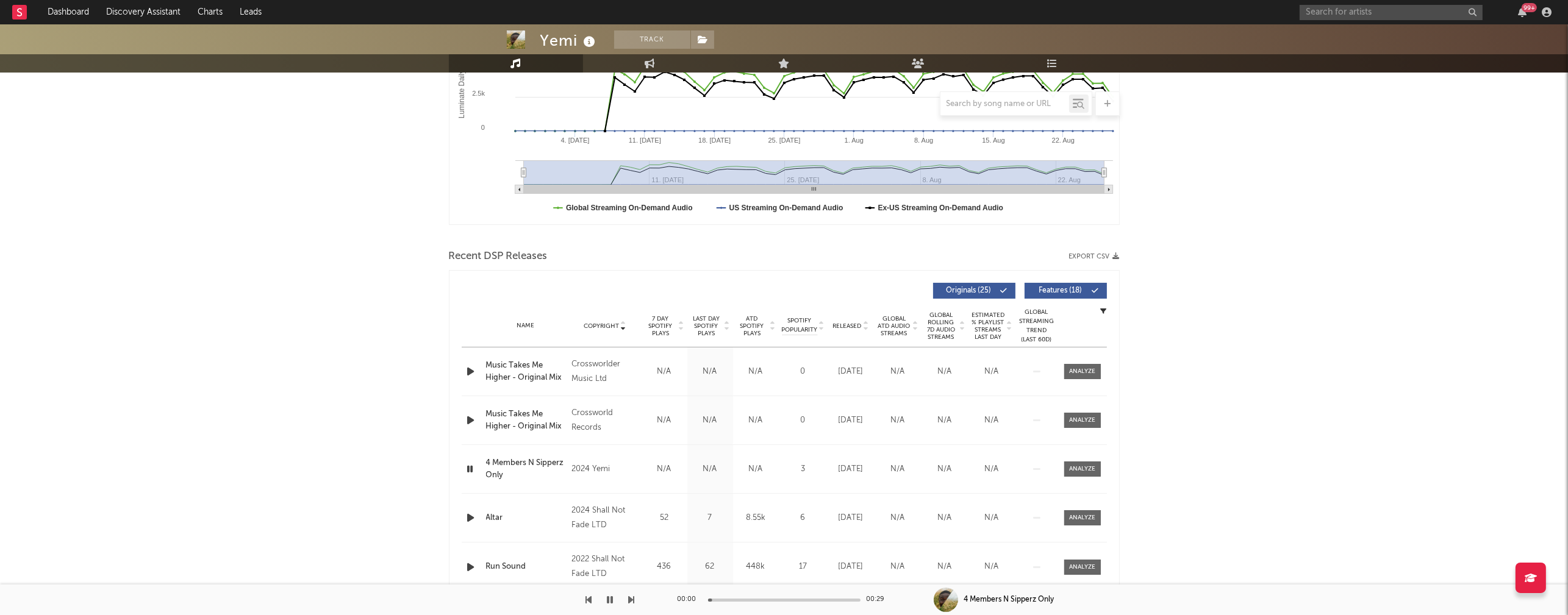
scroll to position [280, 0]
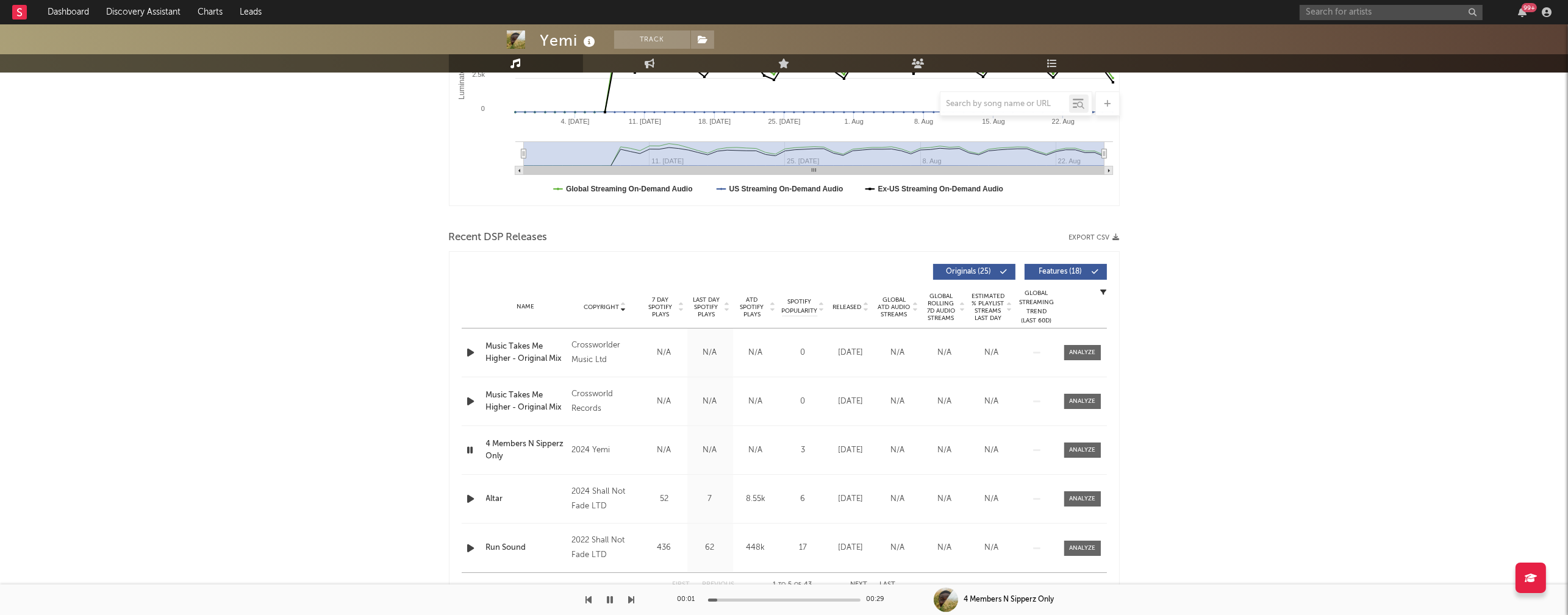
click at [471, 447] on icon "button" at bounding box center [470, 451] width 12 height 15
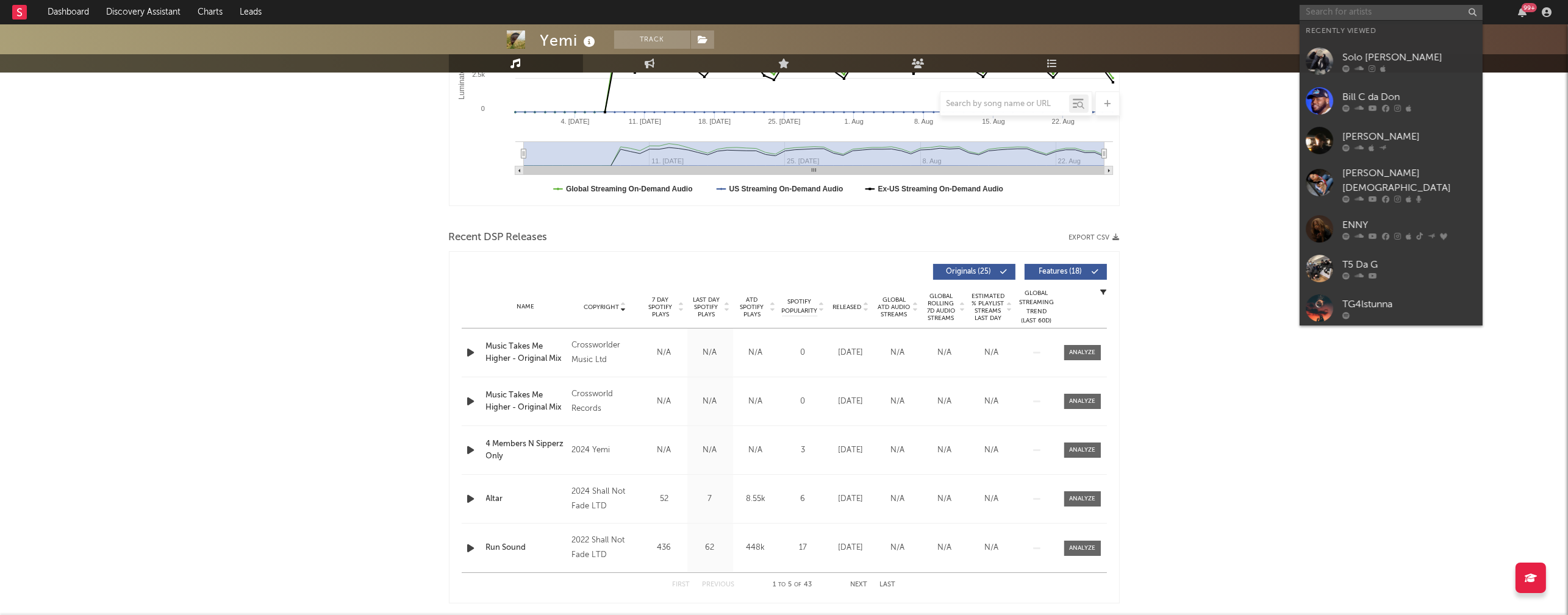
click at [1093, 5] on input "text" at bounding box center [1391, 13] width 183 height 15
paste input "[PERSON_NAME]"
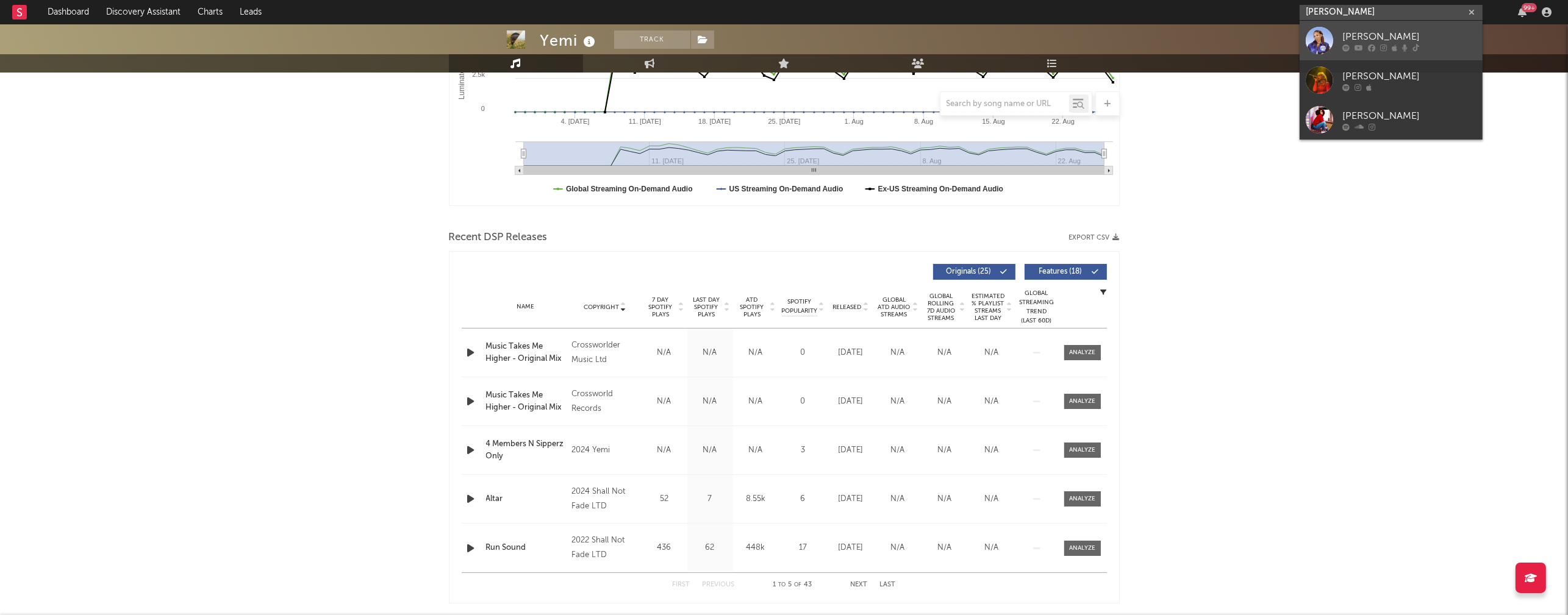
type input "[PERSON_NAME]"
click at [1093, 27] on link "[PERSON_NAME]" at bounding box center [1391, 40] width 183 height 39
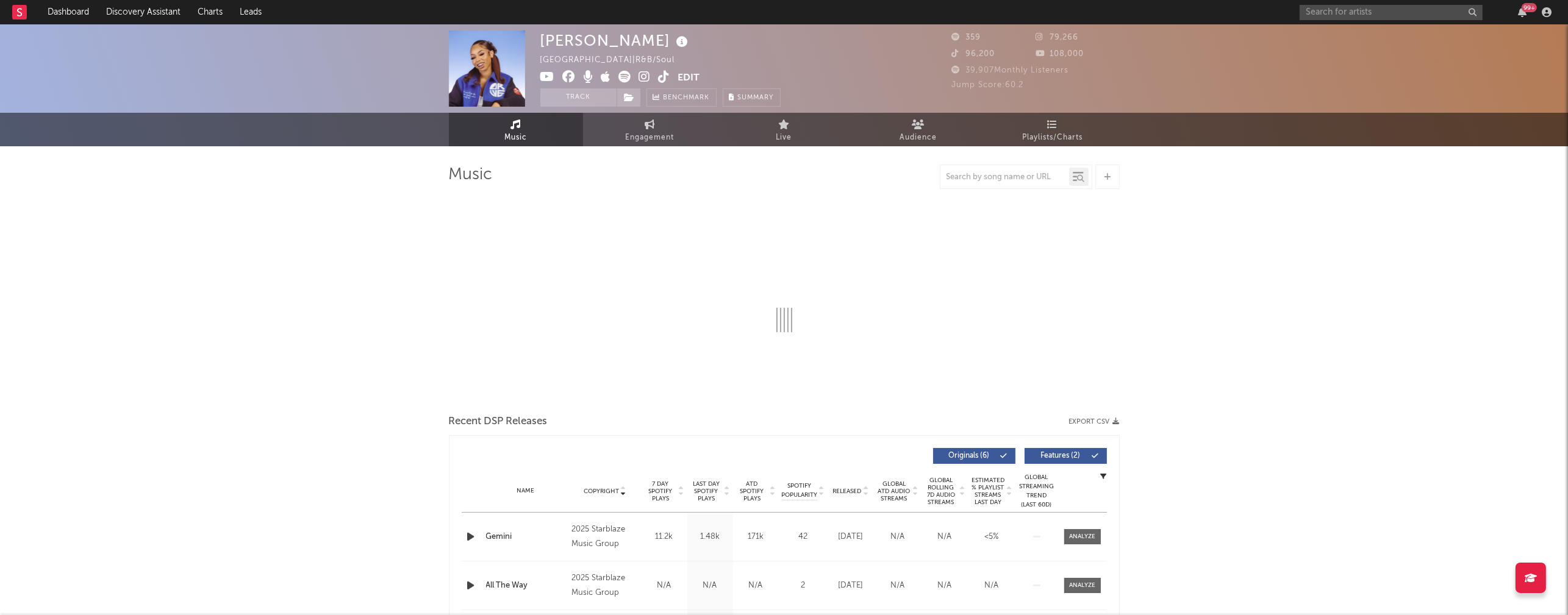
select select "1w"
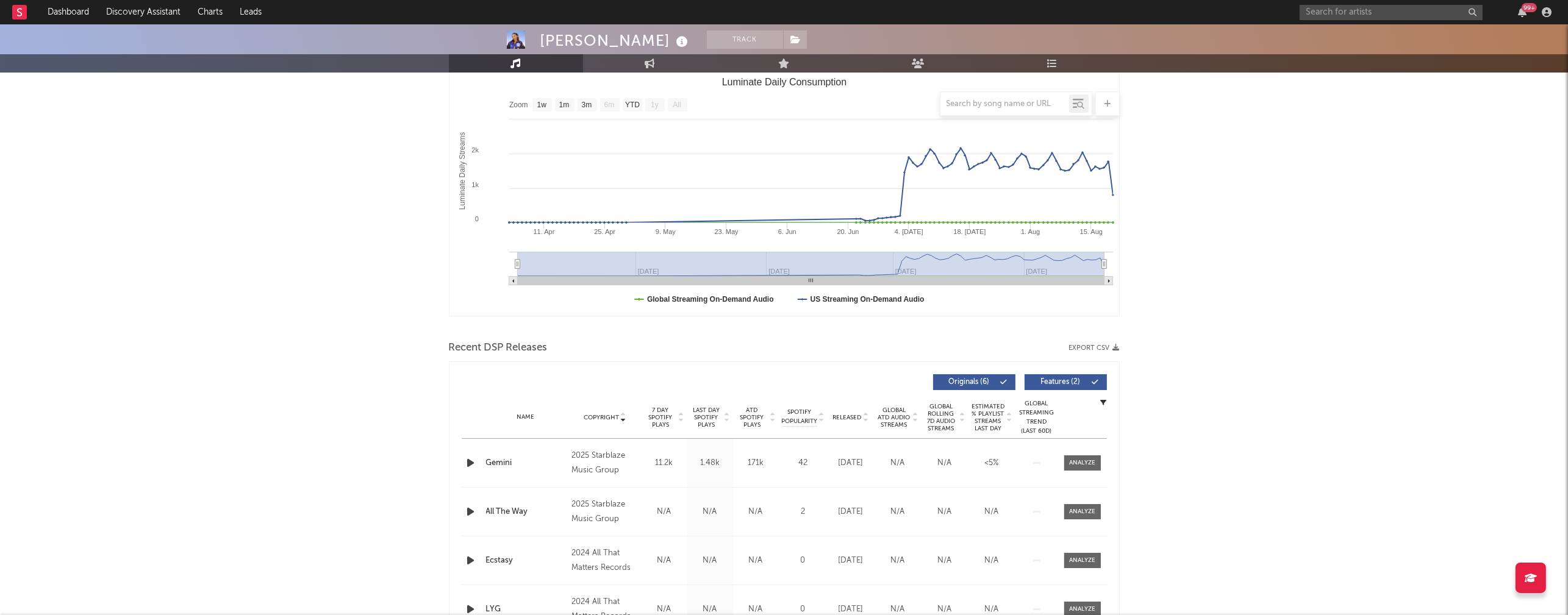
scroll to position [329, 0]
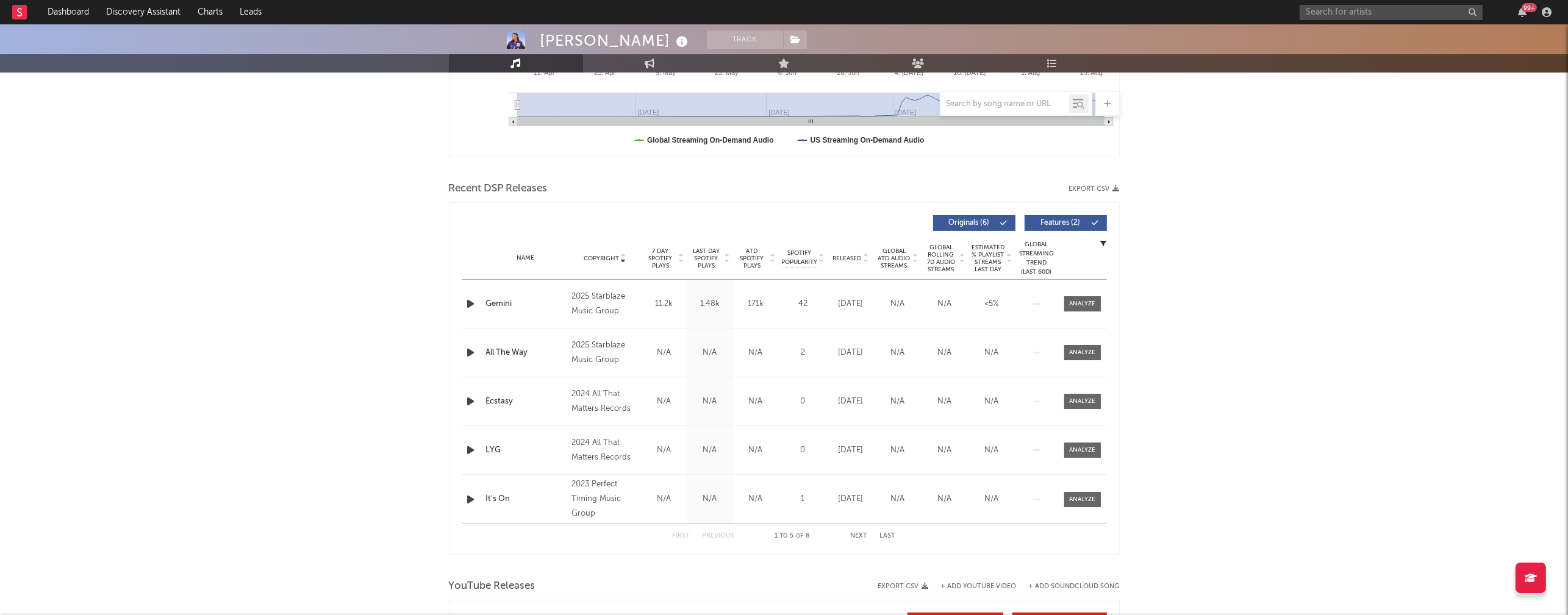
click at [467, 304] on icon "button" at bounding box center [470, 304] width 13 height 15
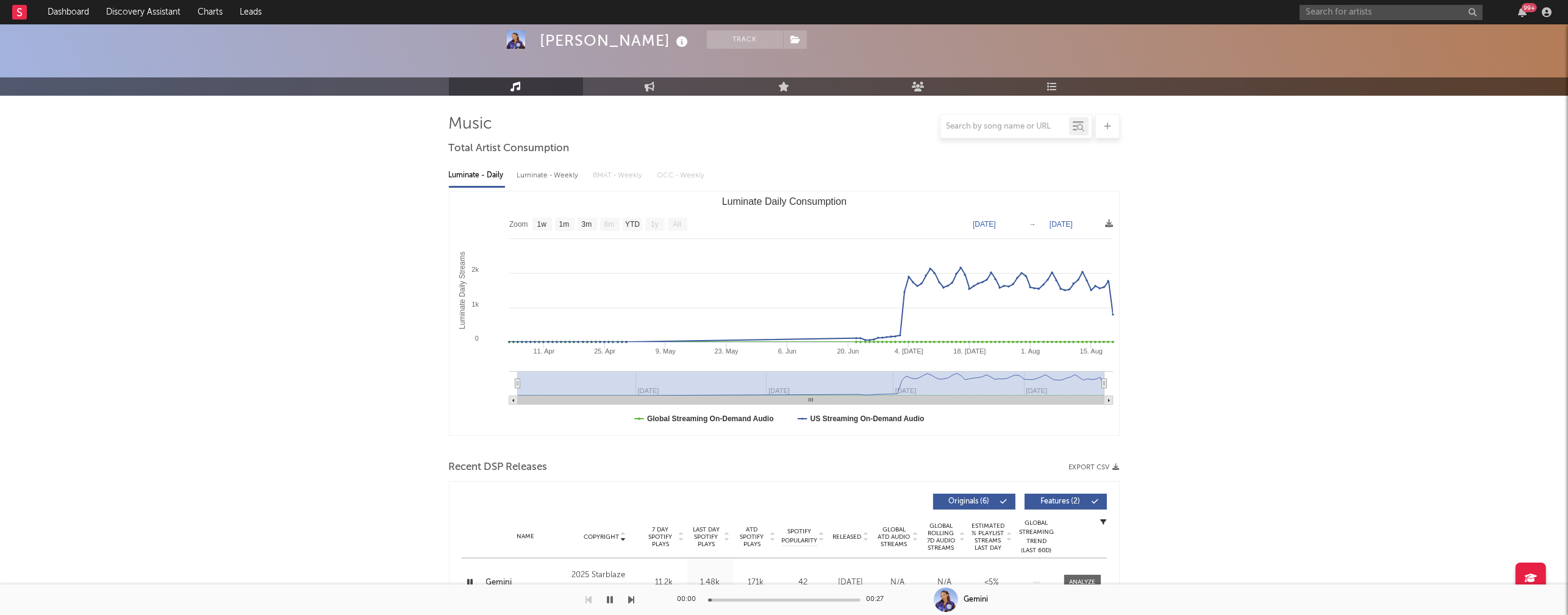
scroll to position [0, 0]
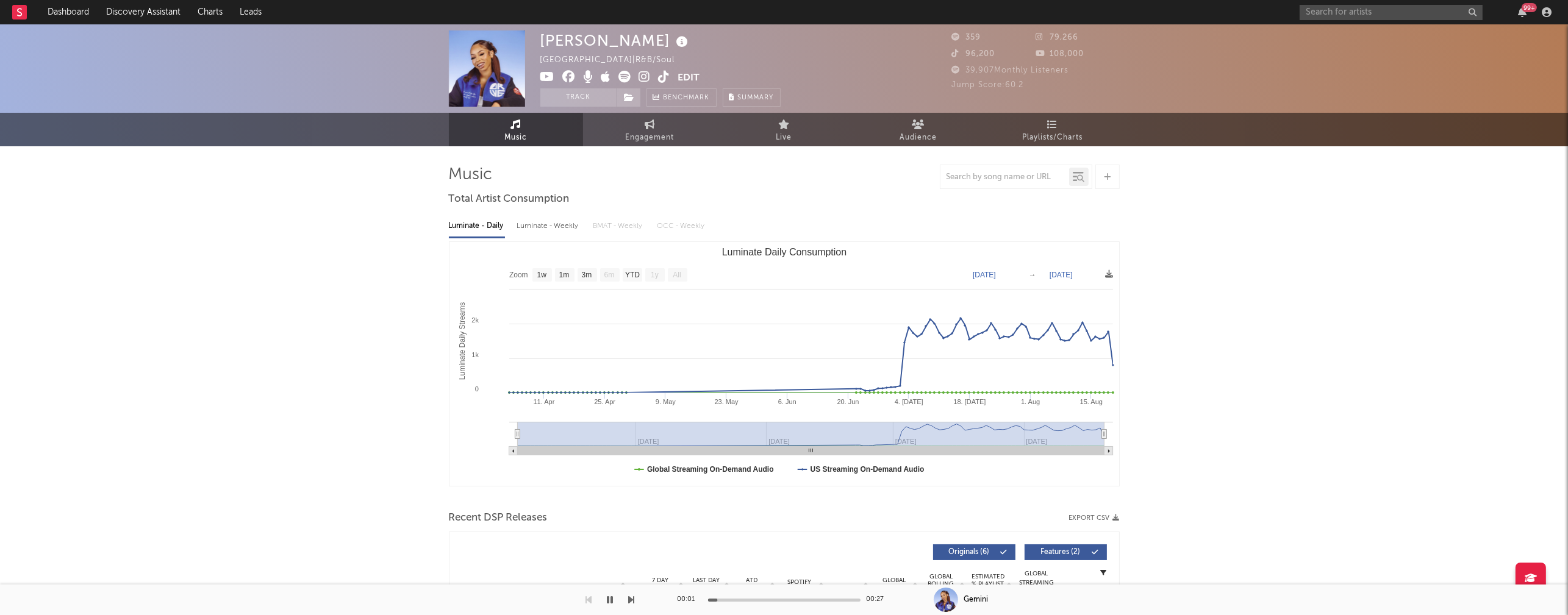
click at [554, 225] on div "Luminate - Weekly" at bounding box center [549, 226] width 64 height 21
select select "1w"
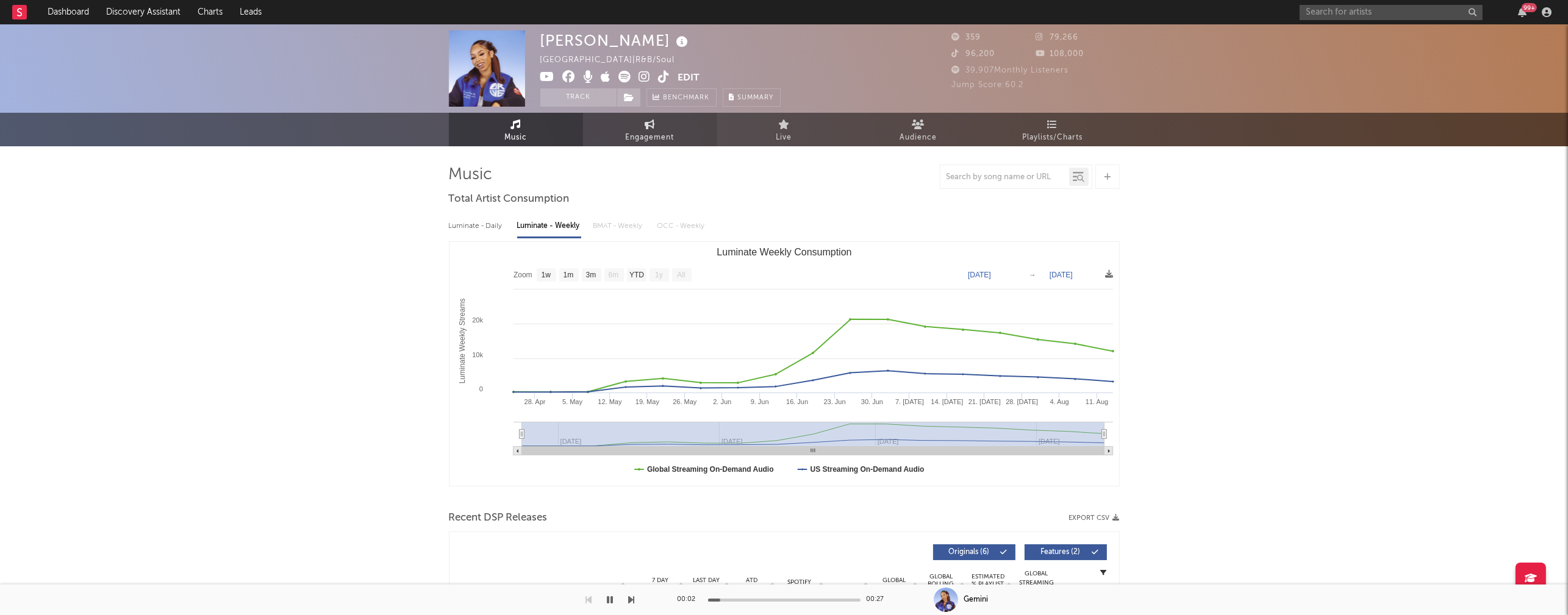
click at [647, 139] on span "Engagement" at bounding box center [649, 137] width 49 height 15
select select "1w"
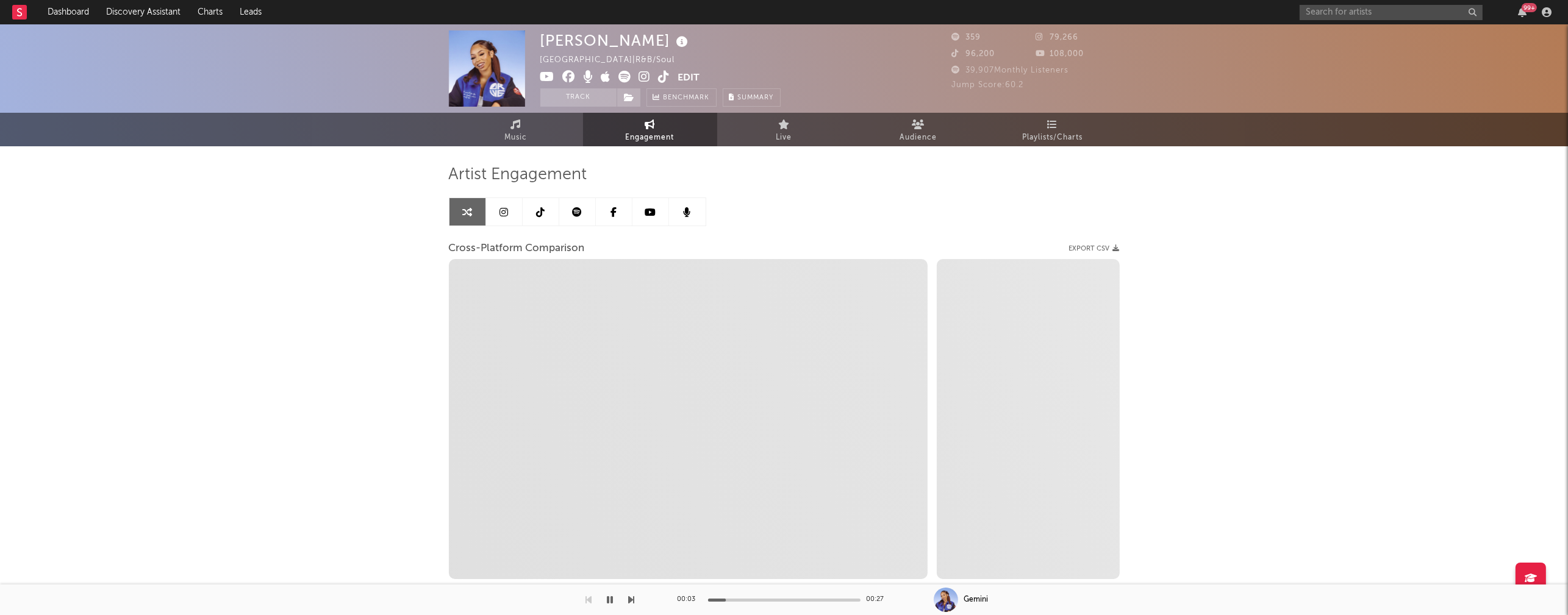
click at [644, 75] on icon at bounding box center [645, 77] width 12 height 12
select select "1m"
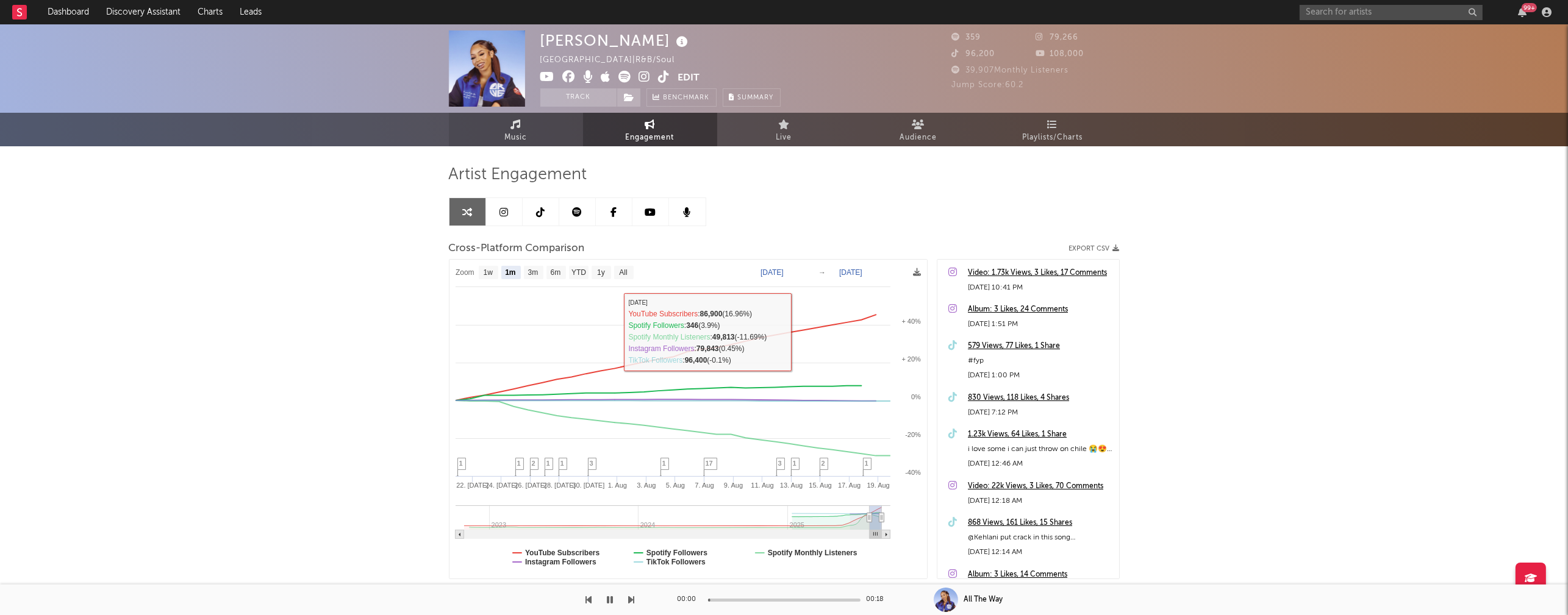
click at [530, 132] on link "Music" at bounding box center [516, 129] width 135 height 33
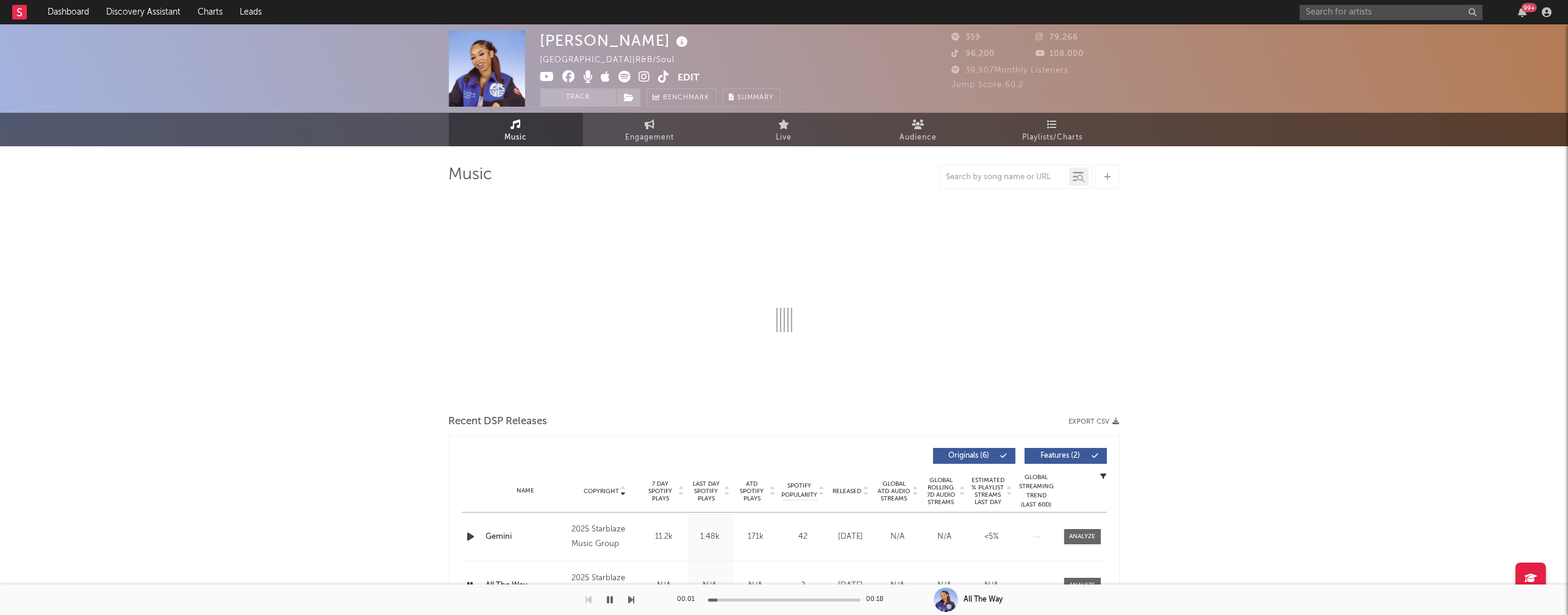
select select "1w"
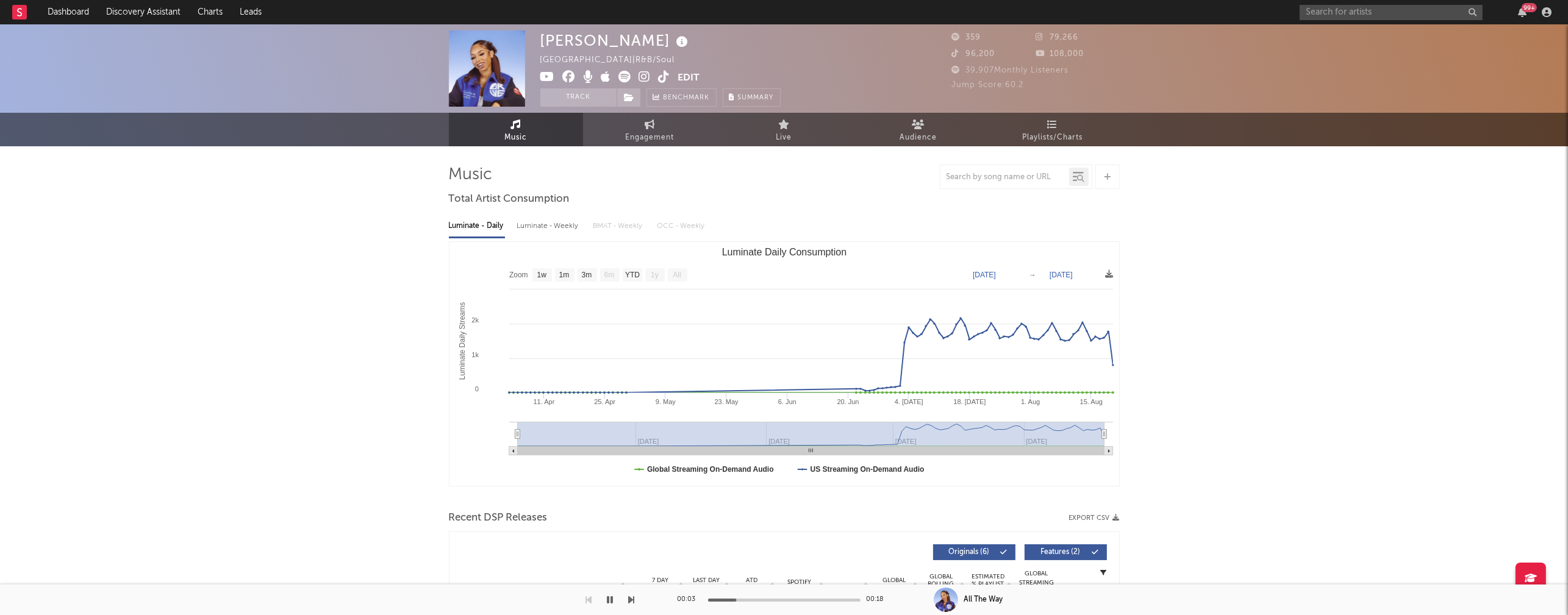
click at [541, 75] on icon at bounding box center [548, 77] width 15 height 12
click at [607, 600] on icon "button" at bounding box center [610, 600] width 6 height 9
